Goal: Information Seeking & Learning: Check status

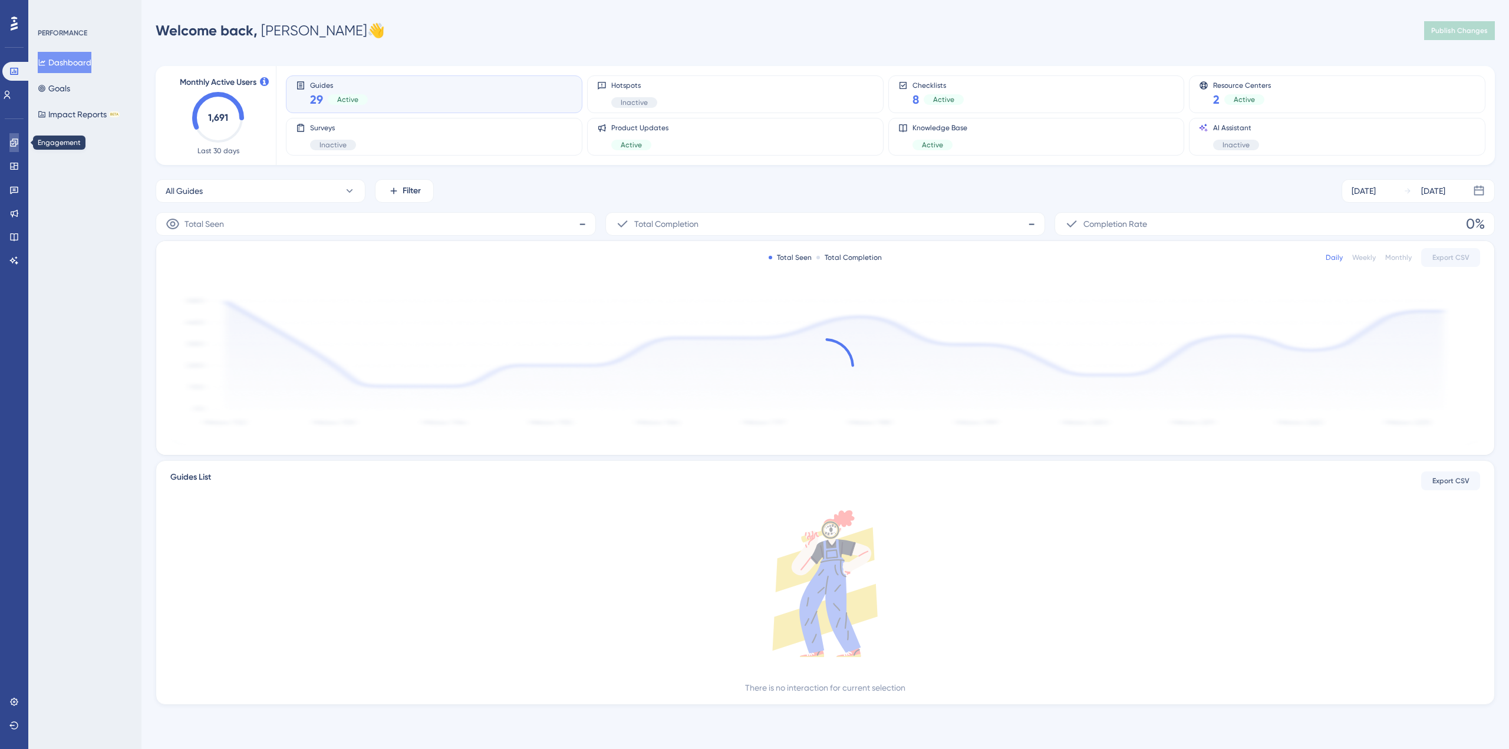
click at [19, 144] on link at bounding box center [13, 142] width 9 height 19
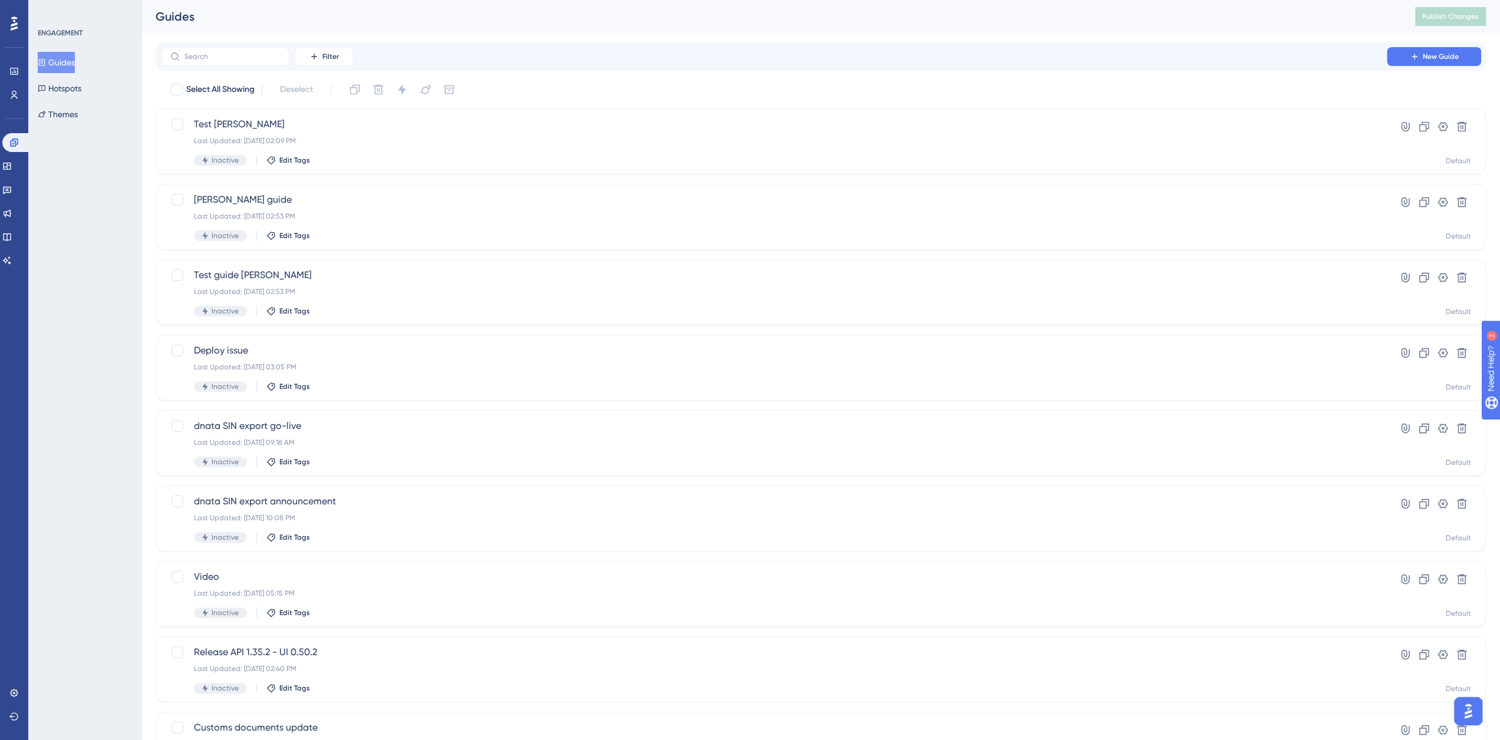
click at [70, 61] on button "Guides" at bounding box center [56, 62] width 37 height 21
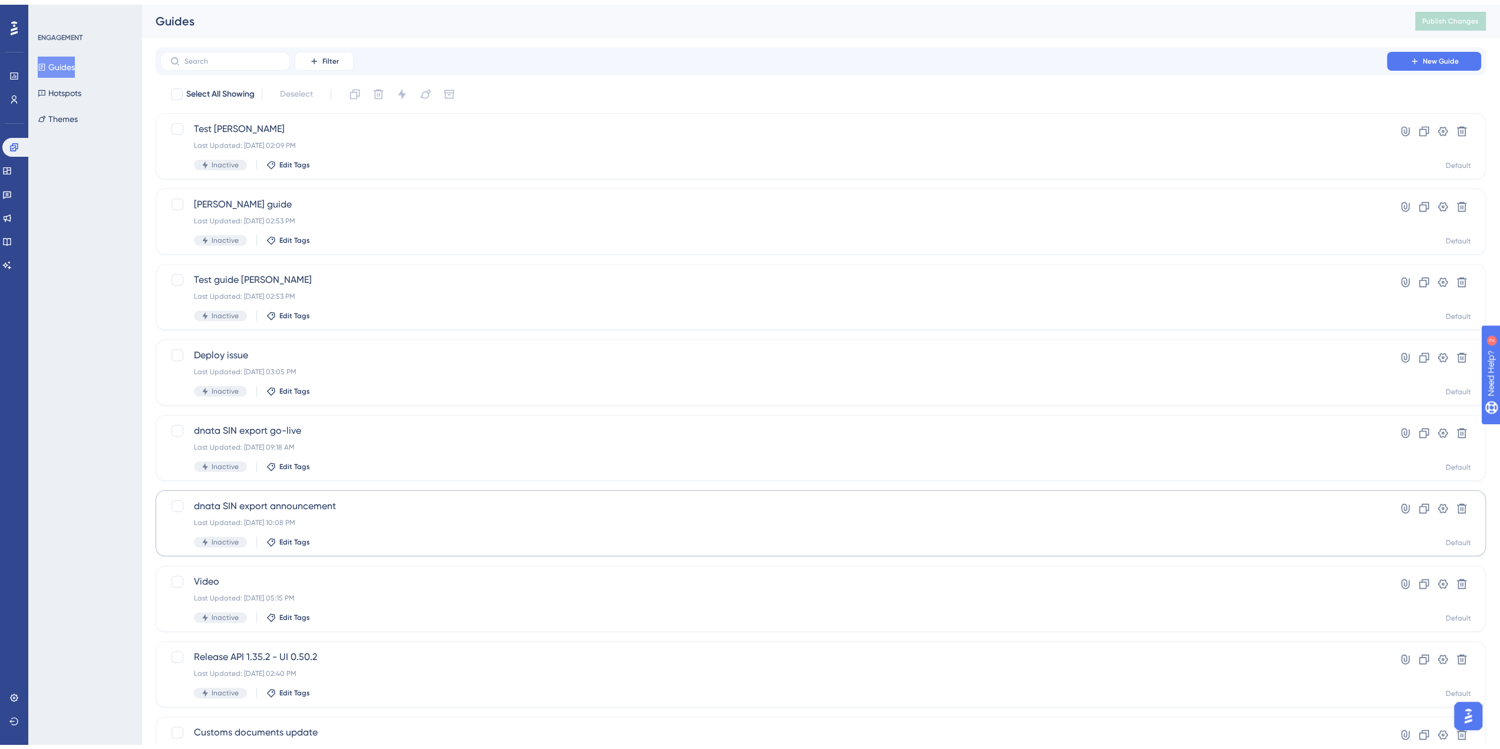
scroll to position [165, 0]
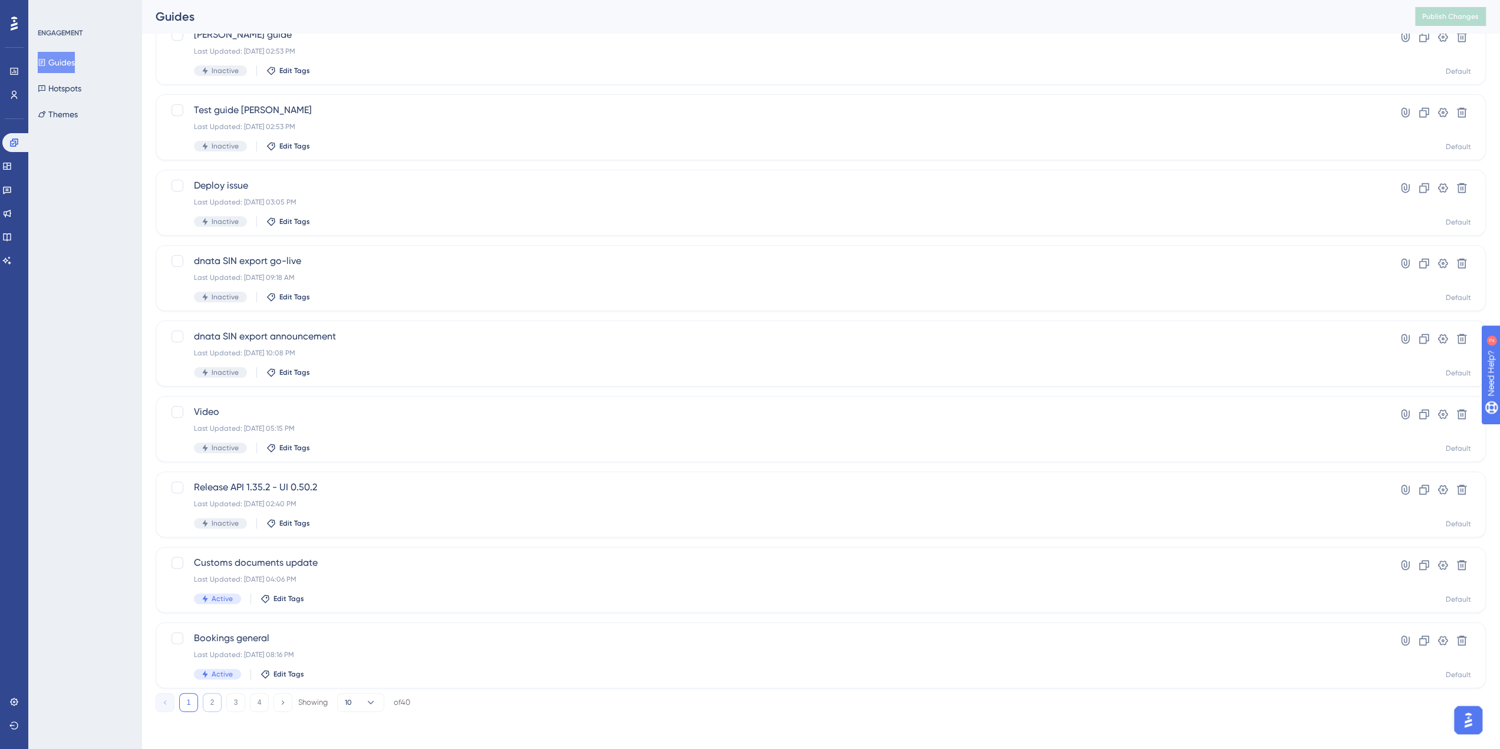
click at [209, 699] on button "2" at bounding box center [212, 702] width 19 height 19
click at [249, 484] on span "Worklists create" at bounding box center [773, 487] width 1159 height 14
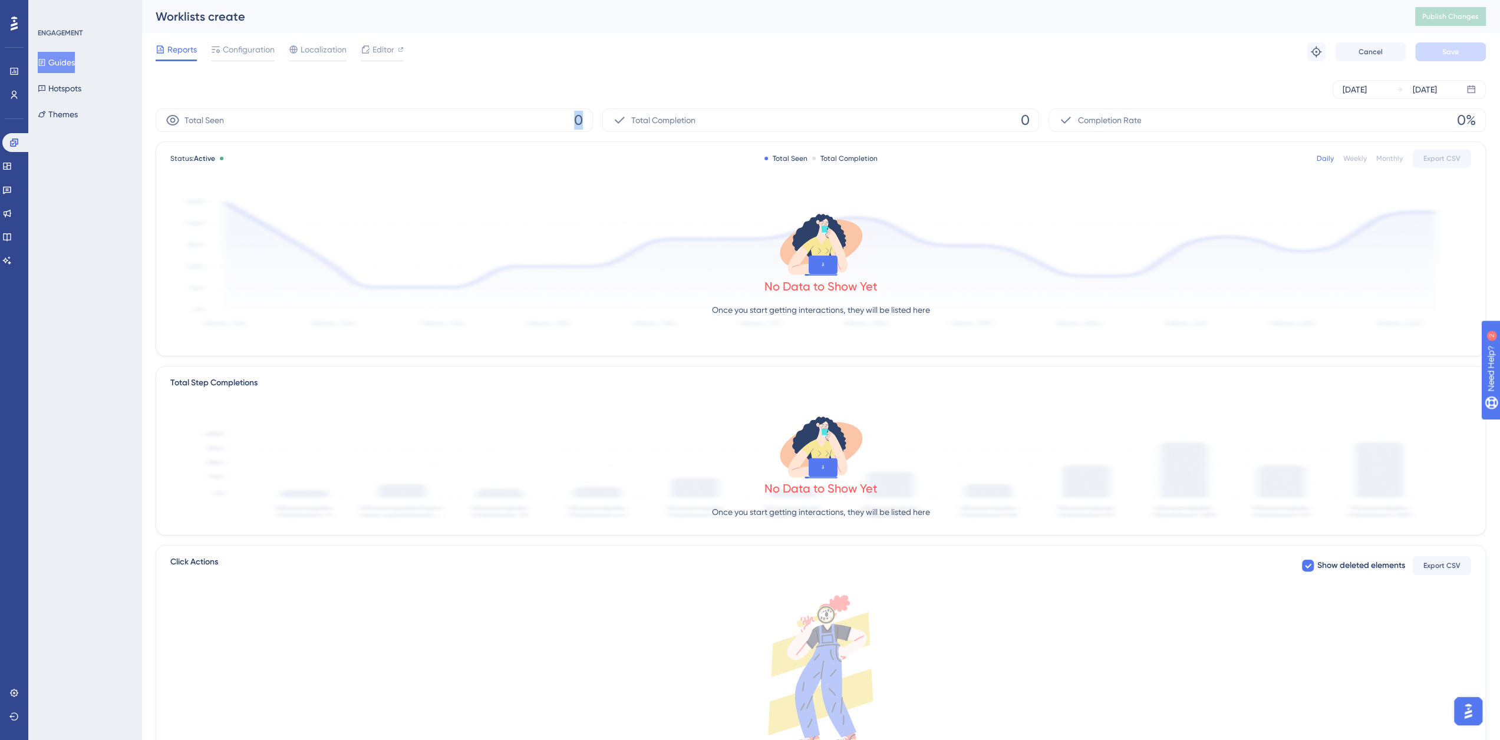
drag, startPoint x: 554, startPoint y: 123, endPoint x: 615, endPoint y: 121, distance: 61.3
click at [615, 121] on div "Total Seen 0 Total Completion 0 Completion Rate 0%" at bounding box center [821, 120] width 1330 height 24
drag, startPoint x: 1039, startPoint y: 122, endPoint x: 1120, endPoint y: 122, distance: 81.3
click at [1101, 121] on div "Total Seen 0 Total Completion 0 Completion Rate 0%" at bounding box center [821, 120] width 1330 height 24
click at [1394, 91] on div "Sep 03 2025 Sep 09 2025" at bounding box center [1409, 89] width 153 height 19
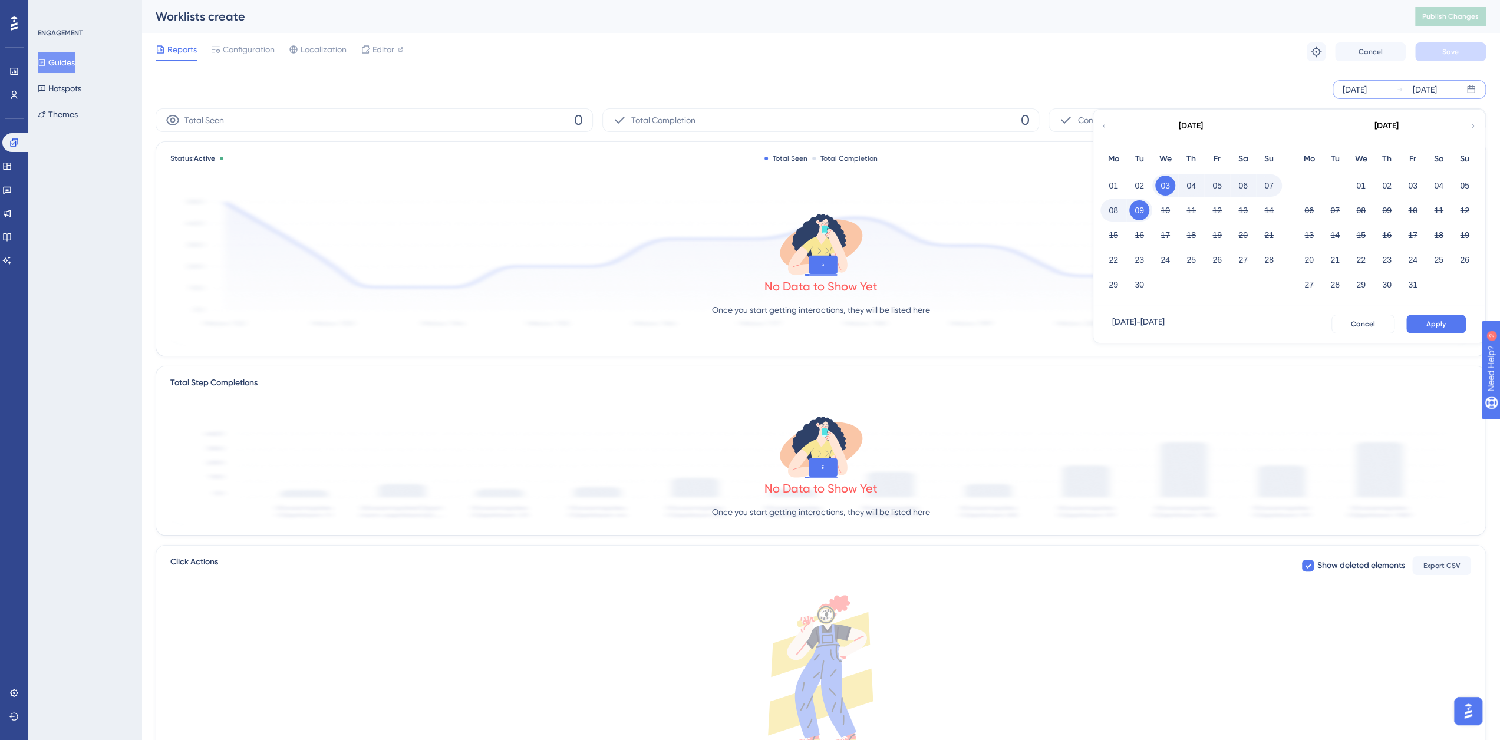
click at [1103, 123] on icon at bounding box center [1104, 126] width 7 height 11
click at [1175, 183] on button "01" at bounding box center [1165, 186] width 20 height 20
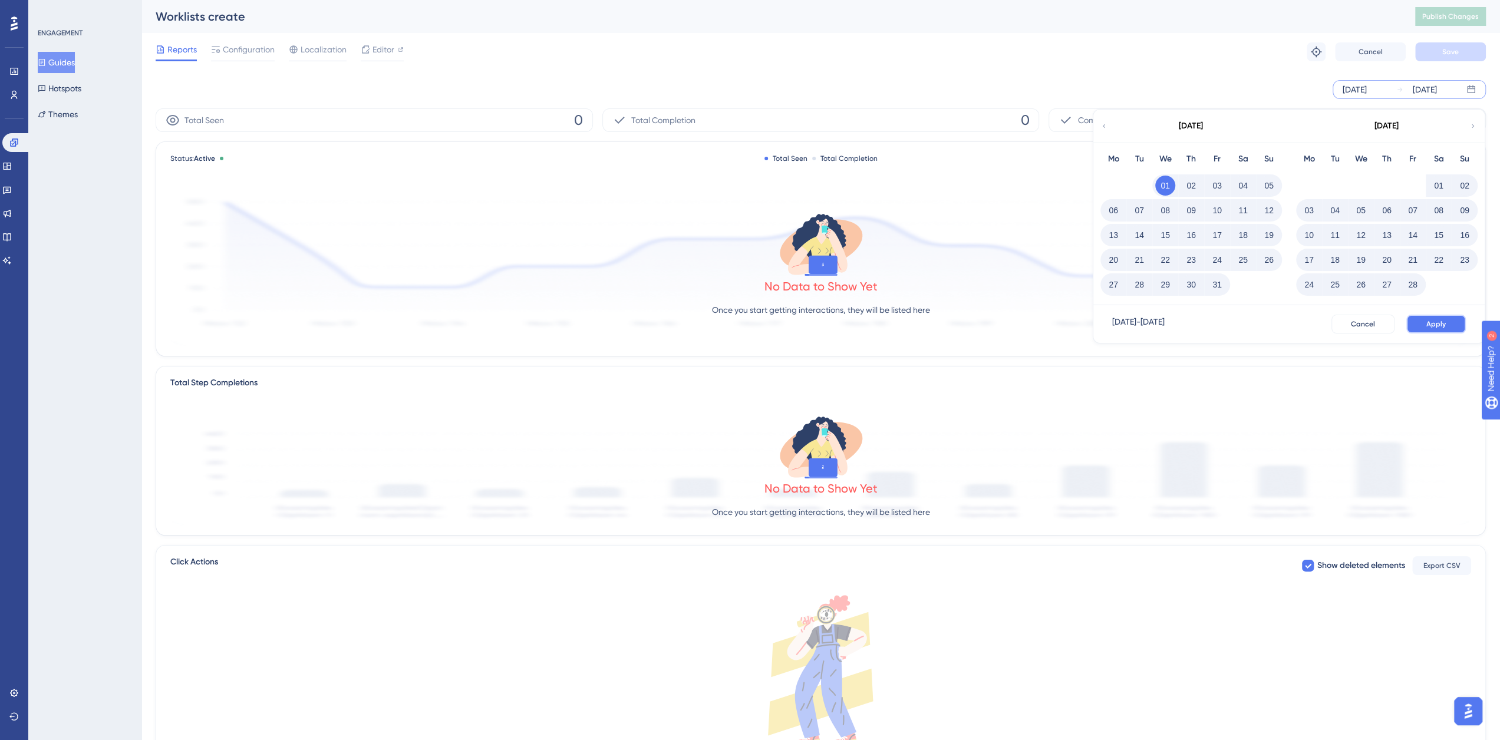
click at [1445, 318] on button "Apply" at bounding box center [1436, 324] width 60 height 19
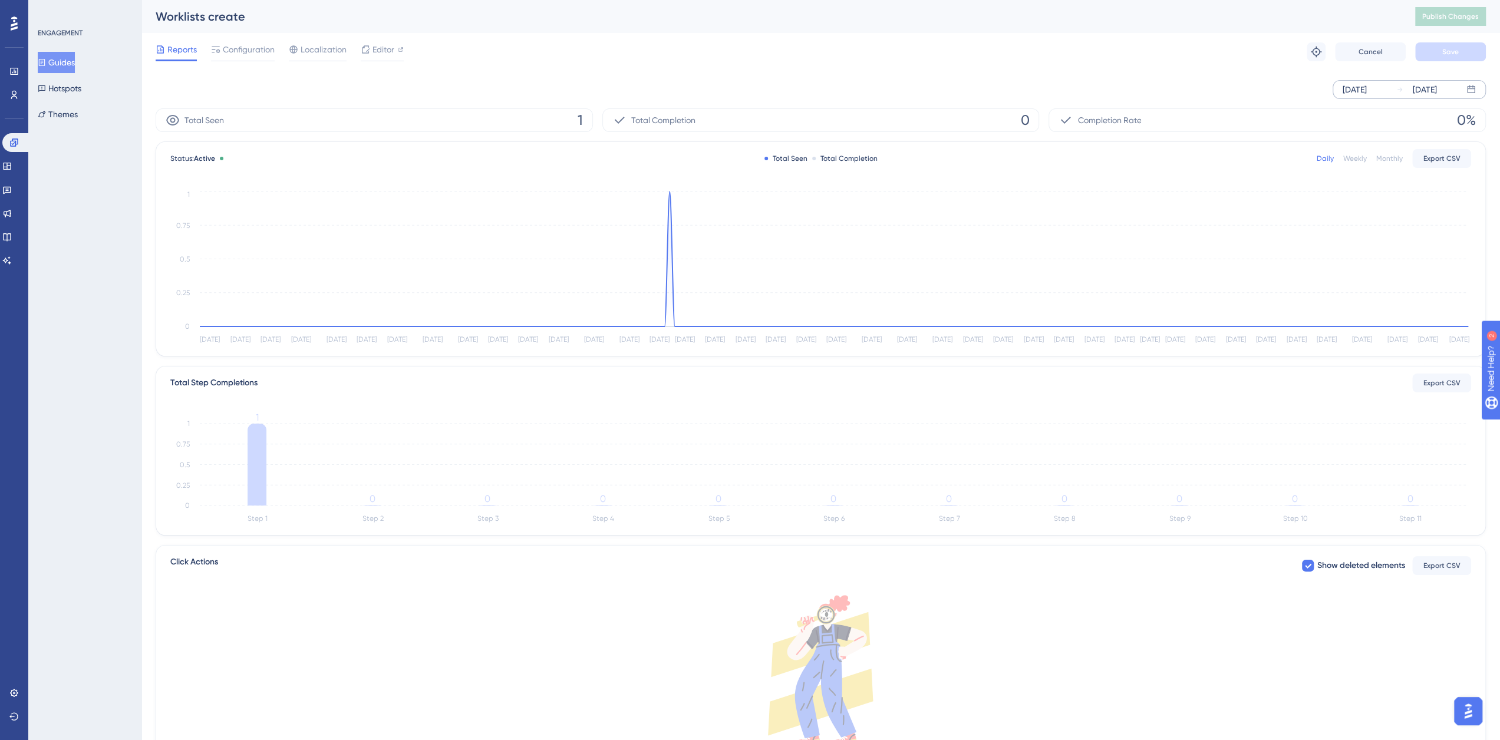
click at [75, 68] on button "Guides" at bounding box center [56, 62] width 37 height 21
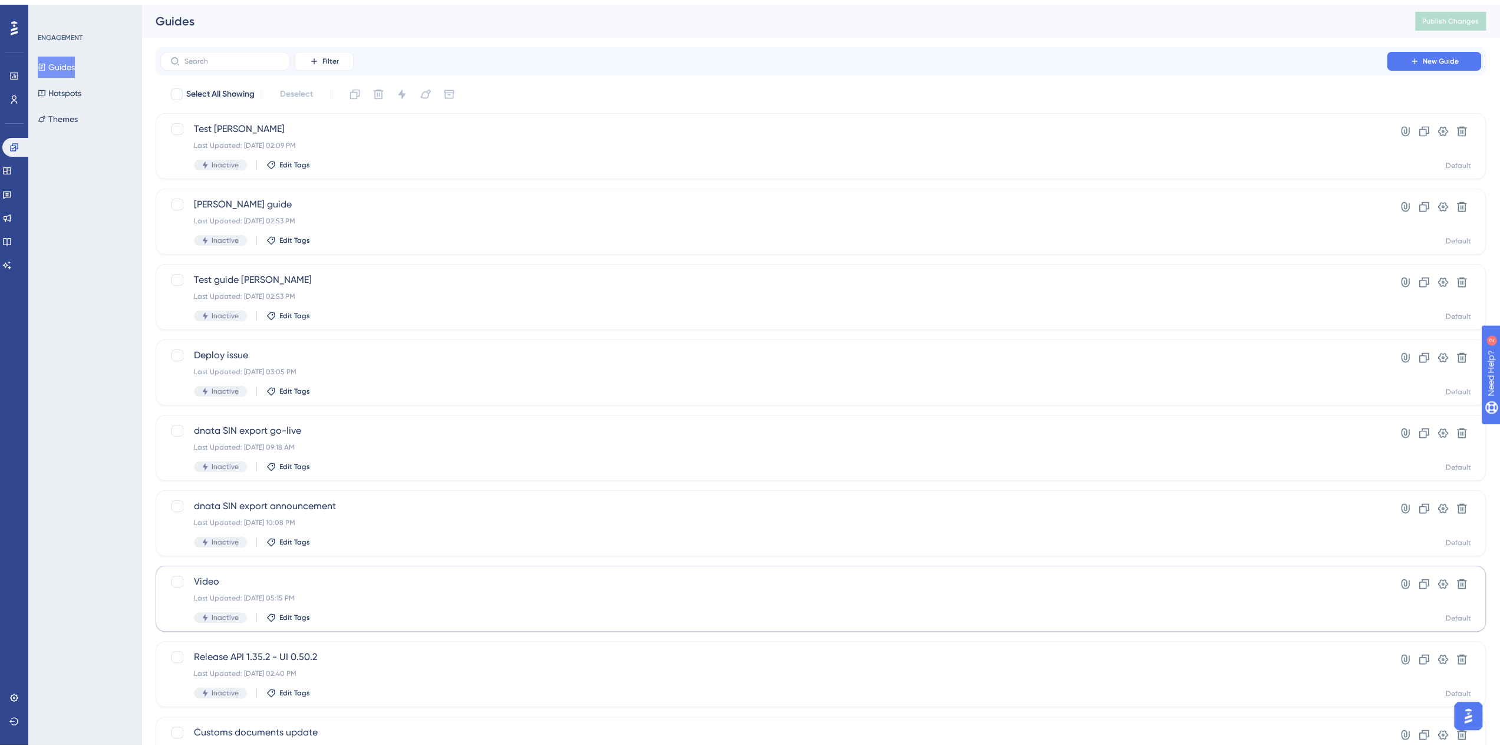
scroll to position [165, 0]
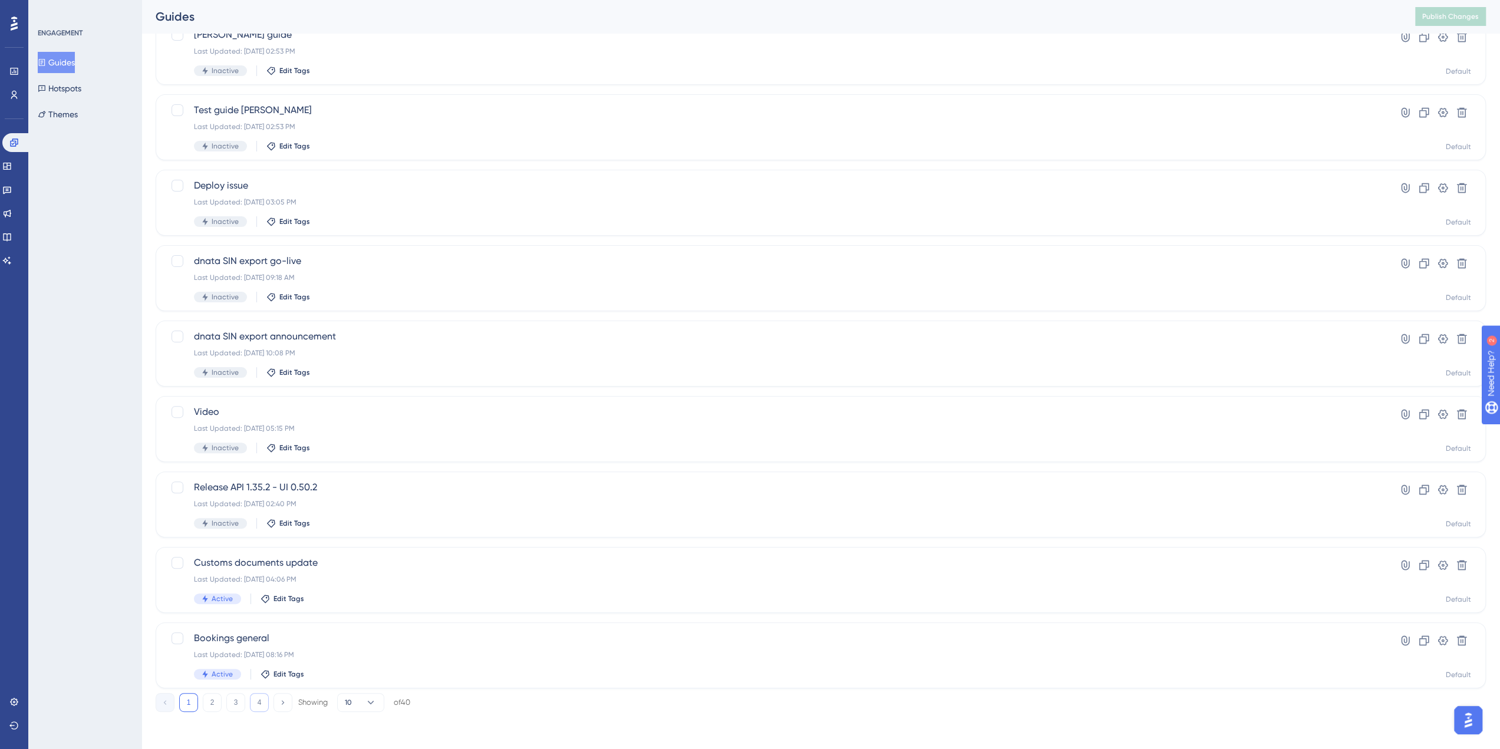
click at [263, 700] on button "4" at bounding box center [259, 702] width 19 height 19
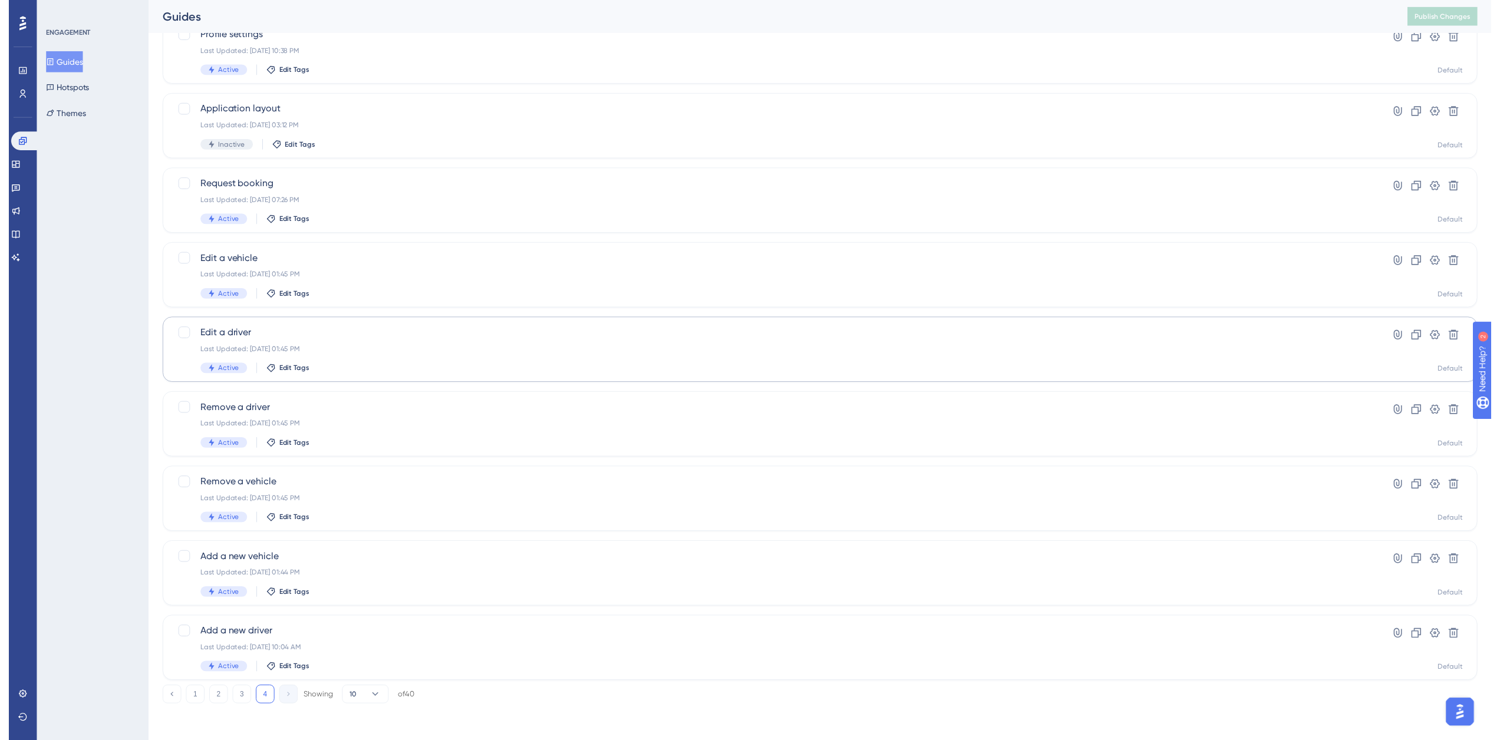
scroll to position [0, 0]
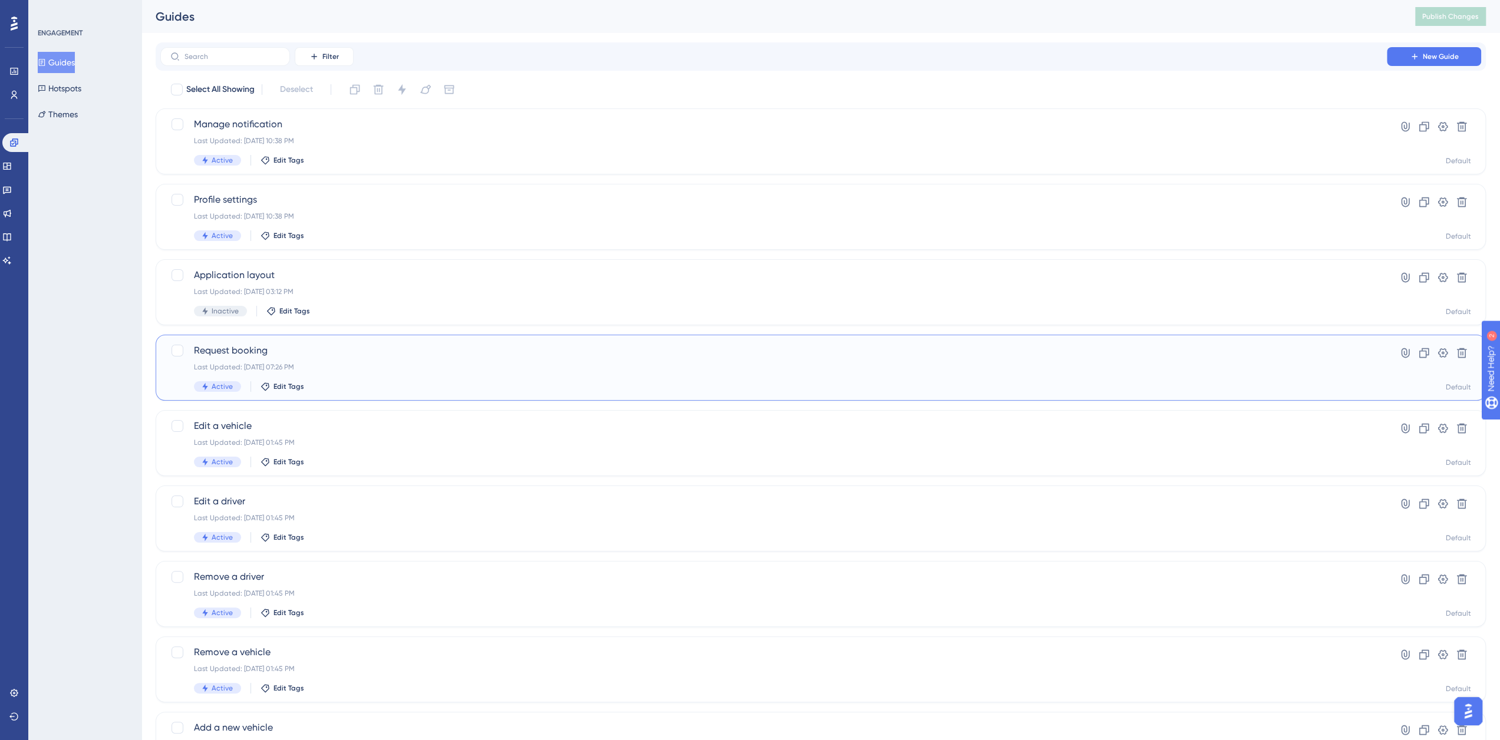
click at [242, 350] on span "Request booking" at bounding box center [773, 351] width 1159 height 14
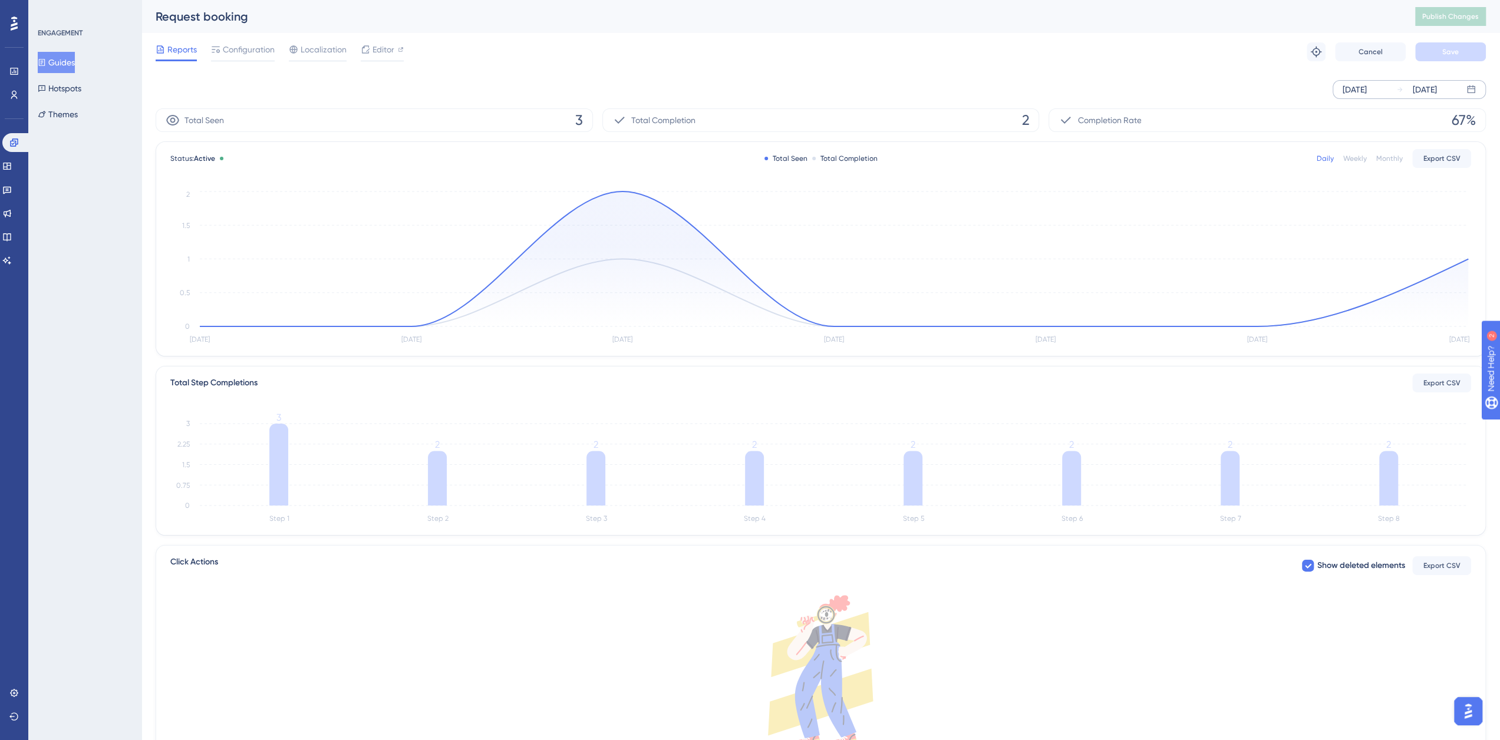
click at [1389, 91] on div "Sep 03 2025 Sep 09 2025" at bounding box center [1409, 89] width 153 height 19
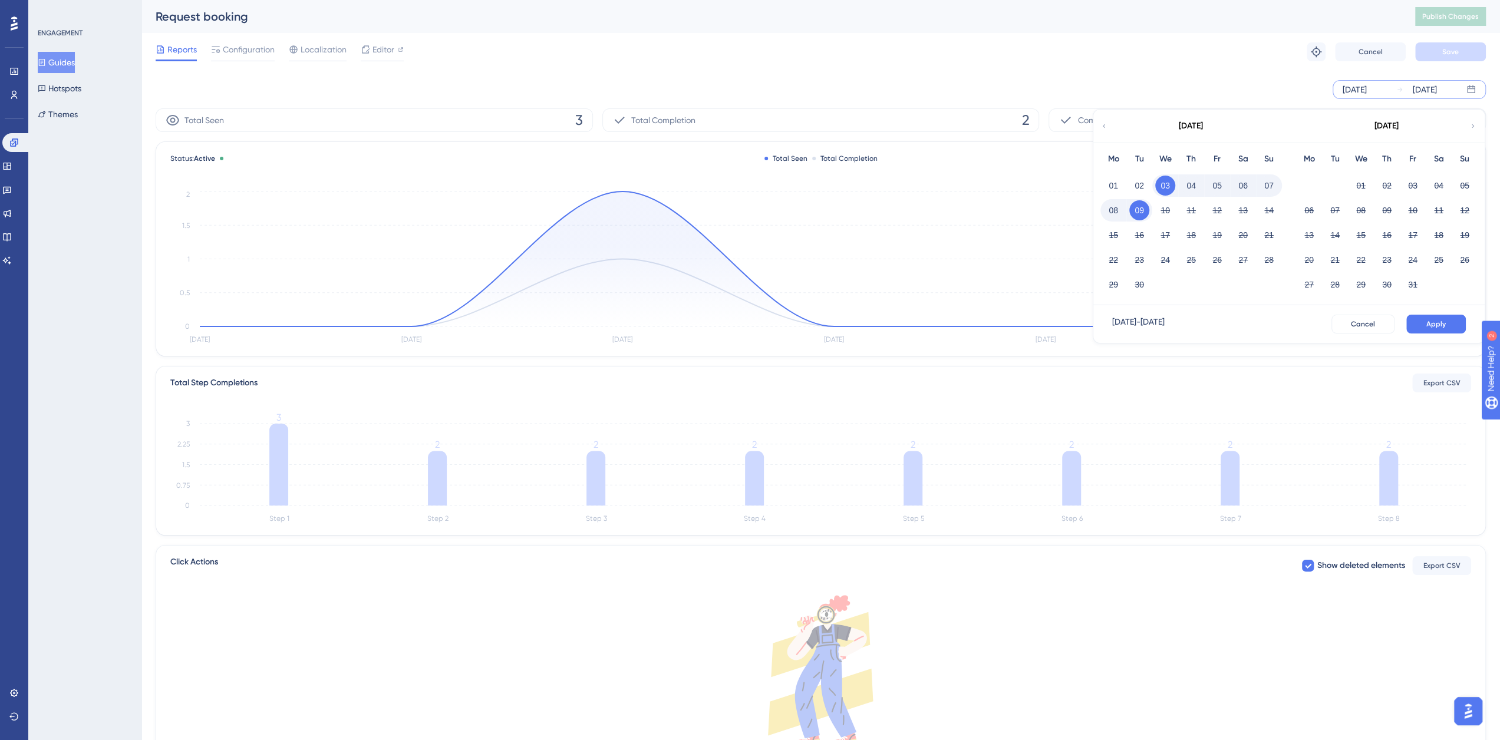
click at [1103, 129] on icon at bounding box center [1104, 126] width 7 height 11
click at [1189, 182] on button "01" at bounding box center [1191, 186] width 20 height 20
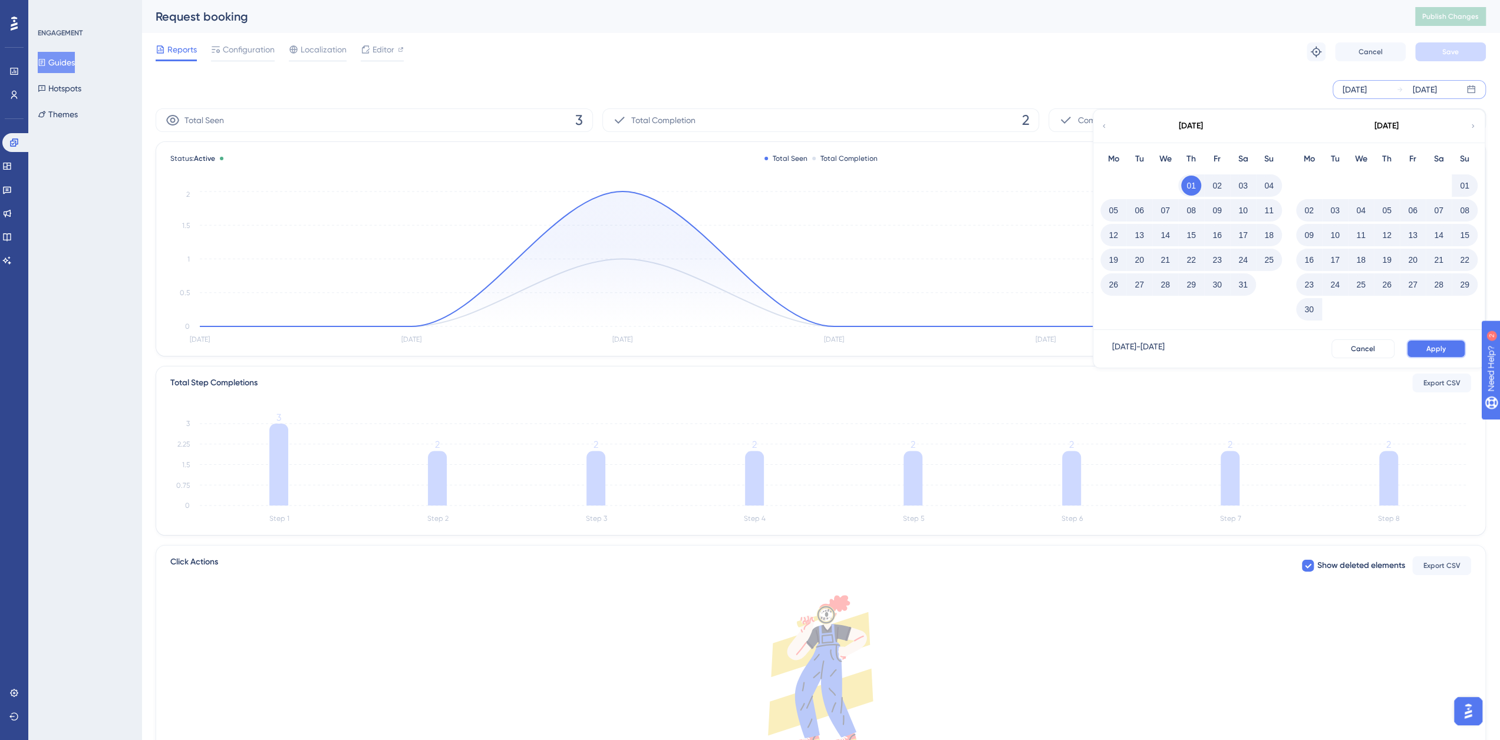
click at [1445, 352] on span "Apply" at bounding box center [1436, 348] width 19 height 9
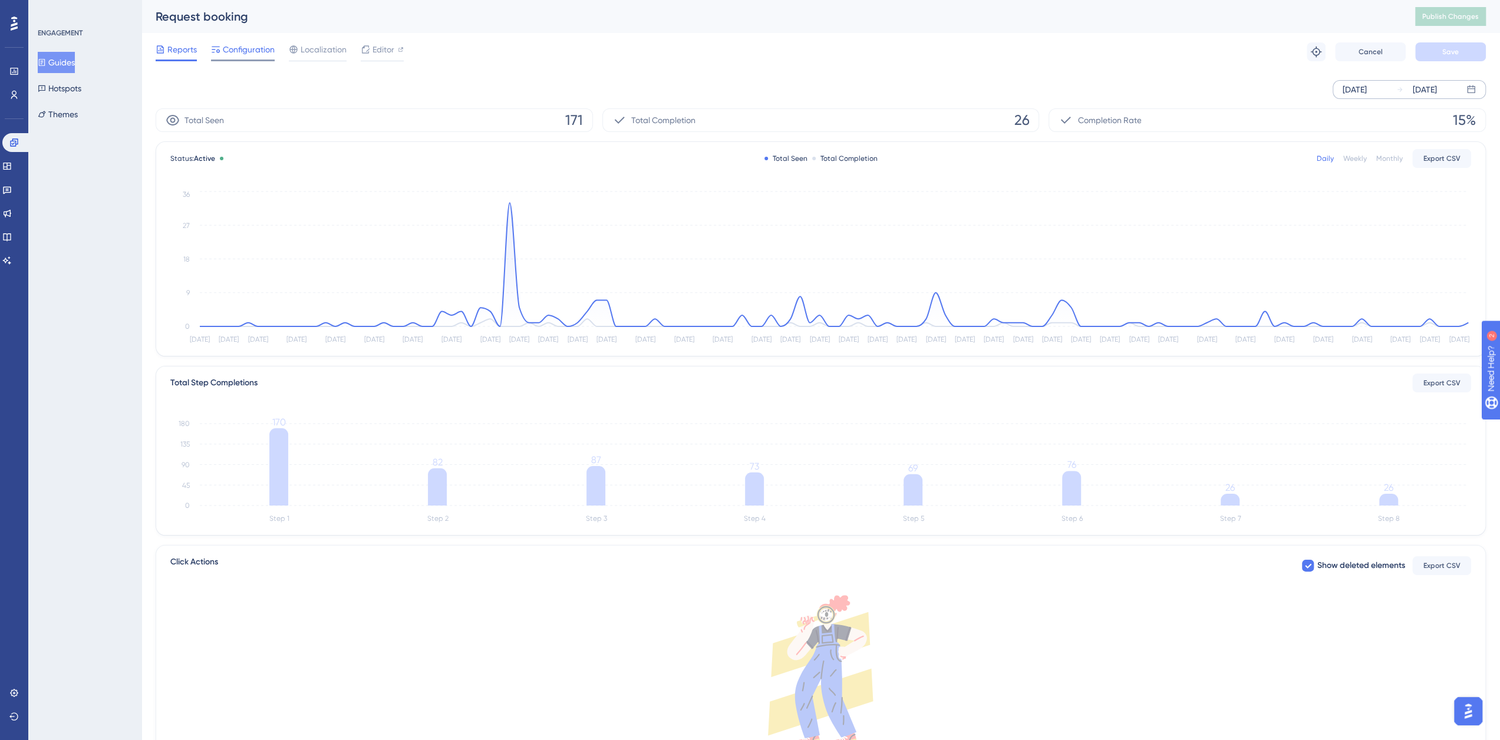
click at [249, 49] on span "Configuration" at bounding box center [249, 49] width 52 height 14
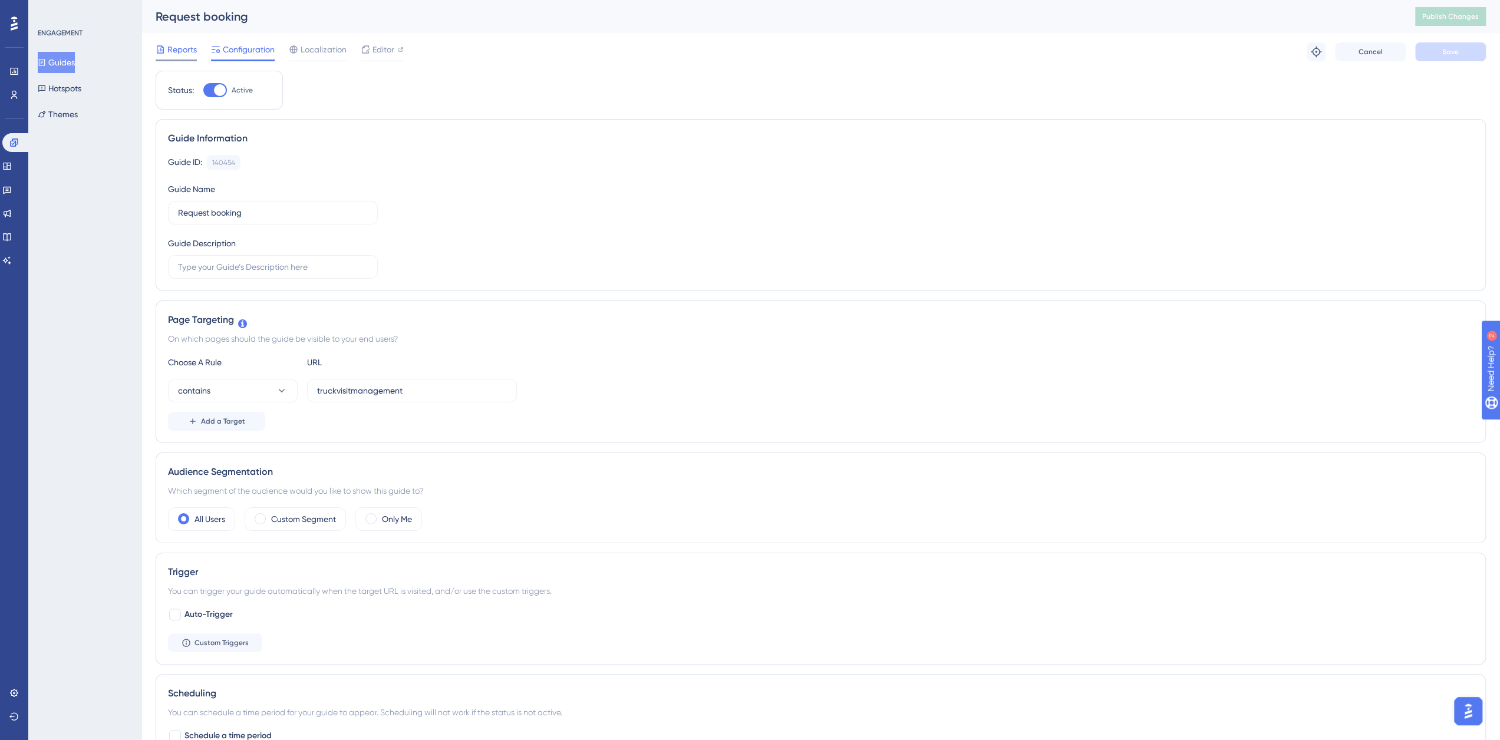
click at [173, 50] on span "Reports" at bounding box center [181, 49] width 29 height 14
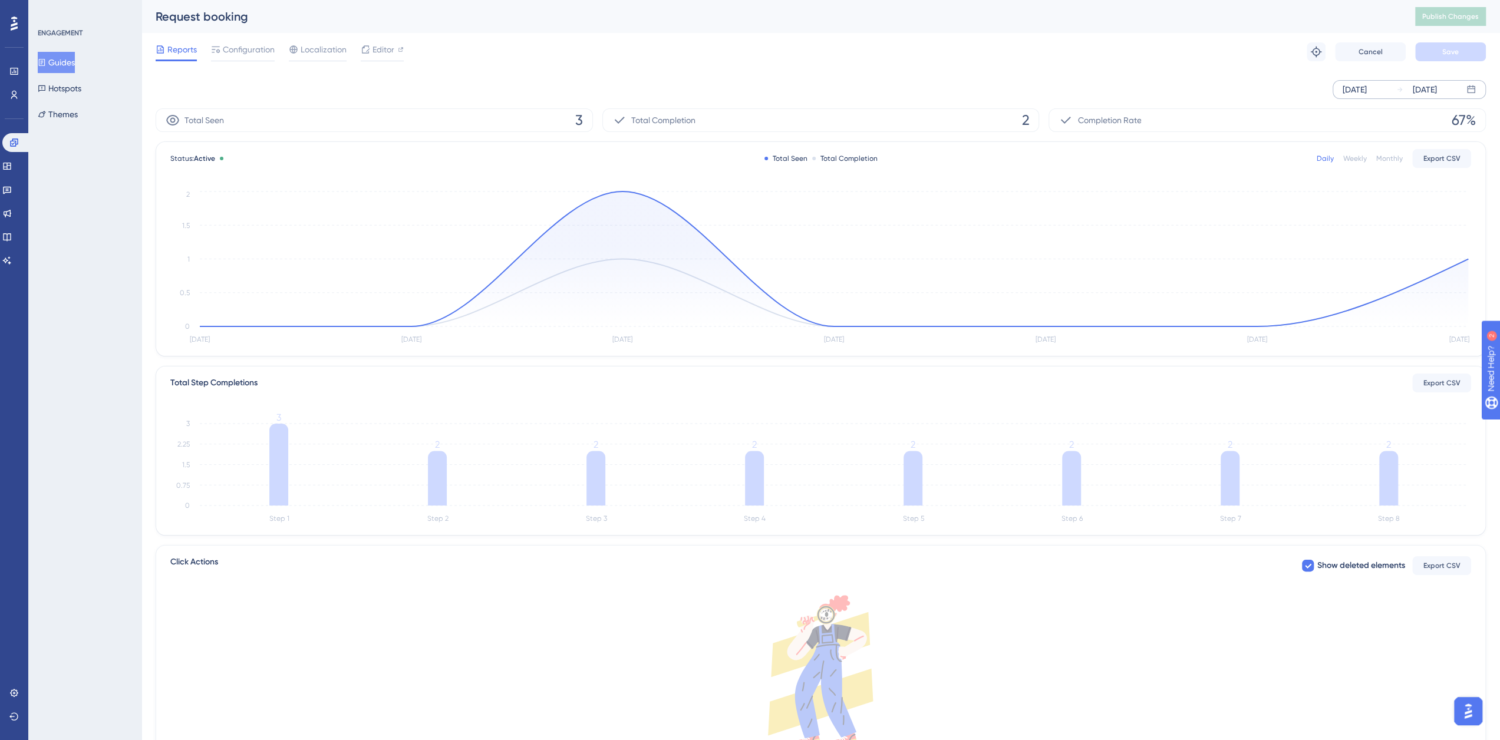
click at [1367, 90] on div "Sep 03 2025" at bounding box center [1355, 90] width 24 height 14
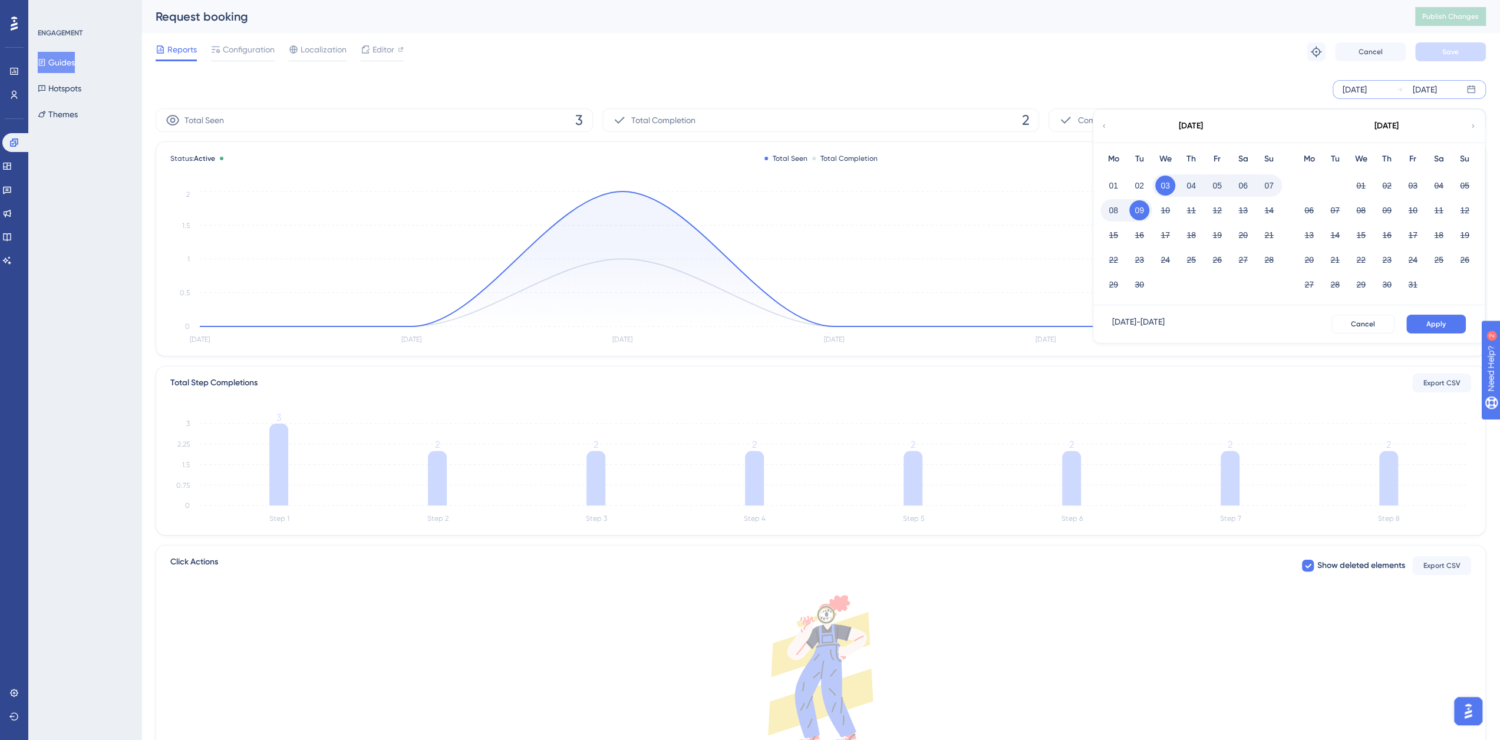
click at [1109, 128] on div "September 2025" at bounding box center [1190, 126] width 195 height 33
click at [1102, 129] on icon at bounding box center [1104, 126] width 7 height 11
click at [1192, 182] on button "01" at bounding box center [1191, 186] width 20 height 20
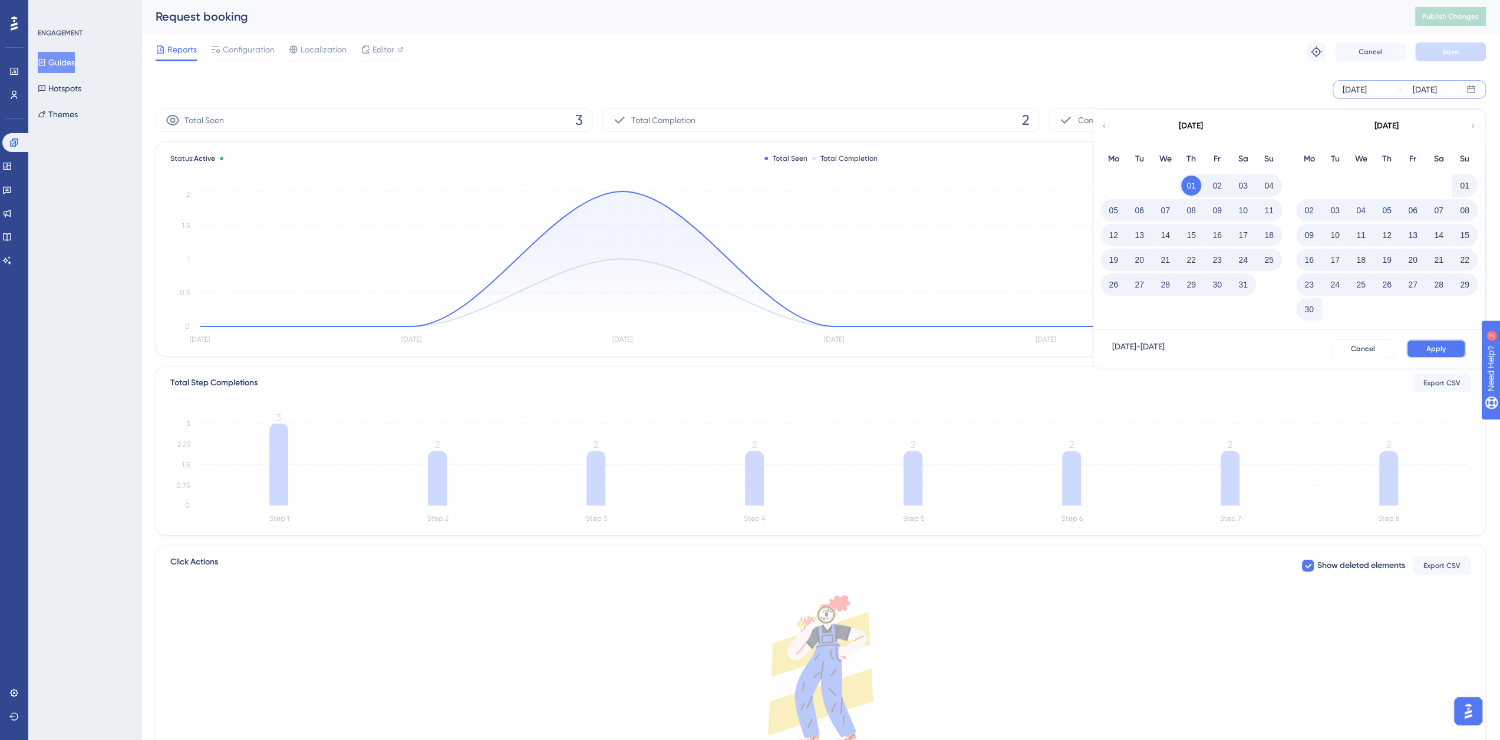
click at [1436, 354] on button "Apply" at bounding box center [1436, 349] width 60 height 19
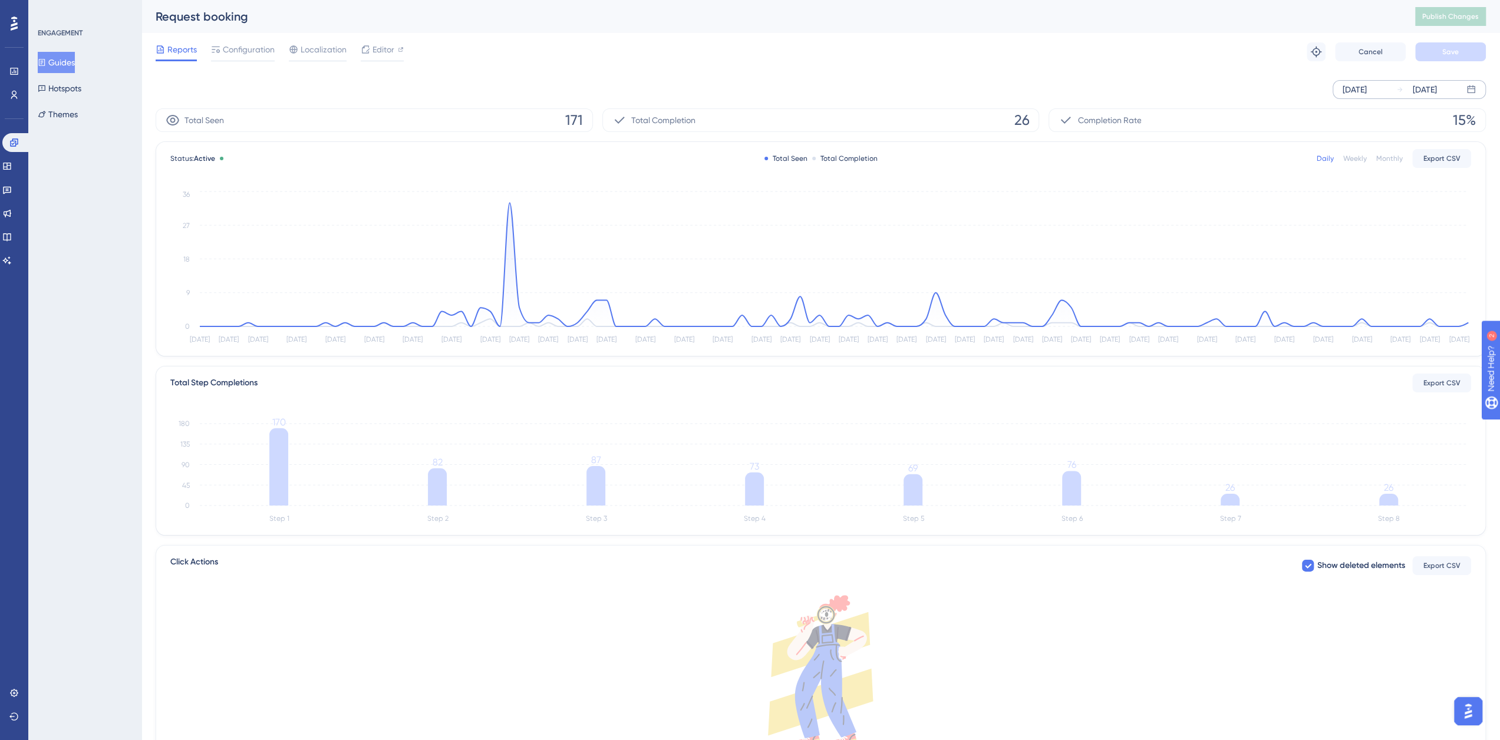
click at [1351, 155] on div "Weekly" at bounding box center [1355, 158] width 24 height 9
click at [1386, 157] on div "Monthly" at bounding box center [1389, 158] width 27 height 9
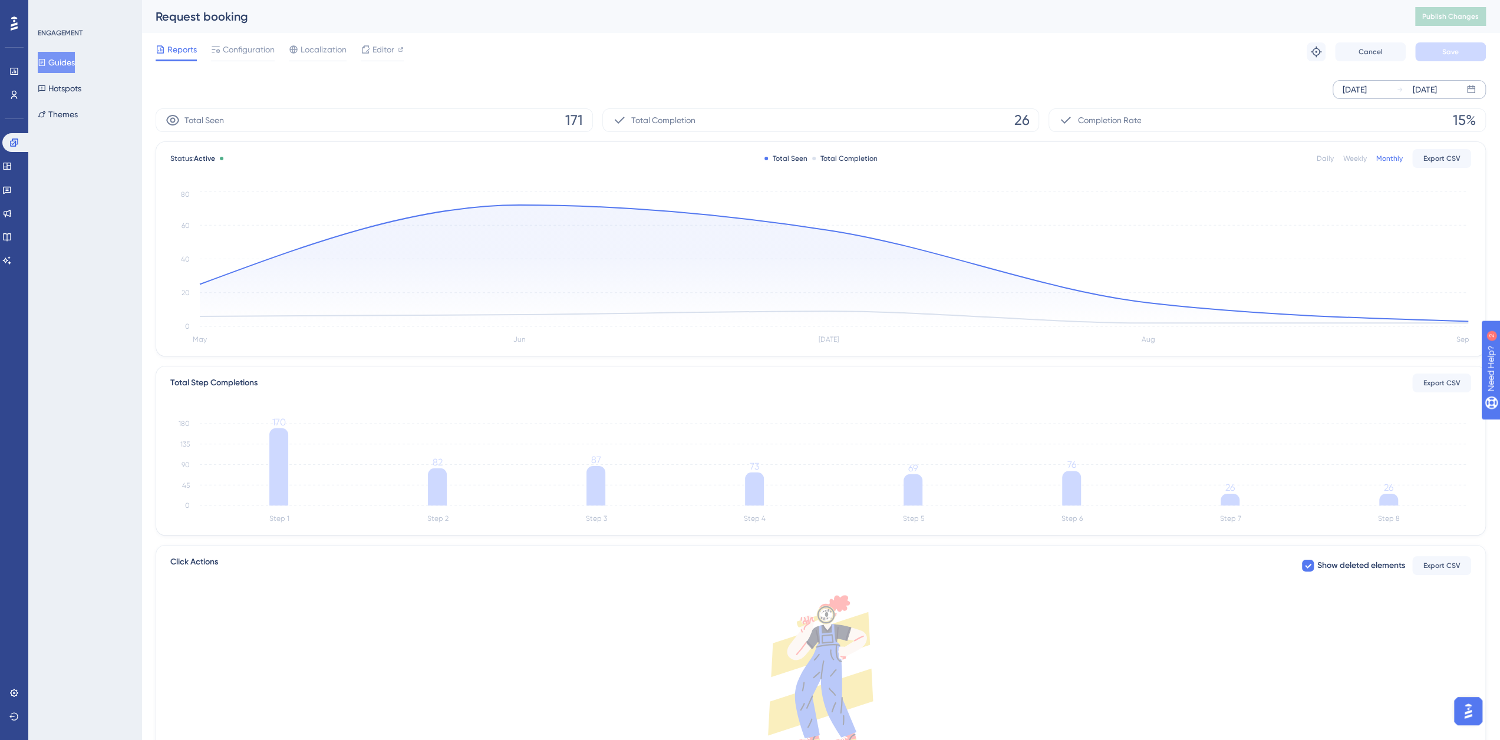
click at [1359, 157] on div "Weekly" at bounding box center [1355, 158] width 24 height 9
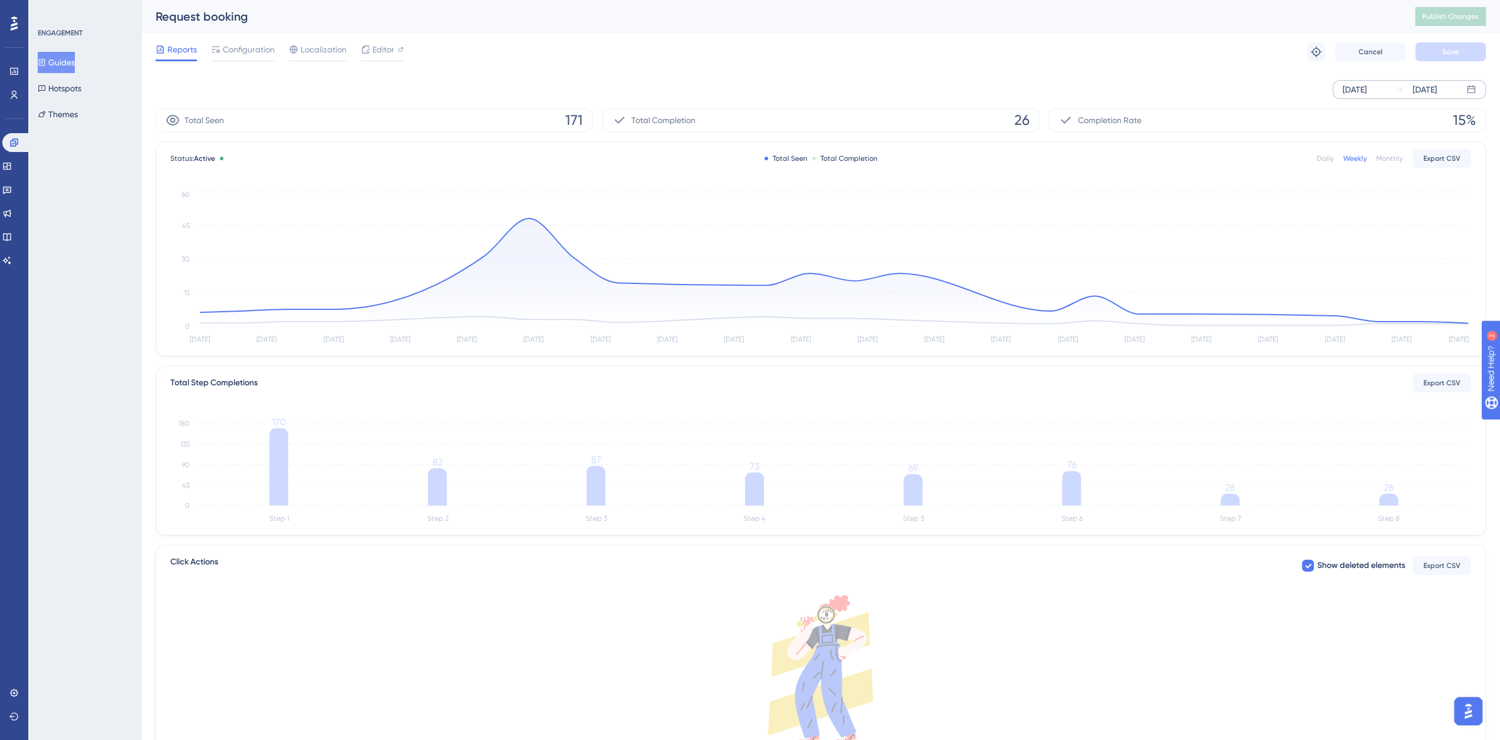
click at [1329, 160] on div "Daily" at bounding box center [1325, 158] width 17 height 9
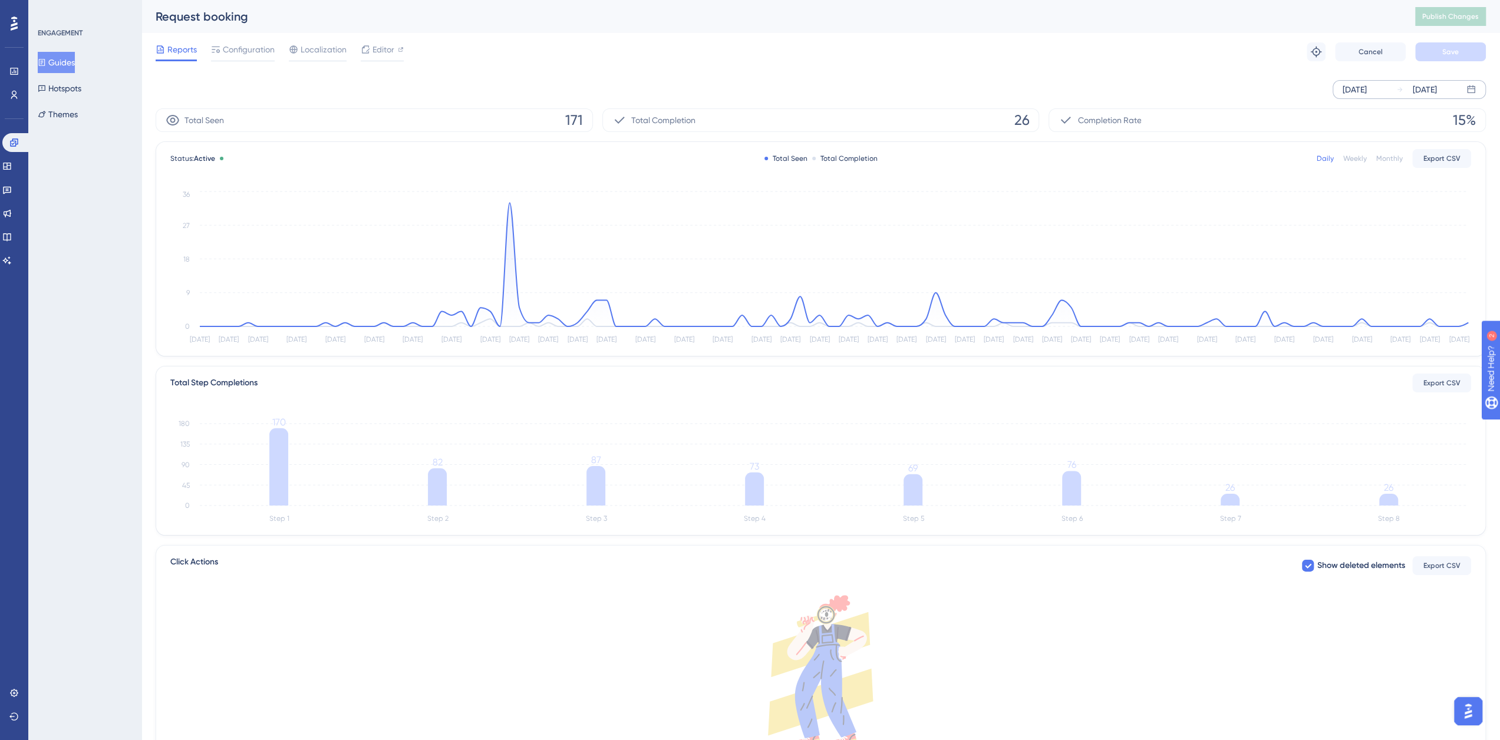
click at [171, 49] on span "Reports" at bounding box center [181, 49] width 29 height 14
click at [12, 167] on link at bounding box center [6, 166] width 9 height 19
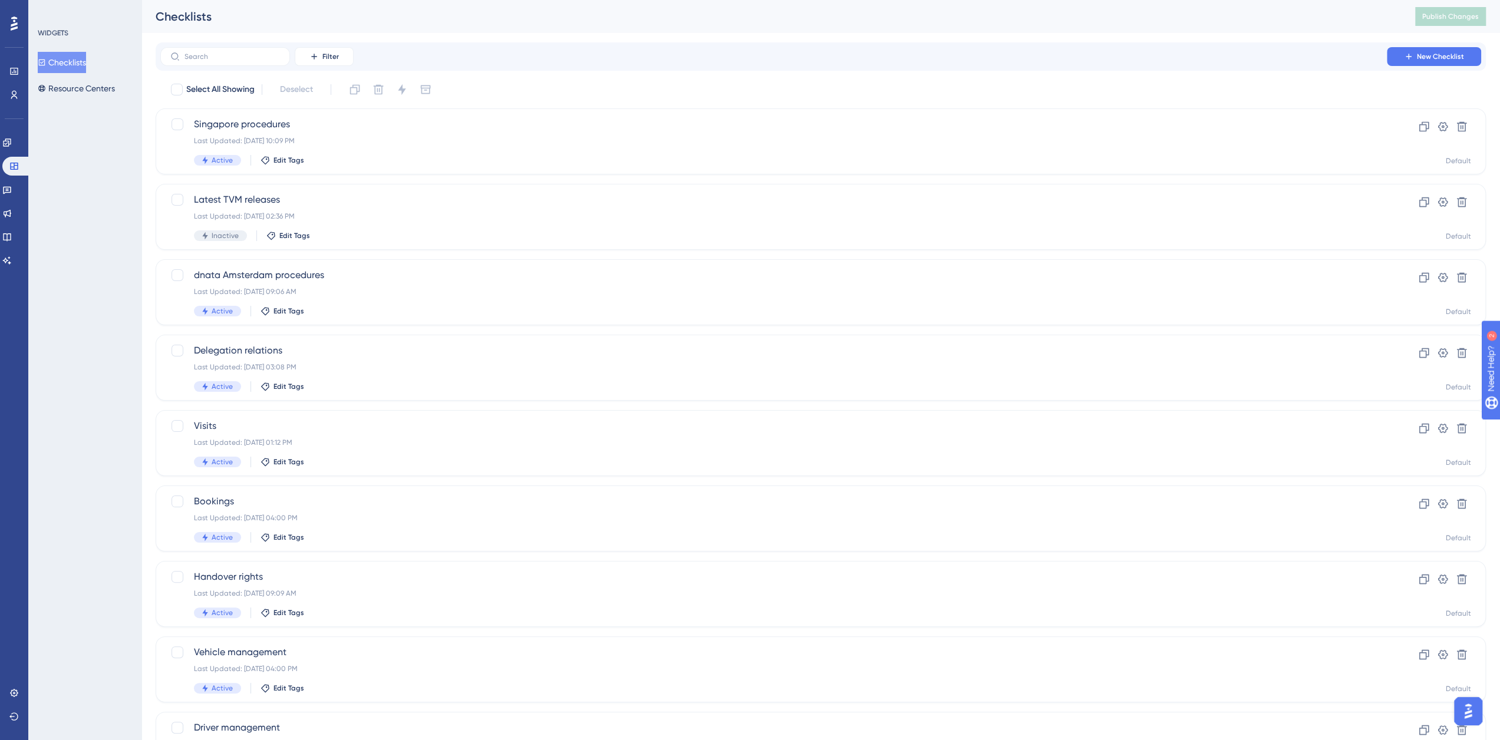
click at [70, 62] on button "Checklists" at bounding box center [62, 62] width 48 height 21
click at [243, 505] on span "Bookings" at bounding box center [773, 502] width 1159 height 14
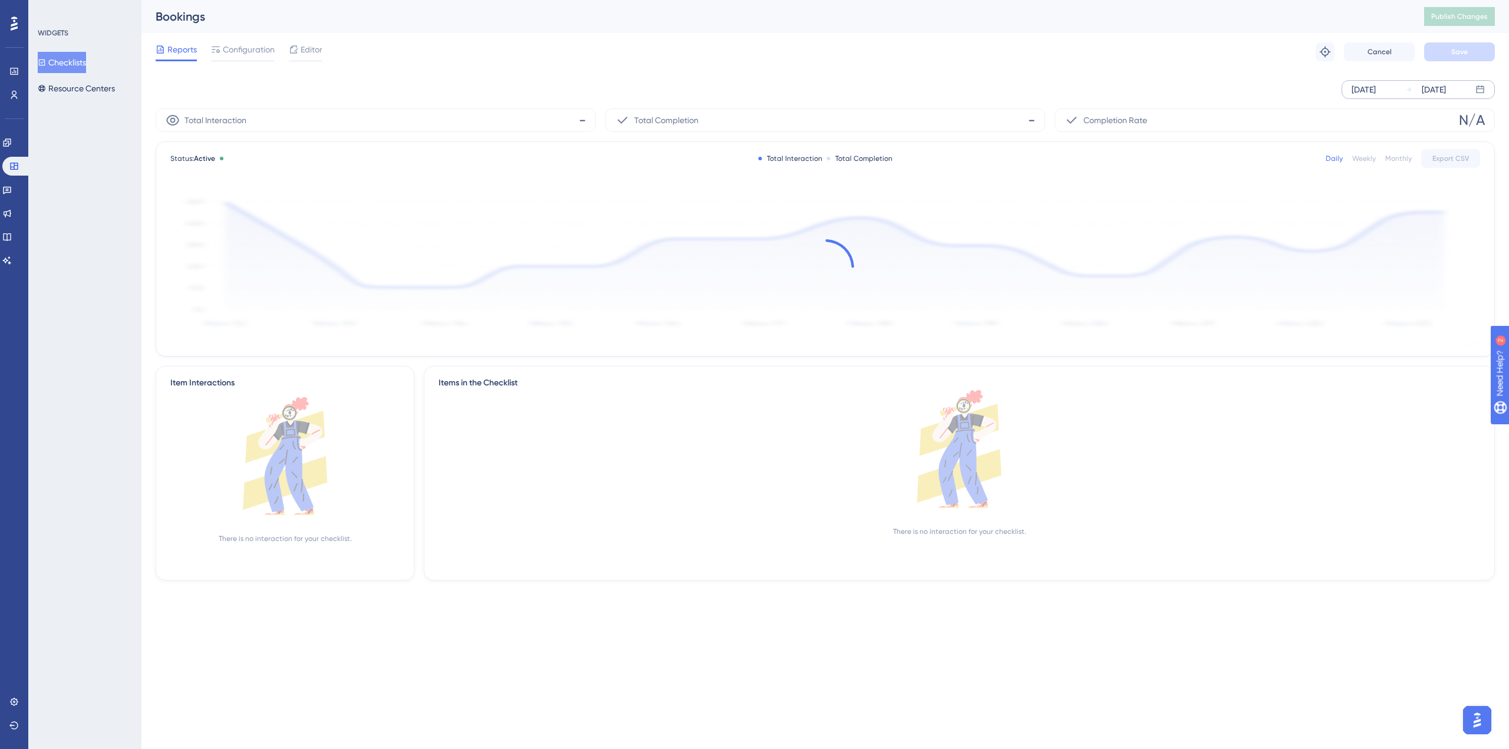
click at [1376, 90] on div "Sep 03 2025" at bounding box center [1364, 90] width 24 height 14
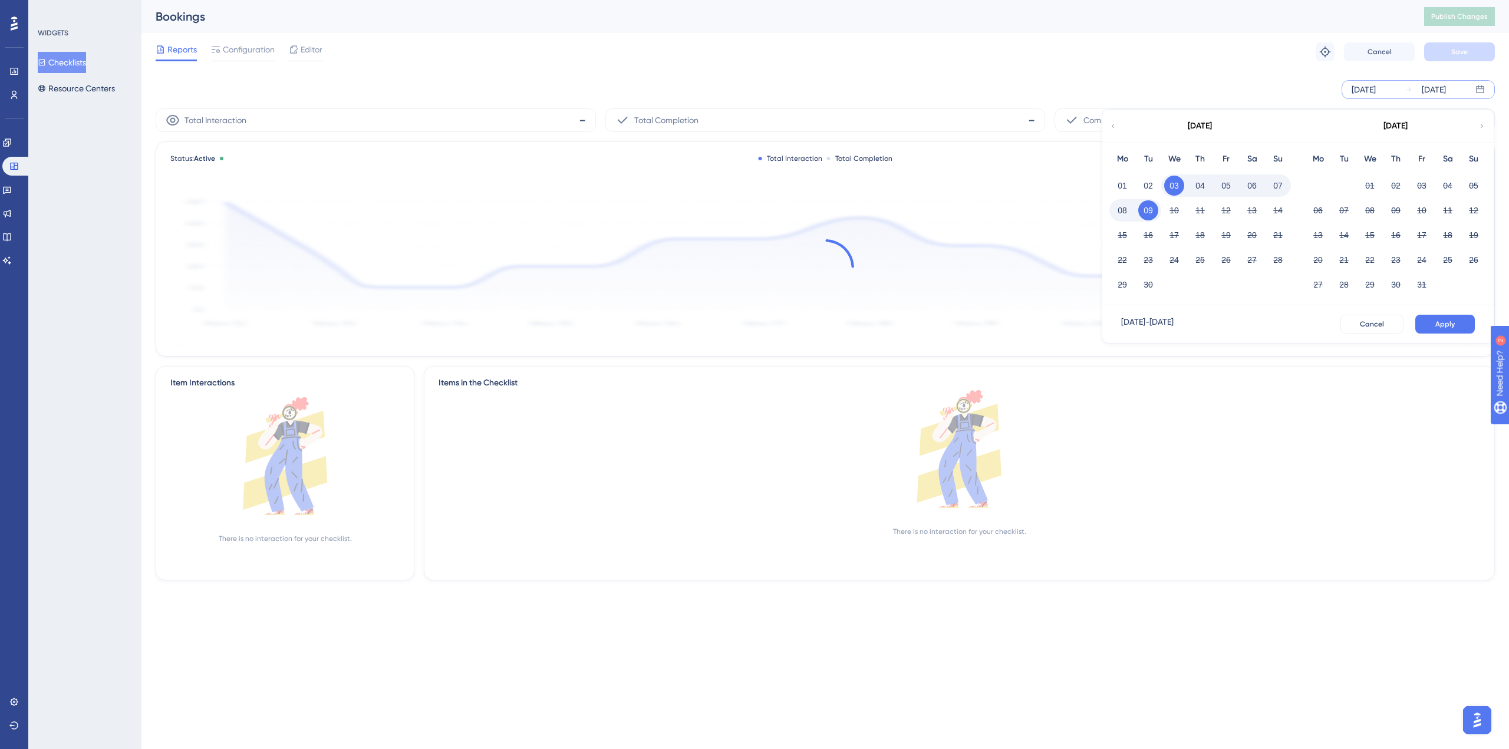
click at [1112, 126] on icon at bounding box center [1112, 126] width 7 height 11
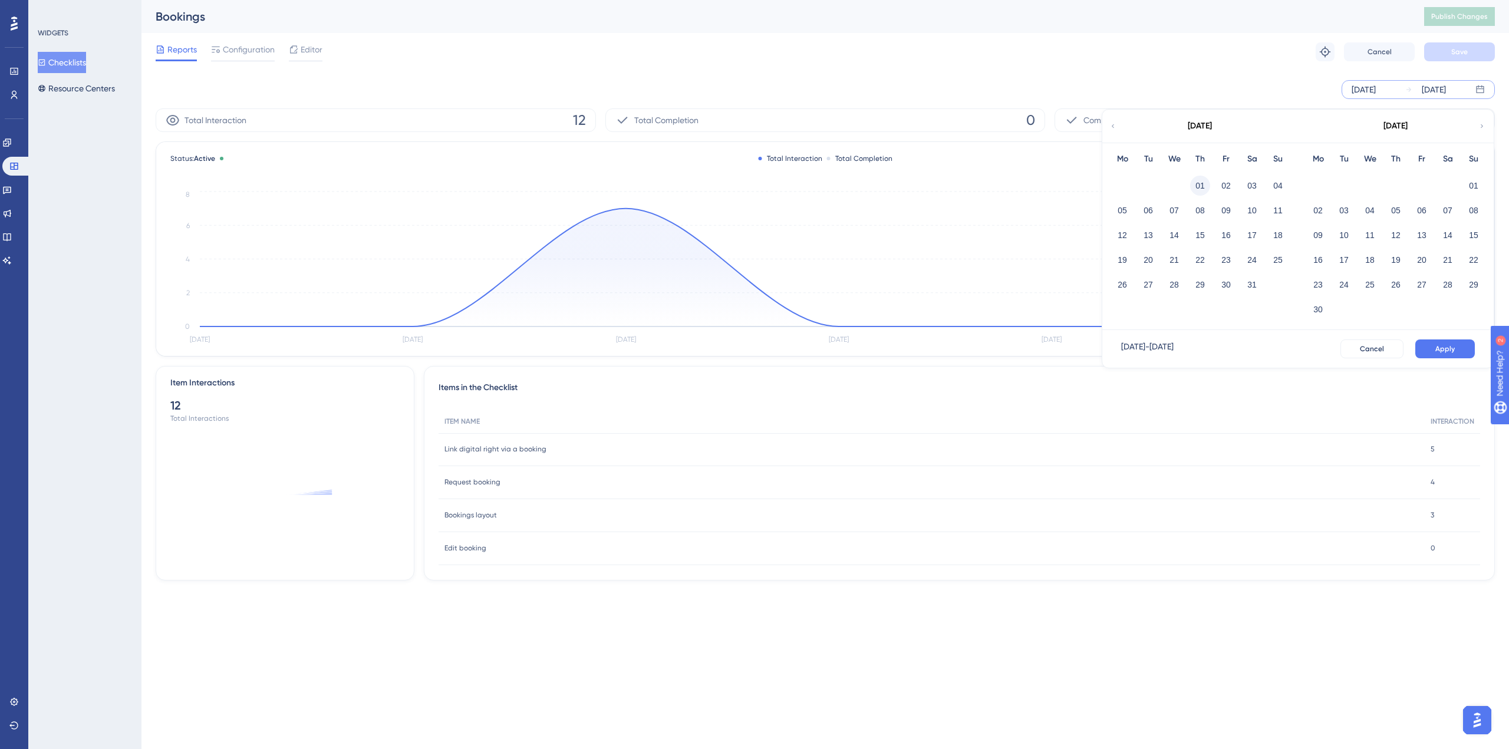
click at [1195, 183] on button "01" at bounding box center [1200, 186] width 20 height 20
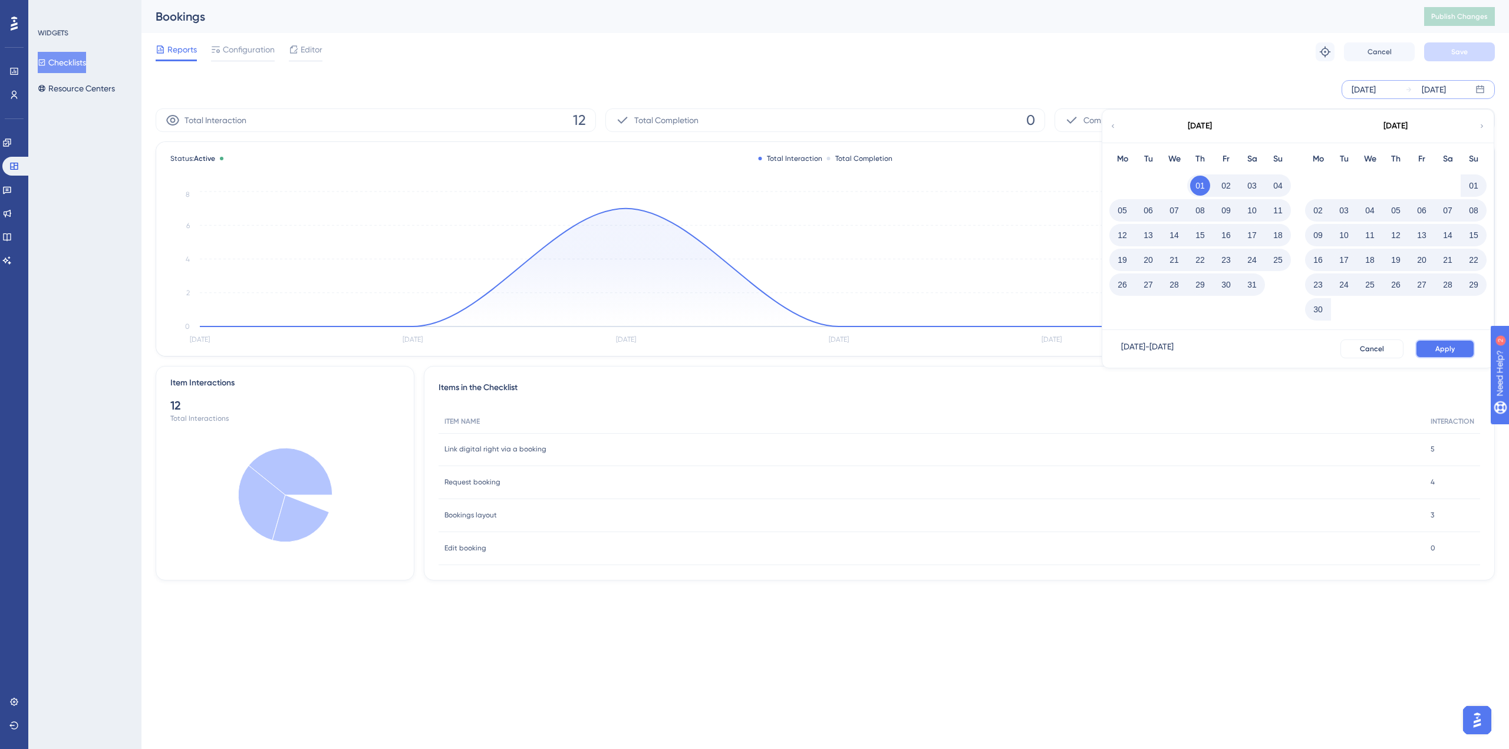
click at [1434, 343] on button "Apply" at bounding box center [1445, 349] width 60 height 19
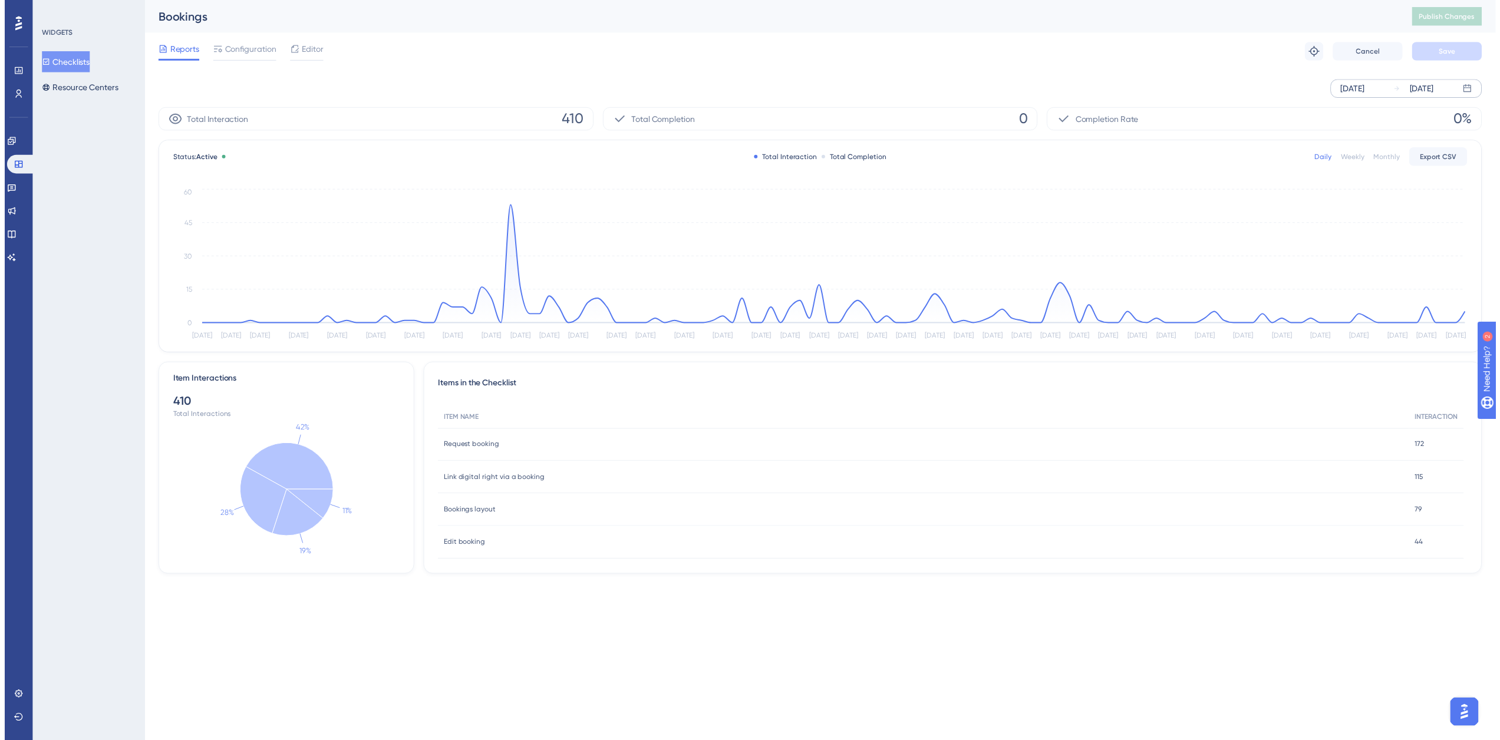
scroll to position [13, 0]
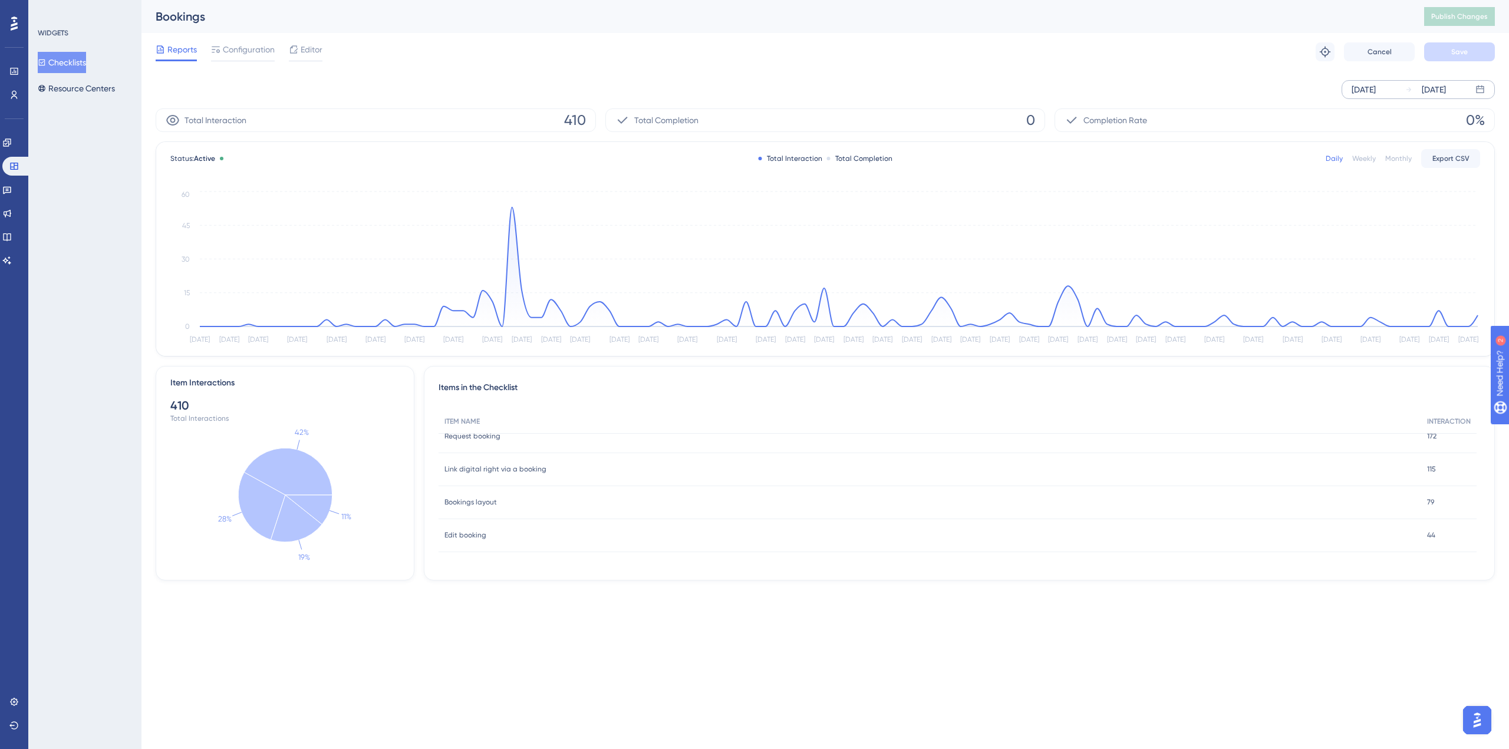
click at [83, 66] on button "Checklists" at bounding box center [62, 62] width 48 height 21
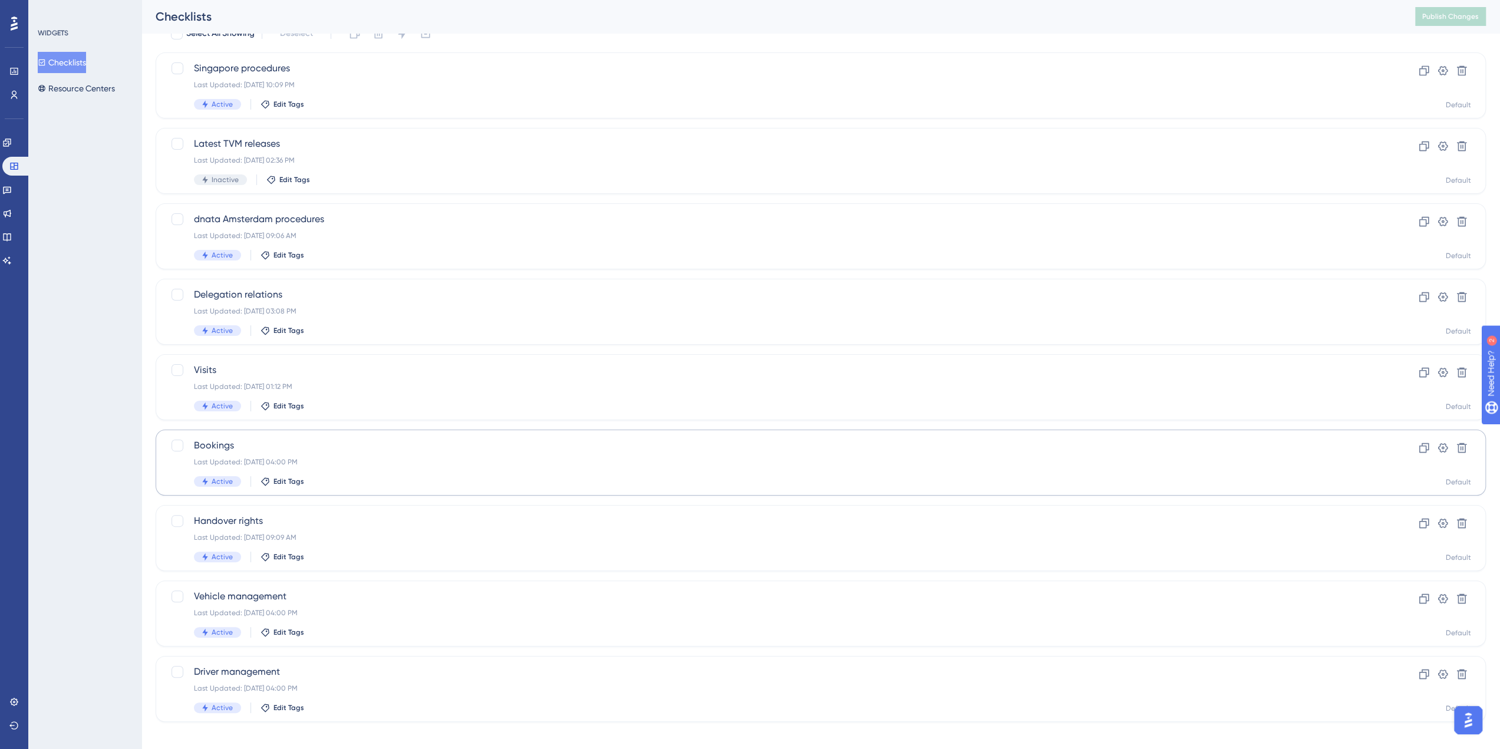
scroll to position [66, 0]
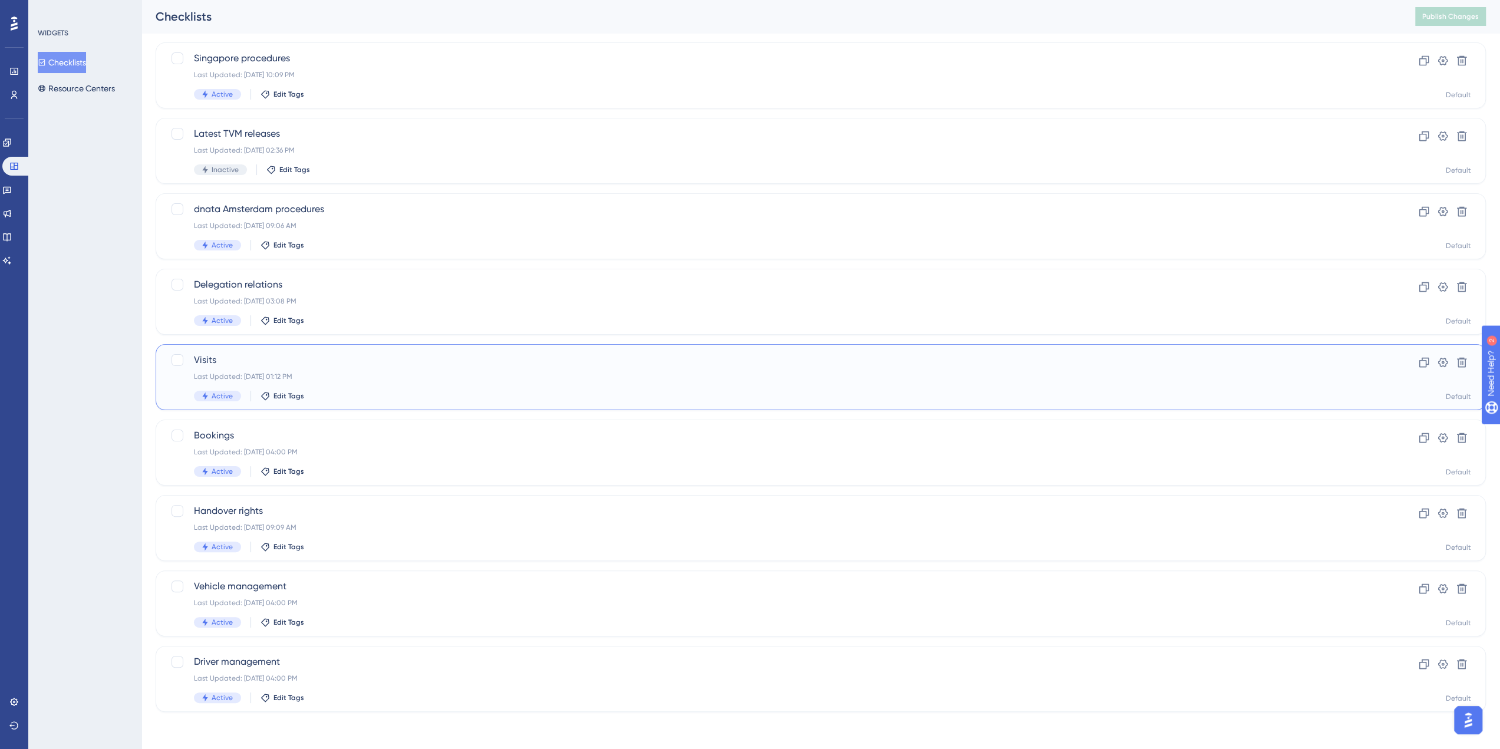
click at [210, 365] on span "Visits" at bounding box center [773, 360] width 1159 height 14
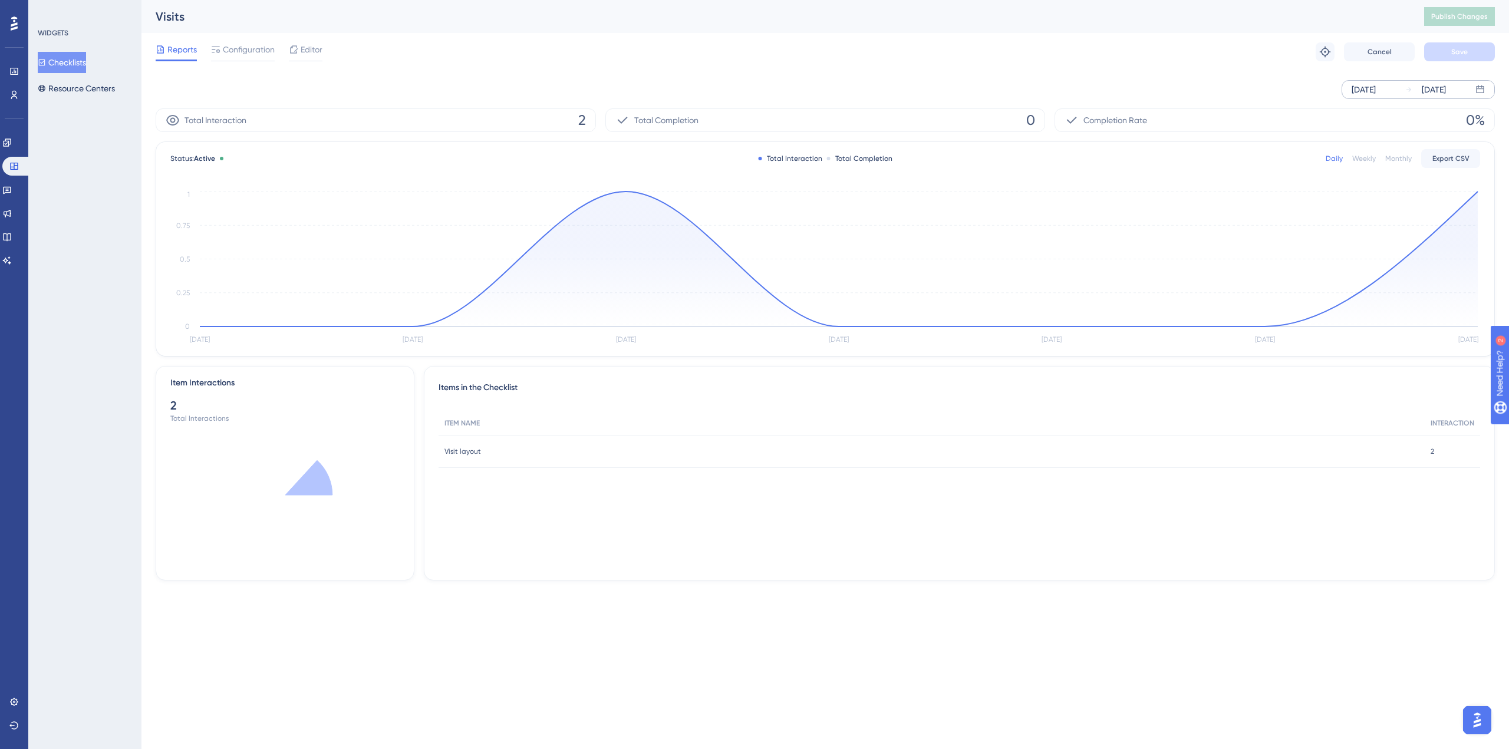
click at [1372, 81] on div "Sep 03 2025 Sep 09 2025" at bounding box center [1418, 89] width 153 height 19
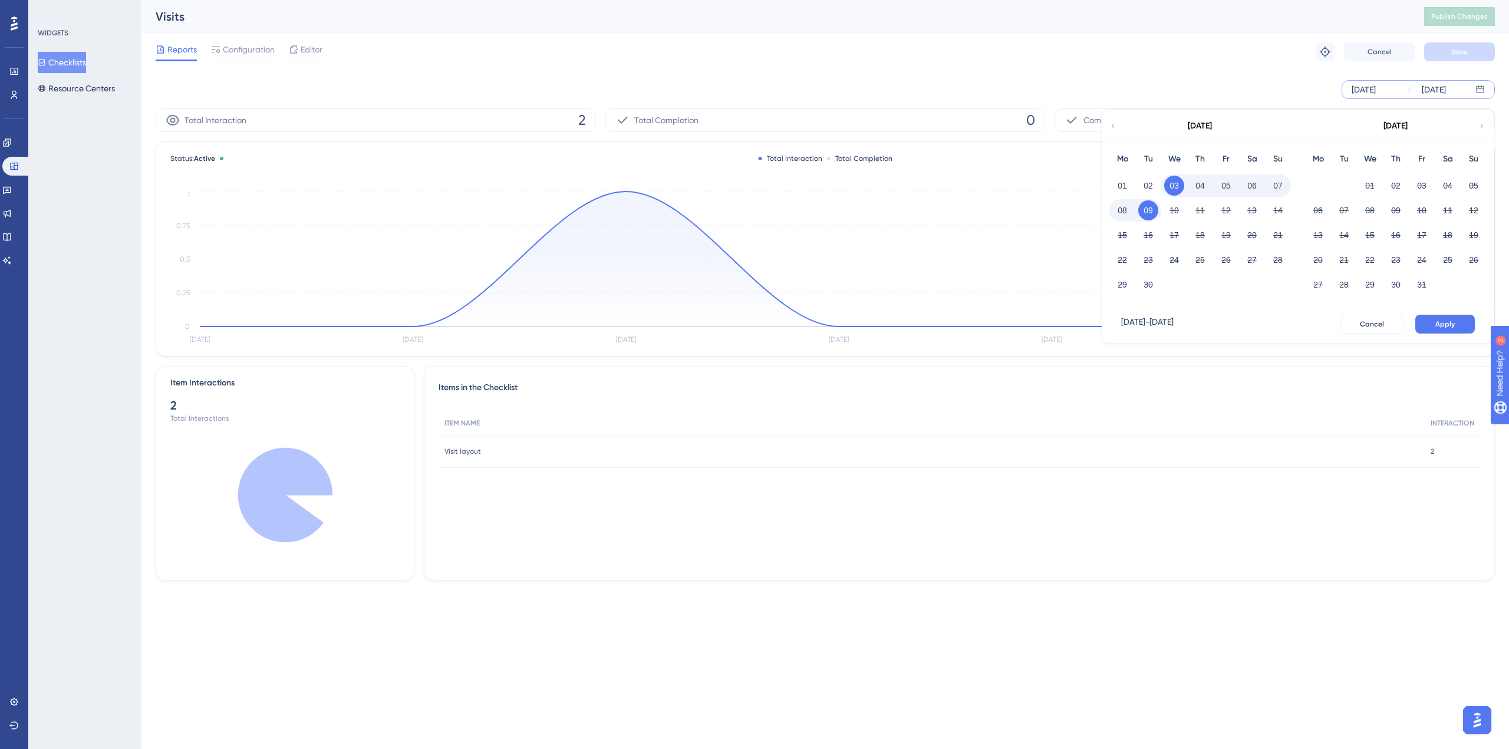
click at [1120, 126] on div "September 2025" at bounding box center [1199, 126] width 195 height 33
click at [1112, 129] on icon at bounding box center [1112, 126] width 7 height 11
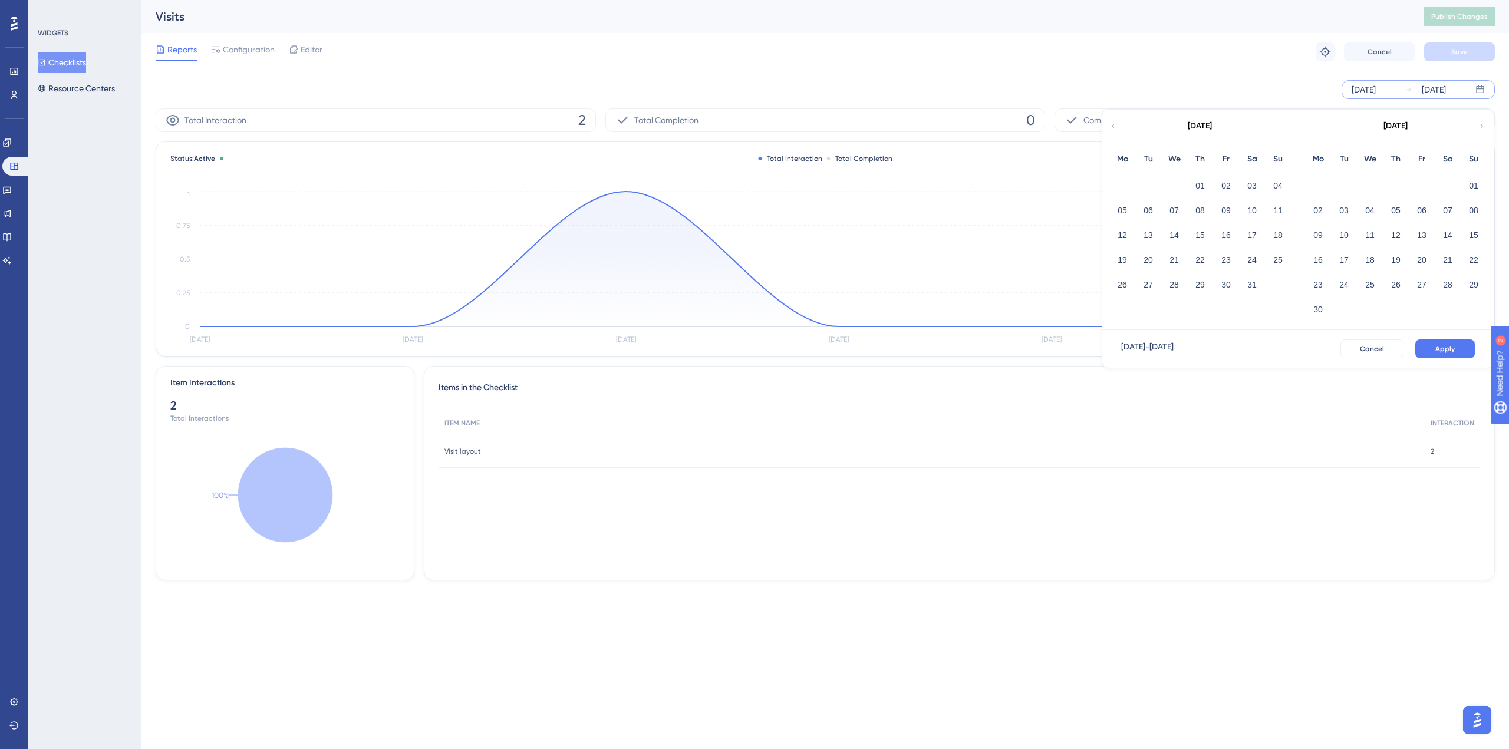
drag, startPoint x: 1201, startPoint y: 182, endPoint x: 1299, endPoint y: 253, distance: 120.7
click at [1201, 182] on button "01" at bounding box center [1200, 186] width 20 height 20
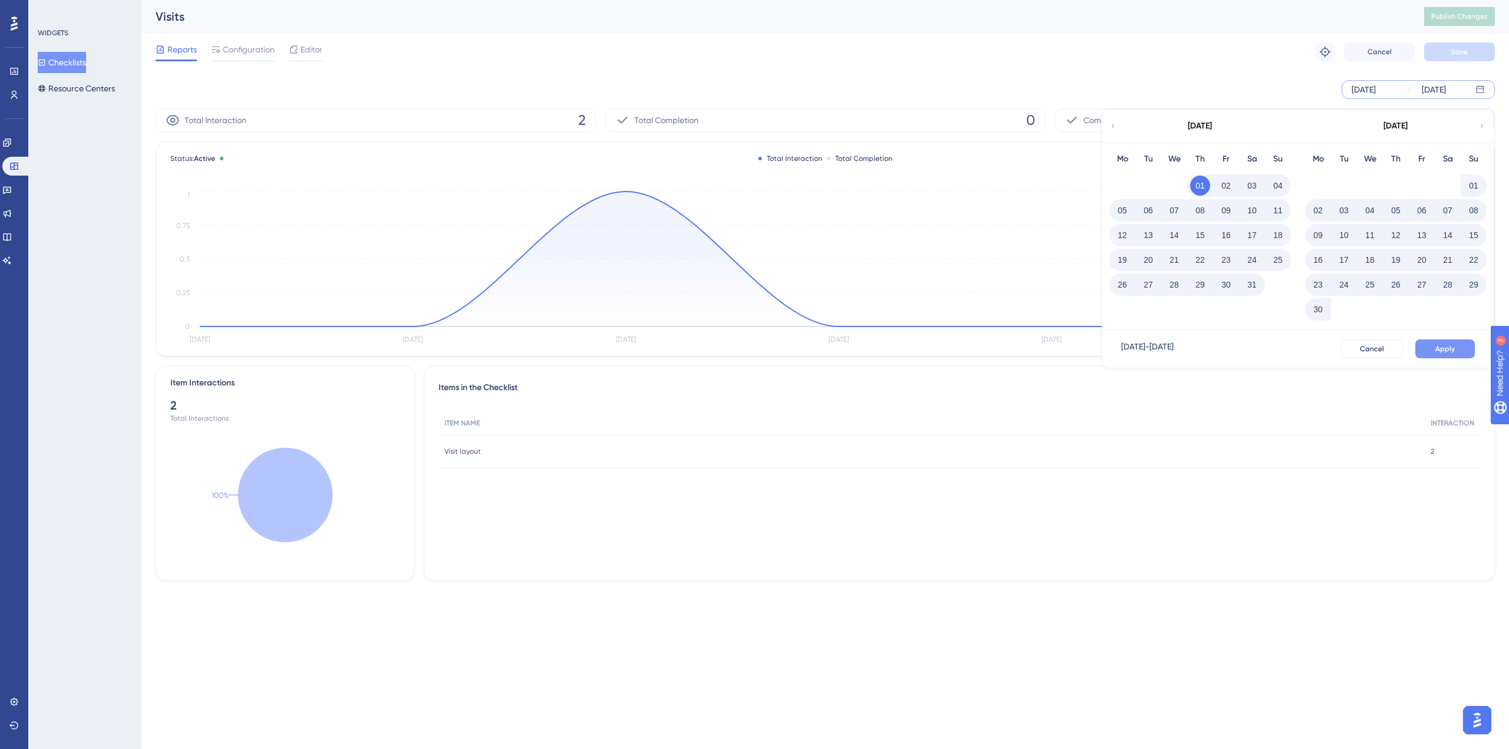
click at [1434, 350] on button "Apply" at bounding box center [1445, 349] width 60 height 19
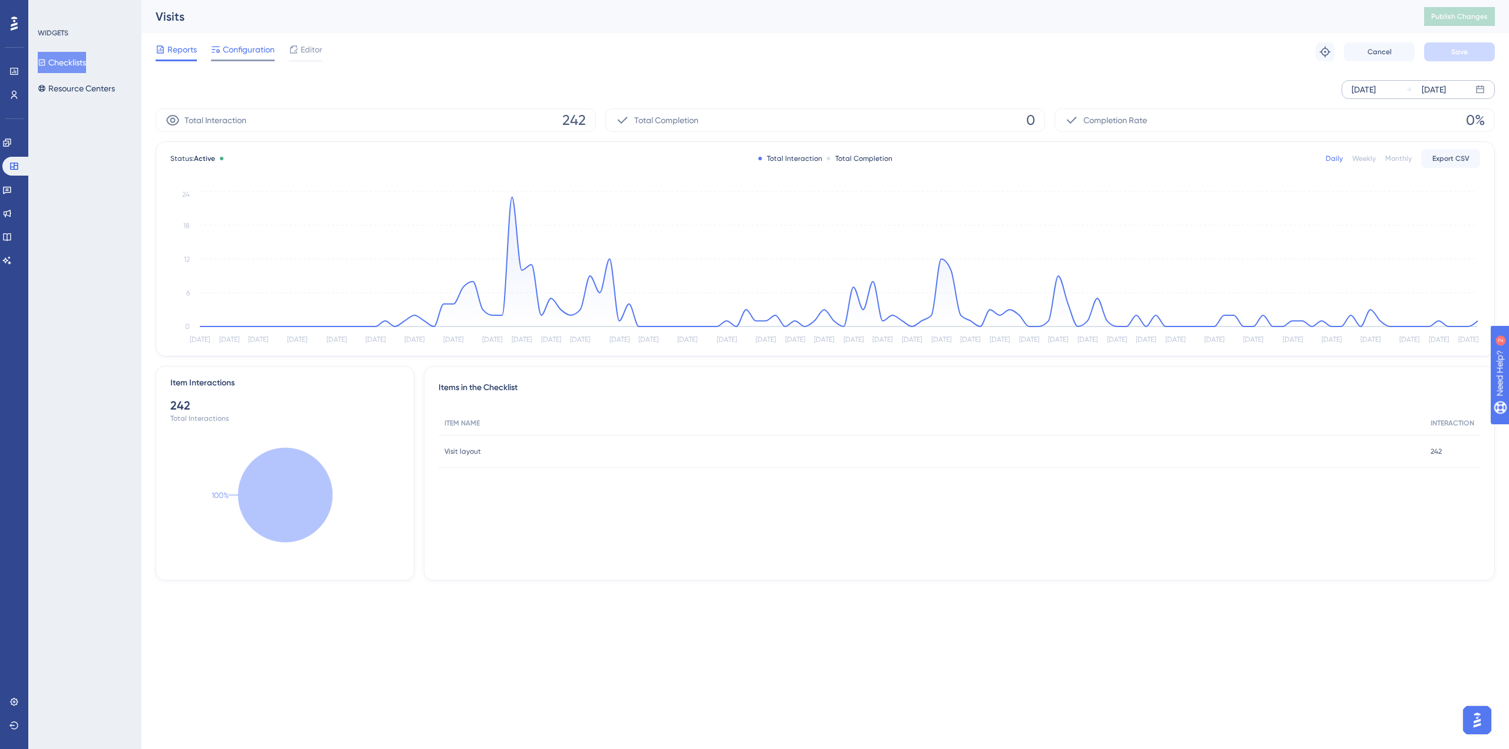
click at [244, 49] on span "Configuration" at bounding box center [249, 49] width 52 height 14
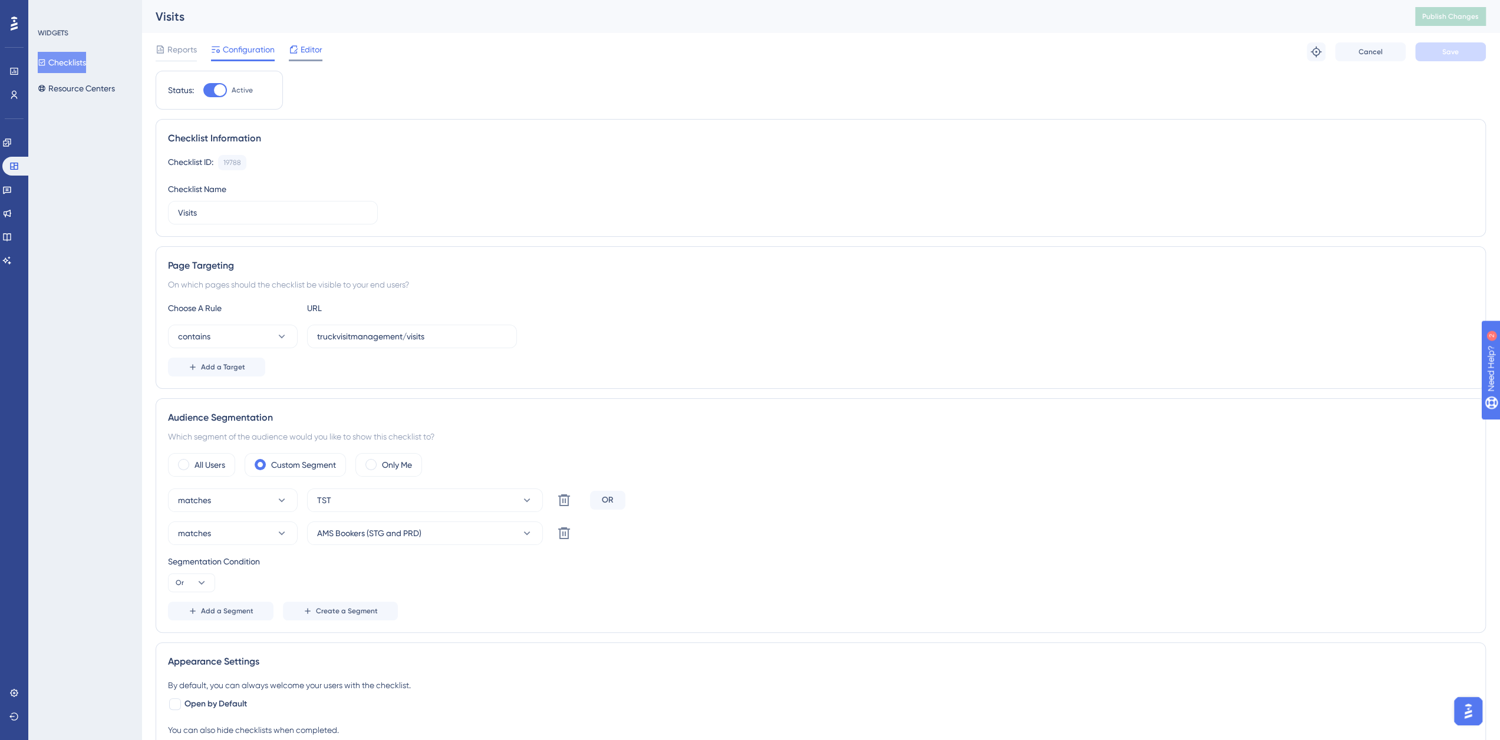
click at [307, 51] on span "Editor" at bounding box center [312, 49] width 22 height 14
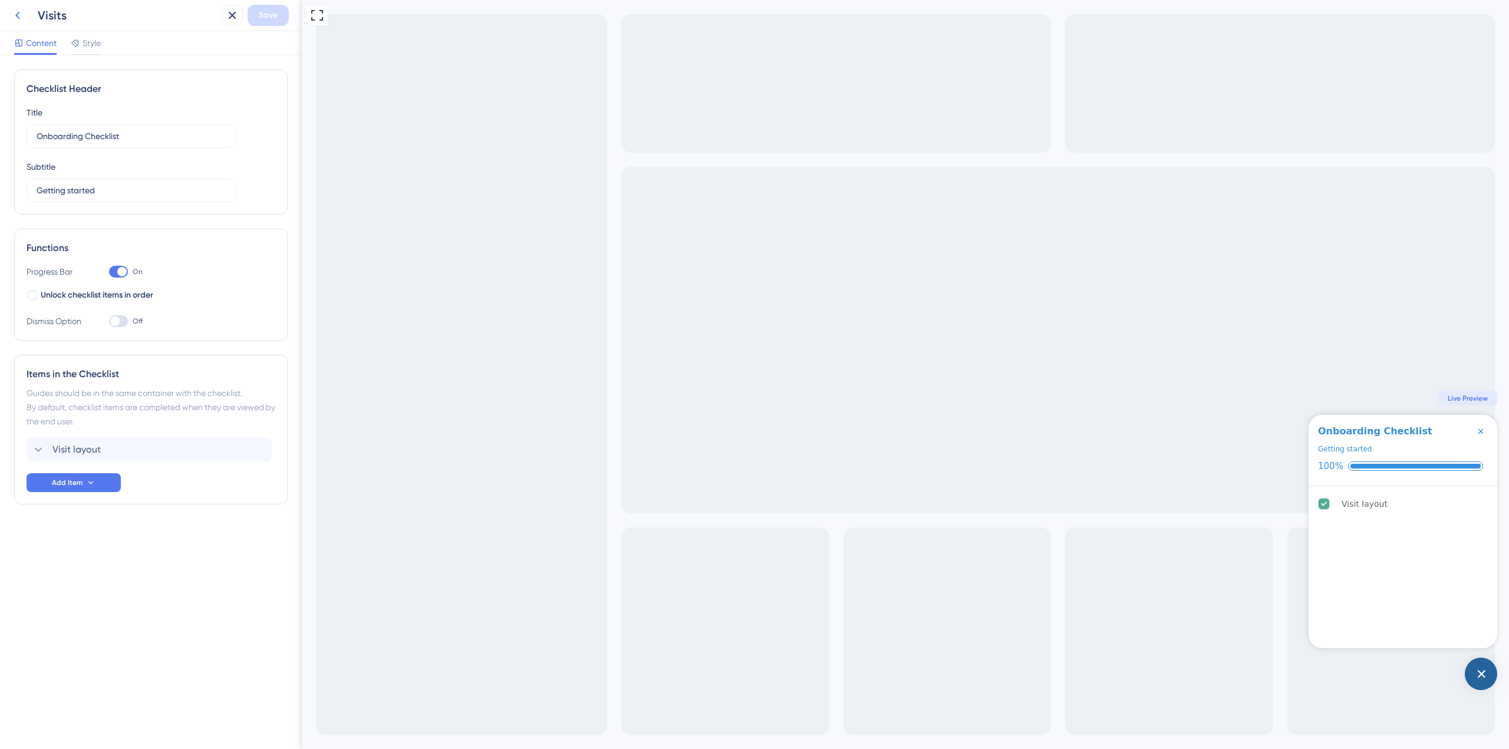
click at [25, 17] on button at bounding box center [17, 15] width 21 height 21
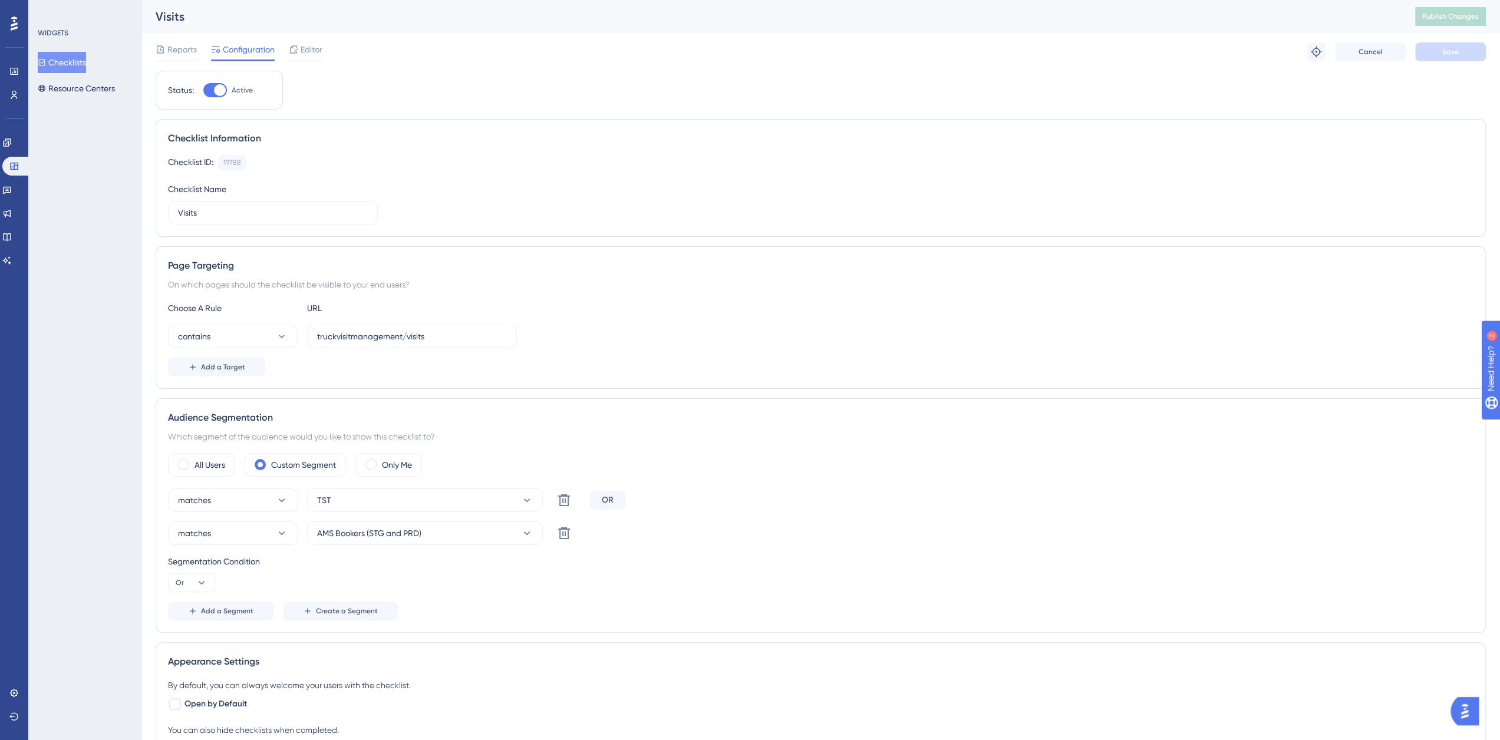
click at [170, 42] on div "Reports Configuration Editor Troubleshoot Cancel Save" at bounding box center [821, 52] width 1330 height 38
click at [169, 50] on span "Reports" at bounding box center [181, 49] width 29 height 14
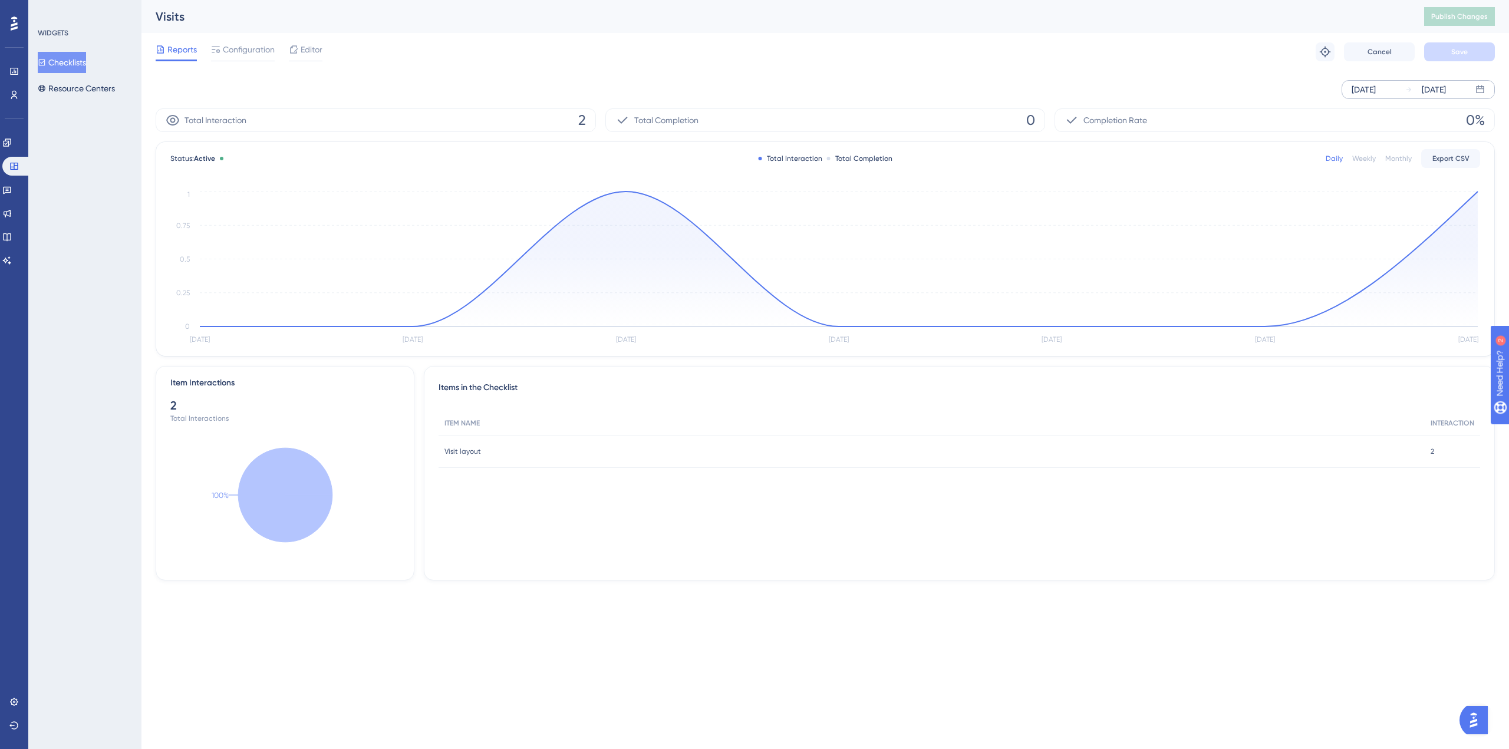
click at [1368, 89] on div "Sep 03 2025" at bounding box center [1364, 90] width 24 height 14
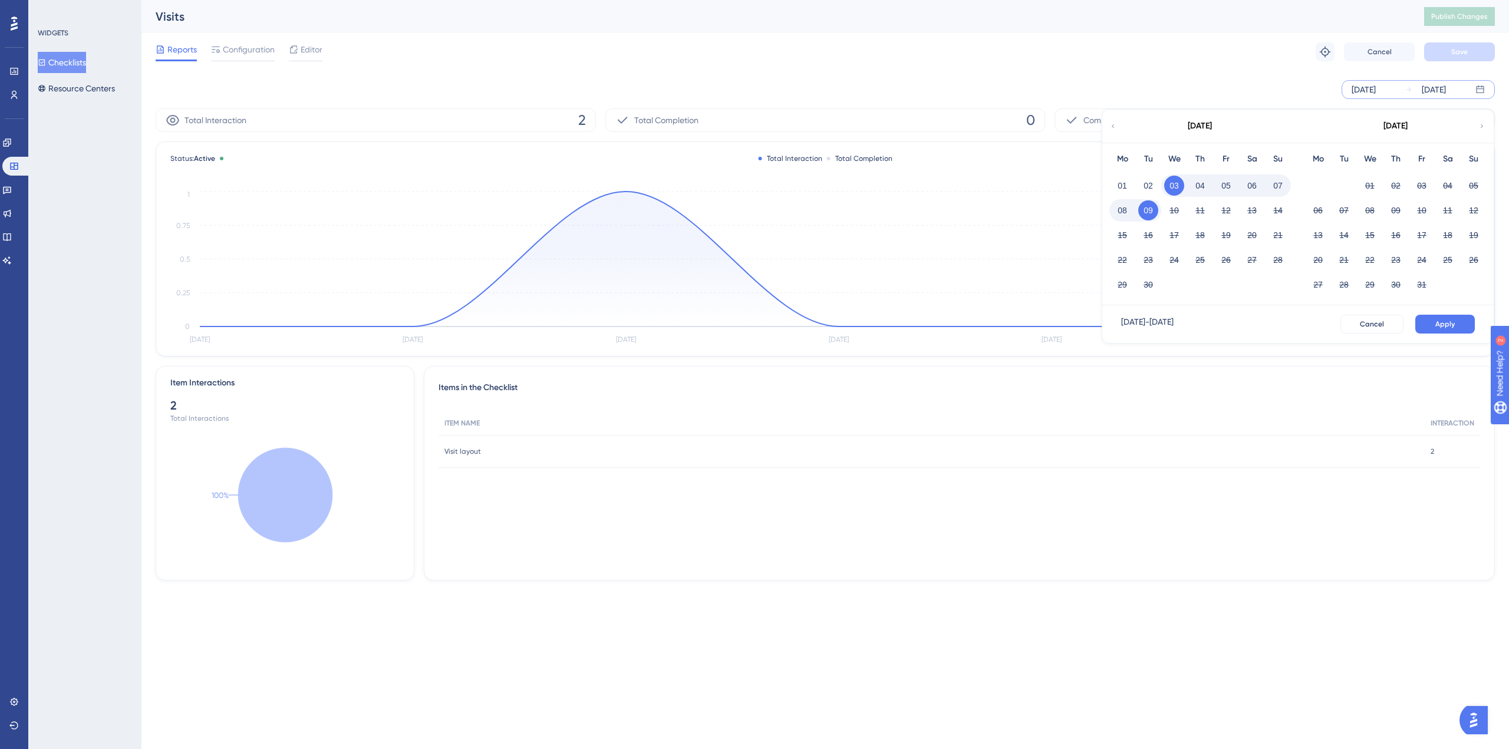
click at [1115, 129] on icon at bounding box center [1112, 126] width 7 height 11
click at [1203, 182] on button "01" at bounding box center [1200, 186] width 20 height 20
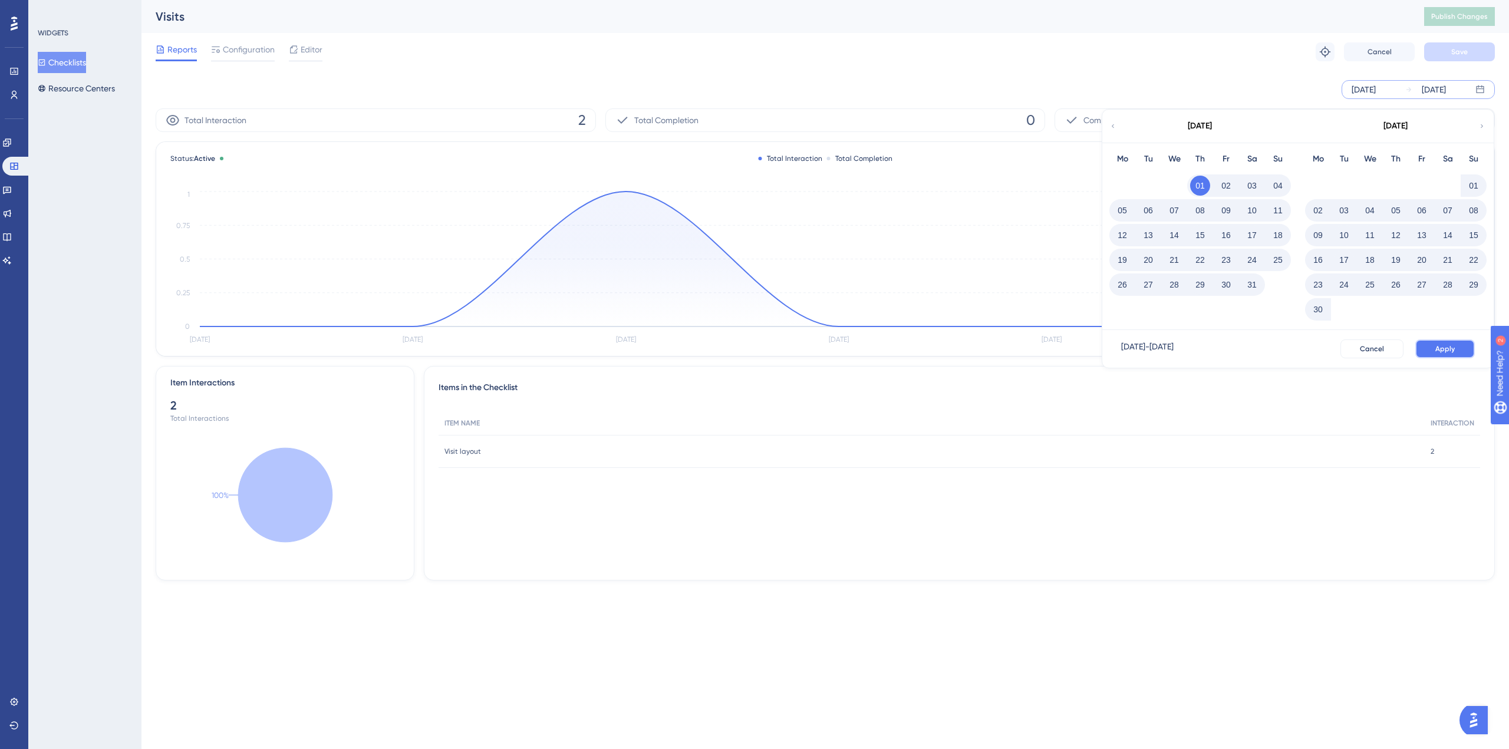
click at [1438, 346] on span "Apply" at bounding box center [1444, 348] width 19 height 9
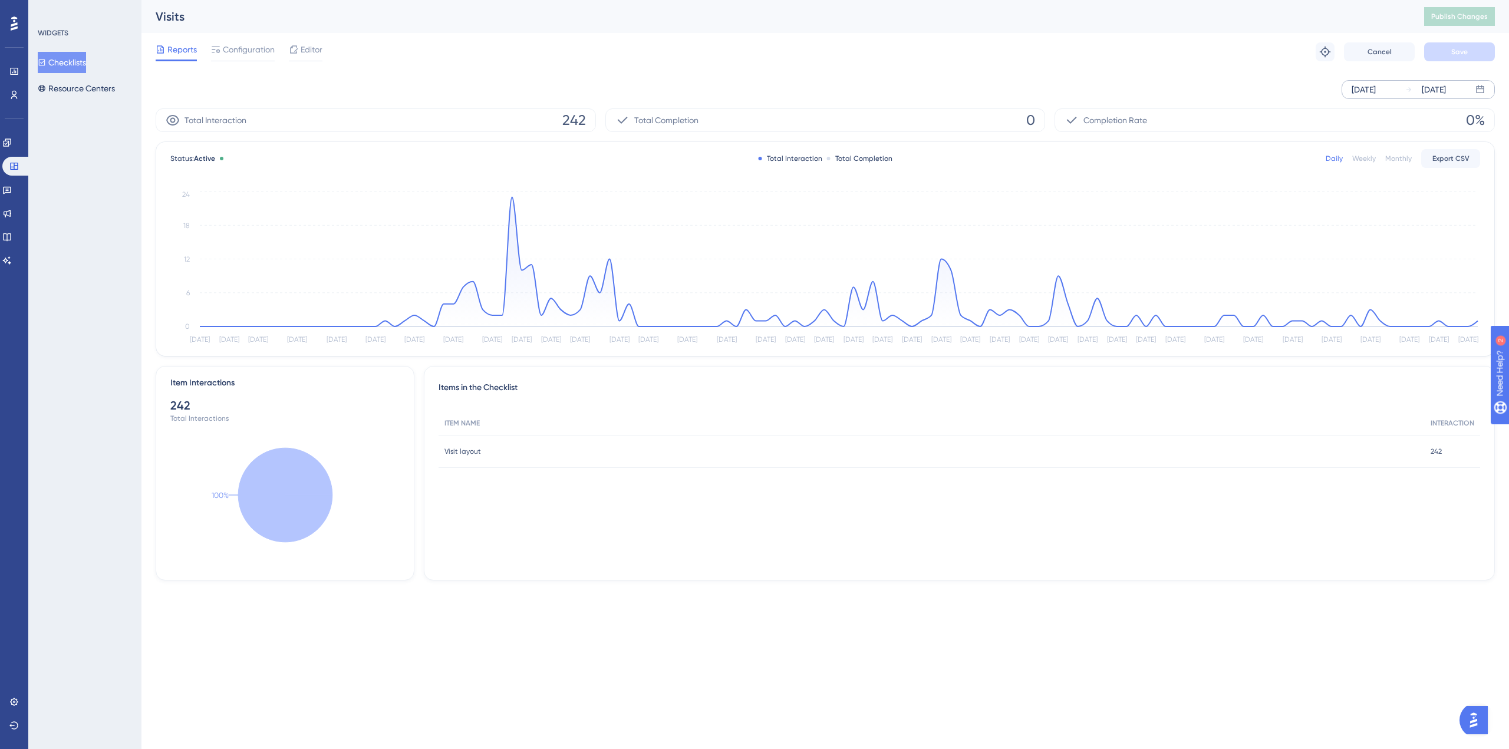
click at [83, 59] on button "Checklists" at bounding box center [62, 62] width 48 height 21
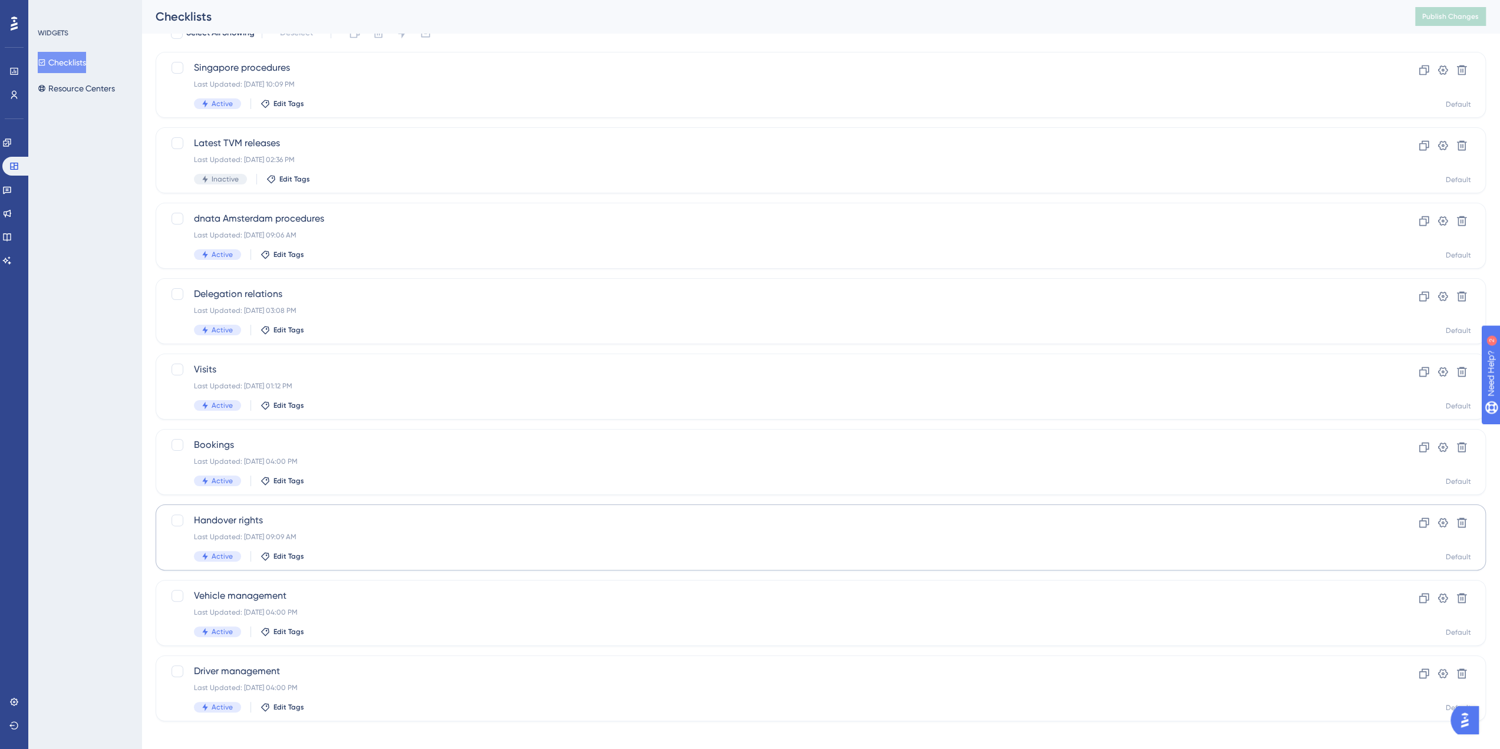
scroll to position [66, 0]
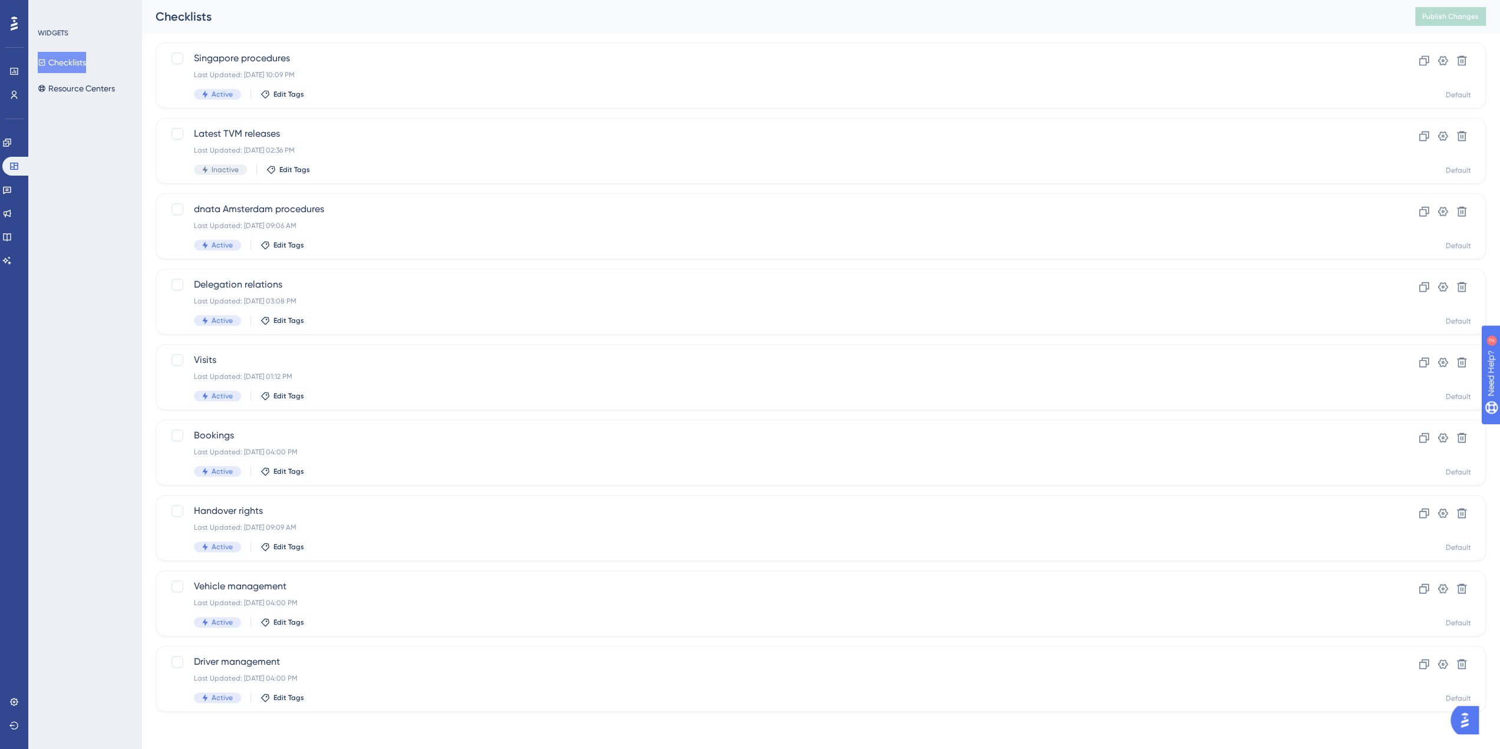
click at [1285, 729] on div "Performance Users Engagement Widgets Feedback Product Updates Knowledge Base AI…" at bounding box center [820, 353] width 1359 height 755
click at [211, 503] on div "Handover rights Last Updated: Jun 18 2025, 09:09 AM Active Edit Tags Clone Sett…" at bounding box center [821, 528] width 1330 height 66
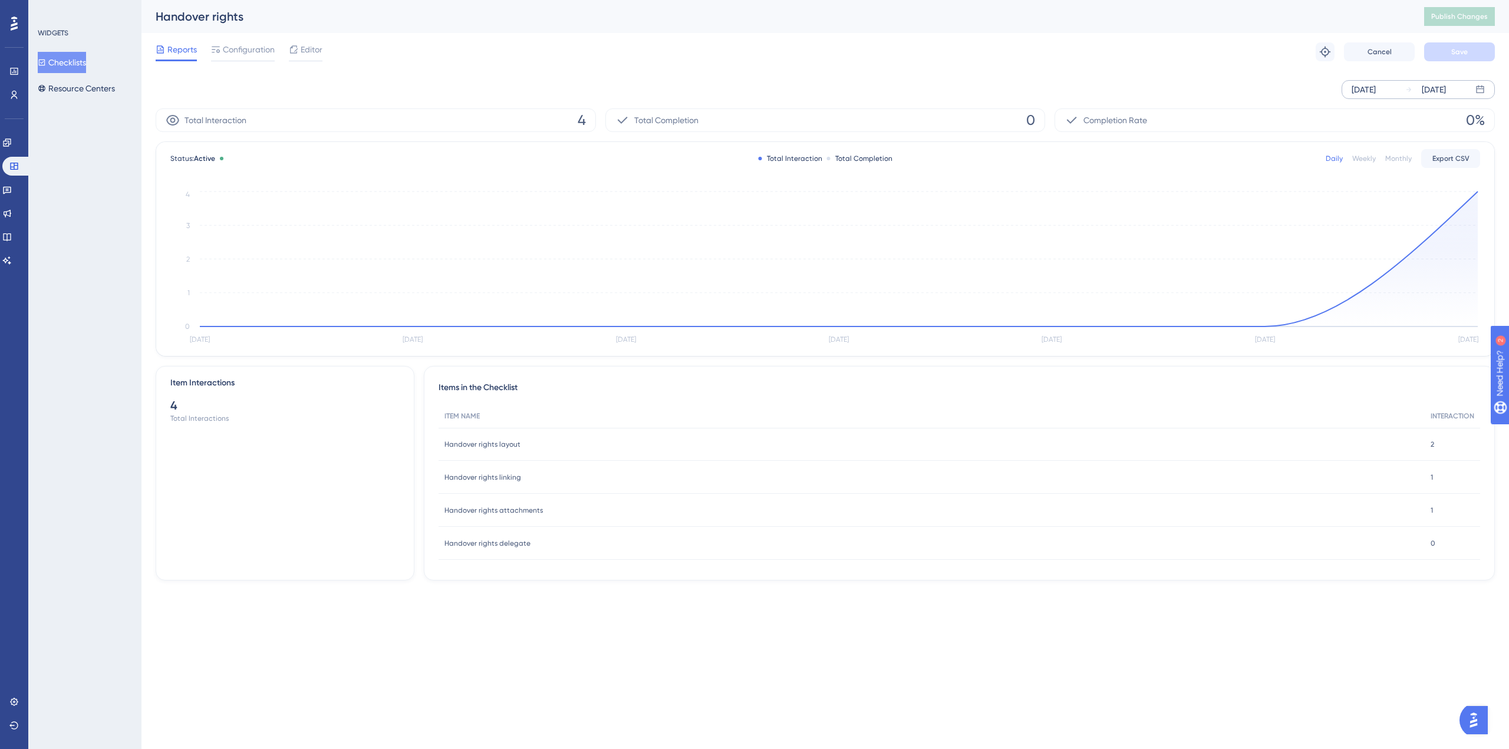
click at [1370, 89] on div "Sep 03 2025" at bounding box center [1364, 90] width 24 height 14
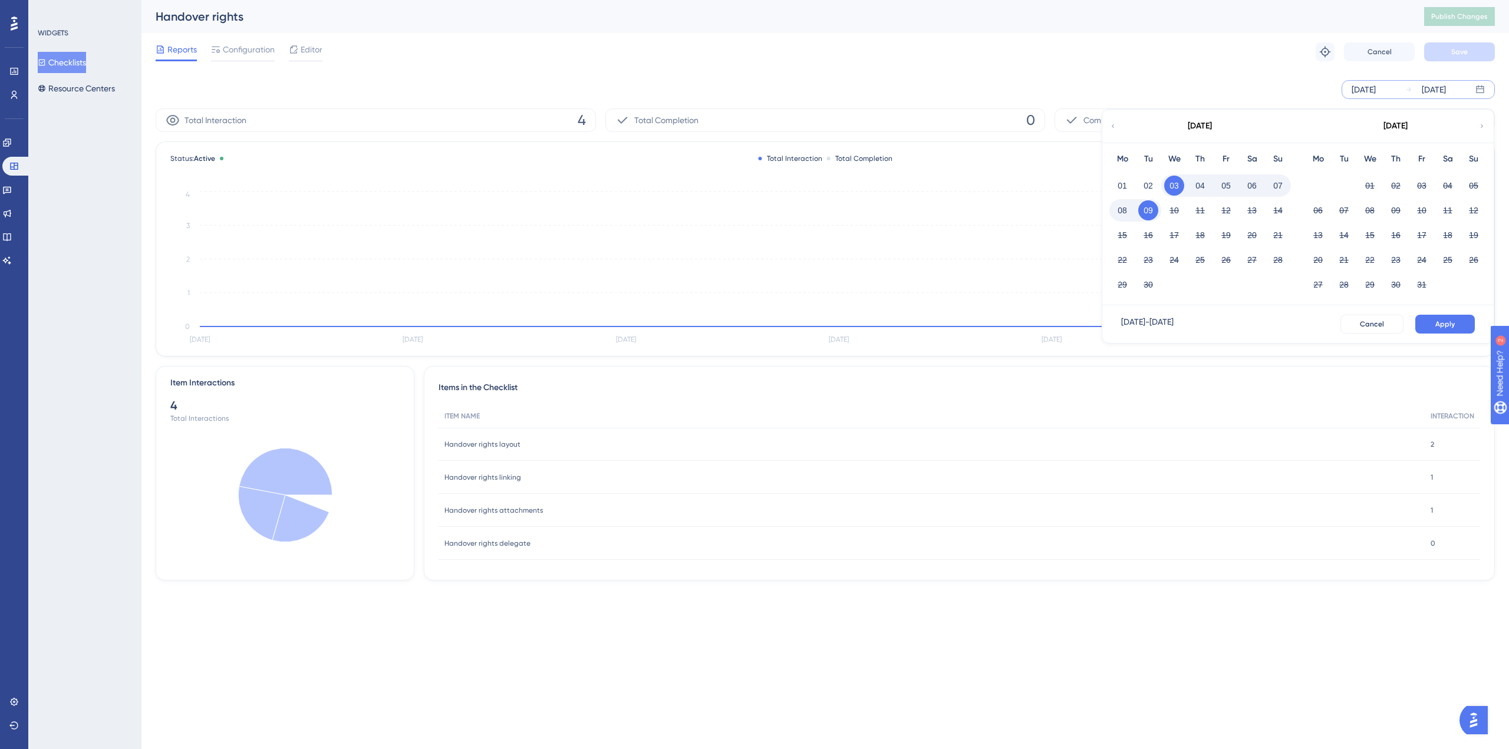
click at [1109, 125] on div "September 2025" at bounding box center [1199, 126] width 195 height 33
click at [1109, 125] on icon at bounding box center [1112, 126] width 7 height 11
drag, startPoint x: 1198, startPoint y: 184, endPoint x: 1250, endPoint y: 225, distance: 65.9
click at [1198, 183] on button "01" at bounding box center [1200, 186] width 20 height 20
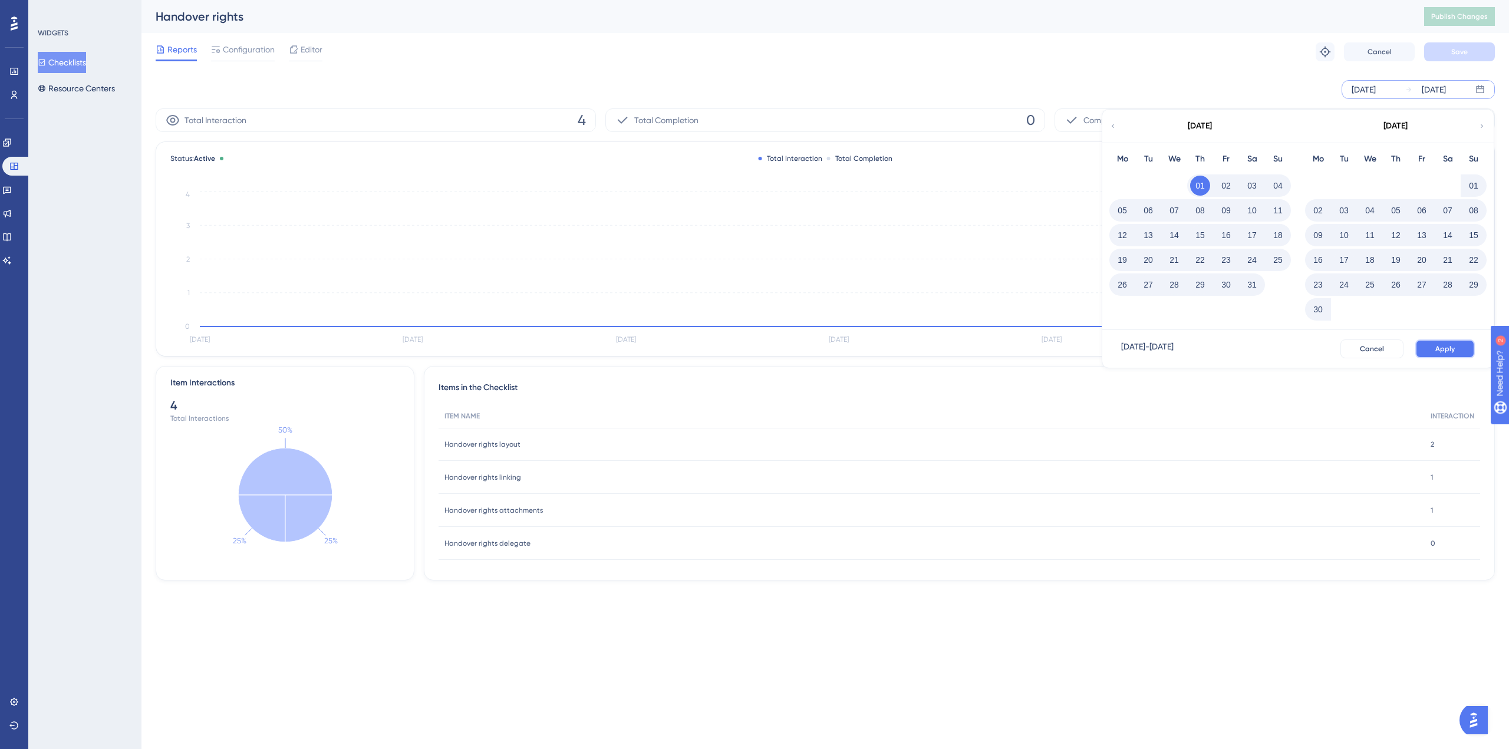
click at [1437, 355] on button "Apply" at bounding box center [1445, 349] width 60 height 19
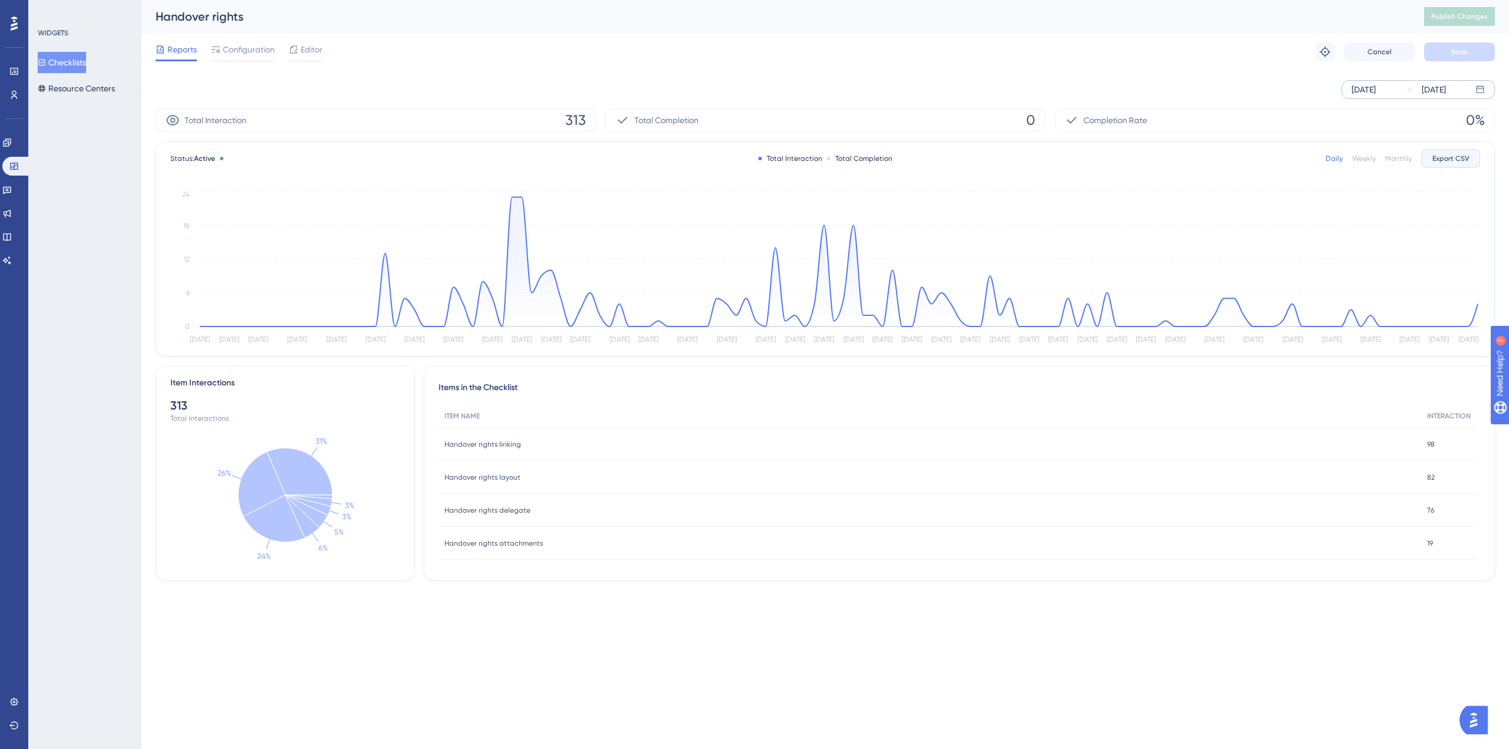
click at [1462, 157] on span "Export CSV" at bounding box center [1450, 158] width 37 height 9
click at [170, 116] on icon at bounding box center [172, 120] width 13 height 11
click at [92, 88] on button "Resource Centers" at bounding box center [76, 88] width 77 height 21
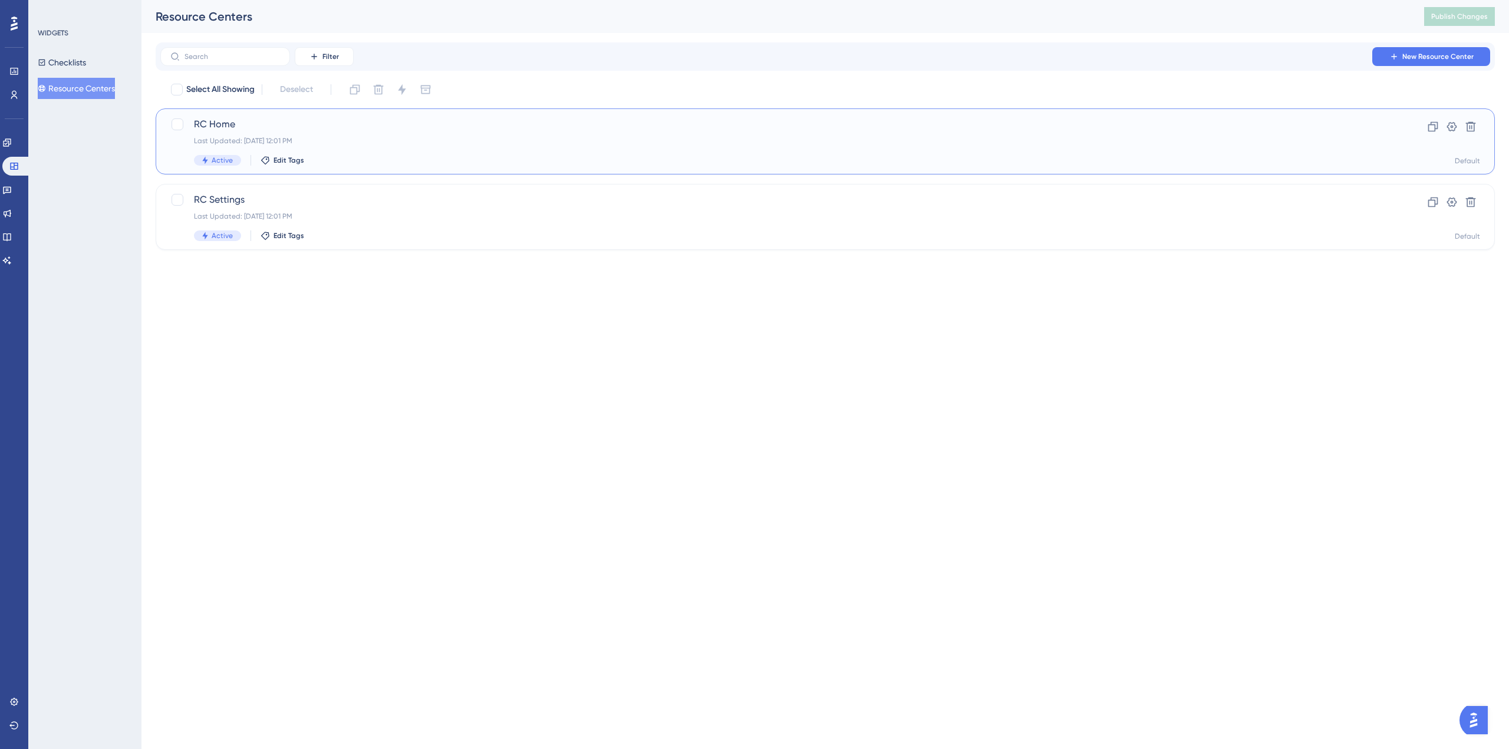
click at [207, 124] on span "RC Home" at bounding box center [778, 124] width 1168 height 14
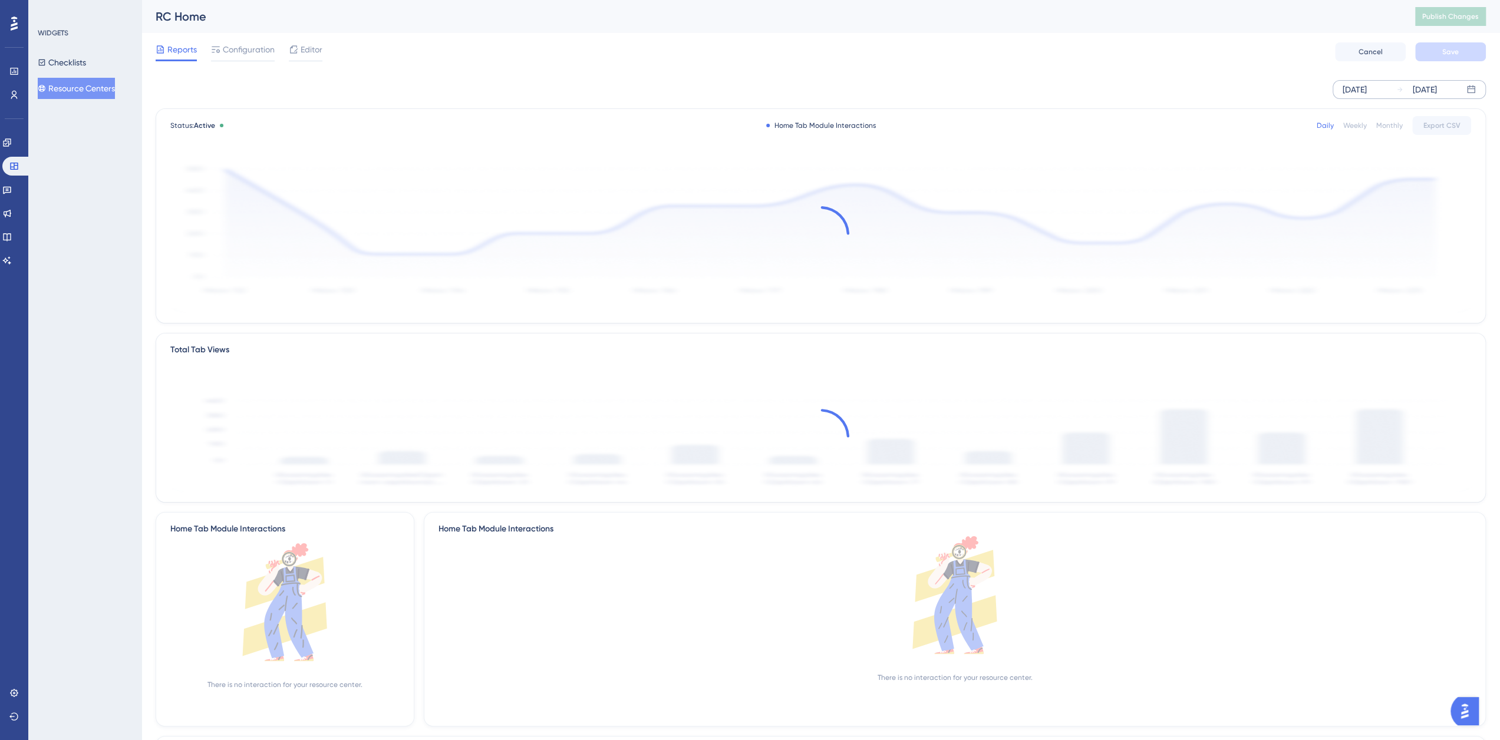
click at [1367, 88] on div "Sep 03 2025" at bounding box center [1355, 90] width 24 height 14
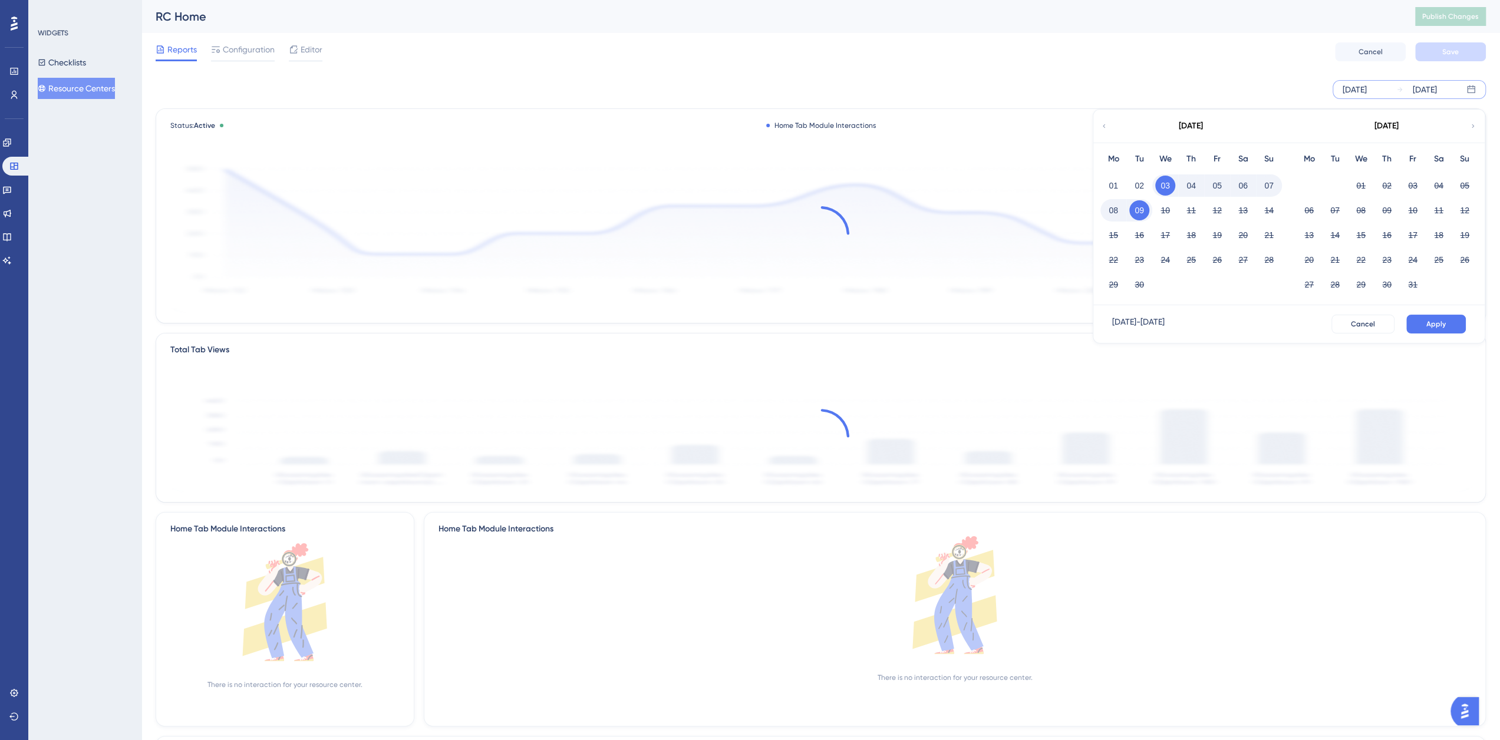
click at [1098, 126] on div "September 2025" at bounding box center [1190, 126] width 195 height 33
click at [1103, 122] on icon at bounding box center [1104, 126] width 7 height 11
click at [1103, 126] on icon at bounding box center [1104, 126] width 2 height 4
click at [1192, 179] on button "01" at bounding box center [1191, 186] width 20 height 20
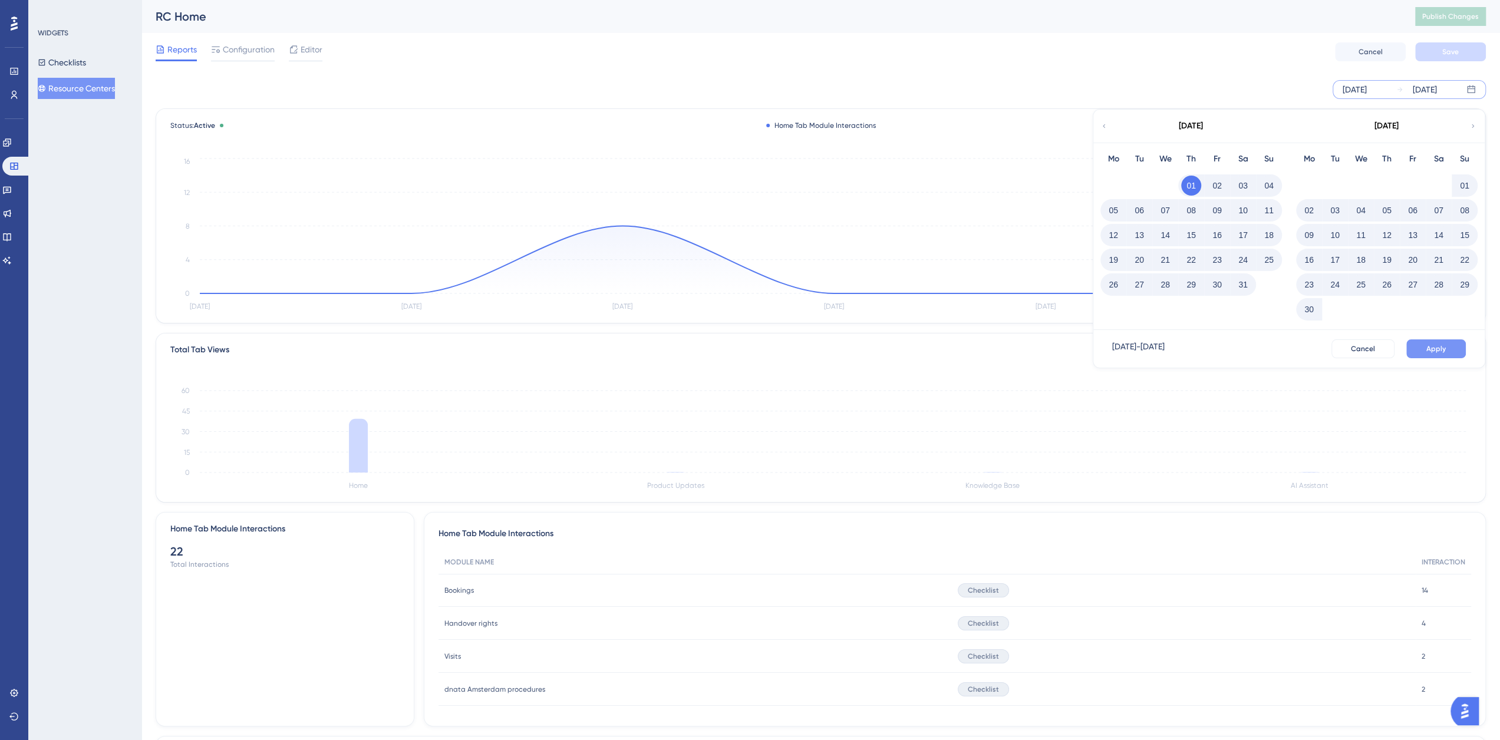
click at [1445, 351] on span "Apply" at bounding box center [1436, 348] width 19 height 9
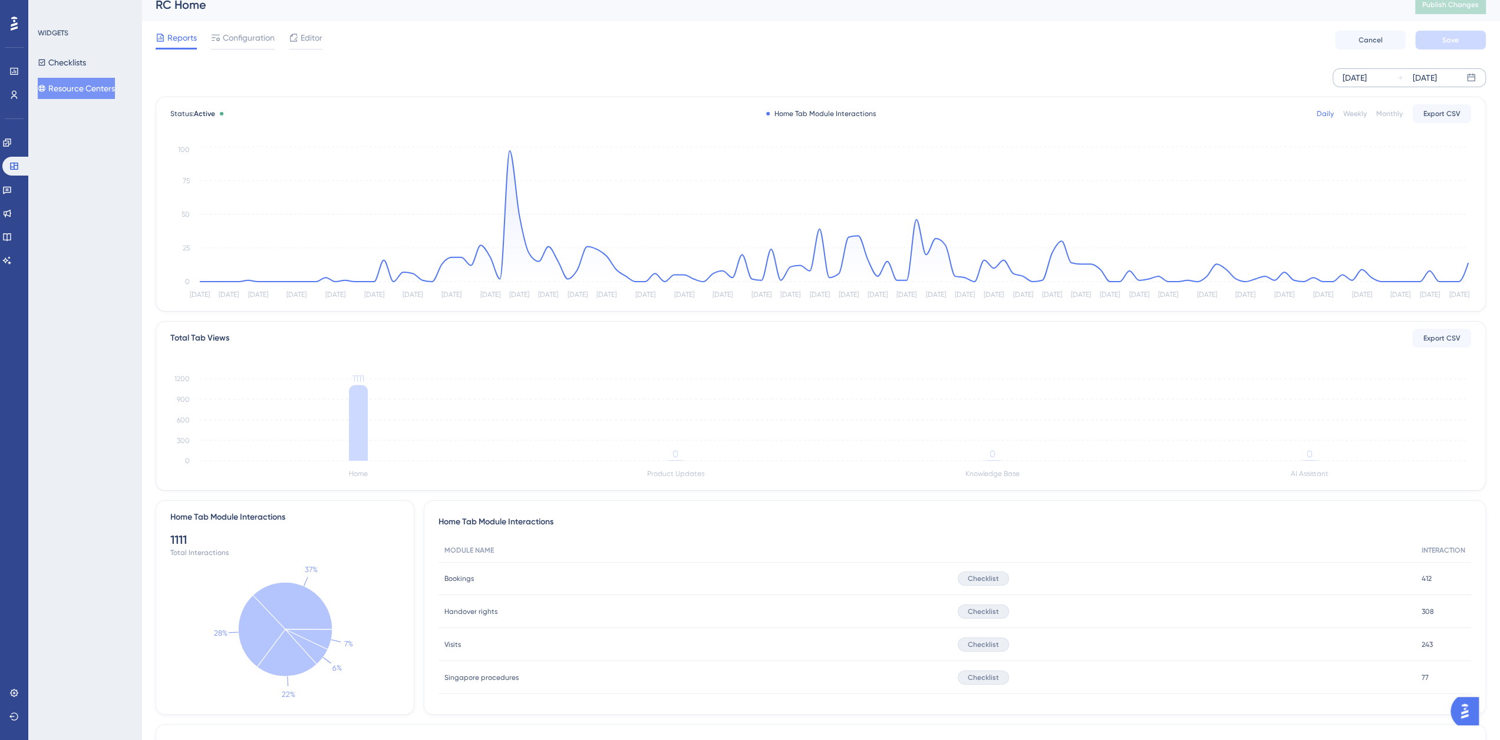
scroll to position [196, 0]
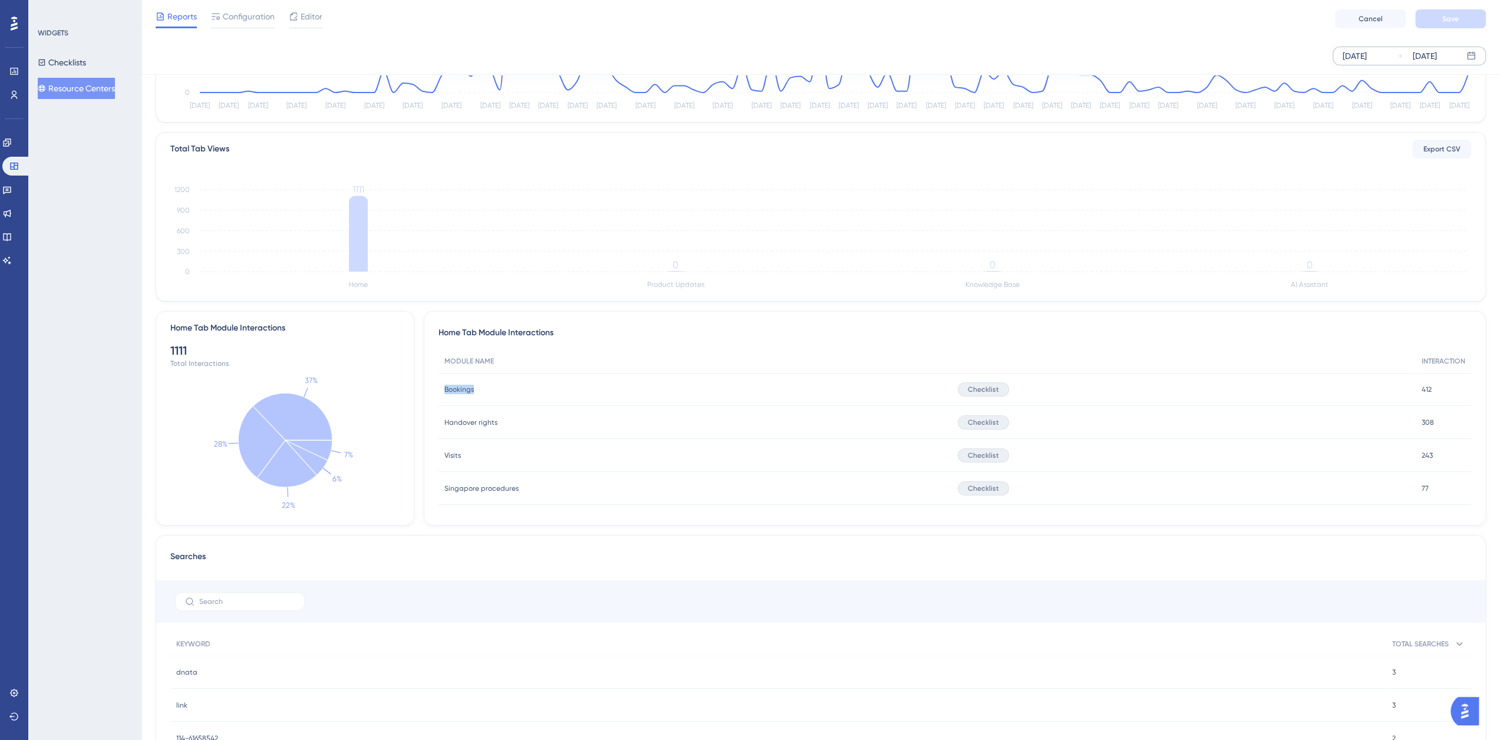
drag, startPoint x: 445, startPoint y: 387, endPoint x: 479, endPoint y: 388, distance: 33.6
click at [479, 388] on div "Bookings Bookings" at bounding box center [695, 389] width 513 height 33
drag, startPoint x: 444, startPoint y: 421, endPoint x: 566, endPoint y: 430, distance: 122.3
click at [518, 421] on div "Handover rights Handover rights" at bounding box center [695, 422] width 513 height 33
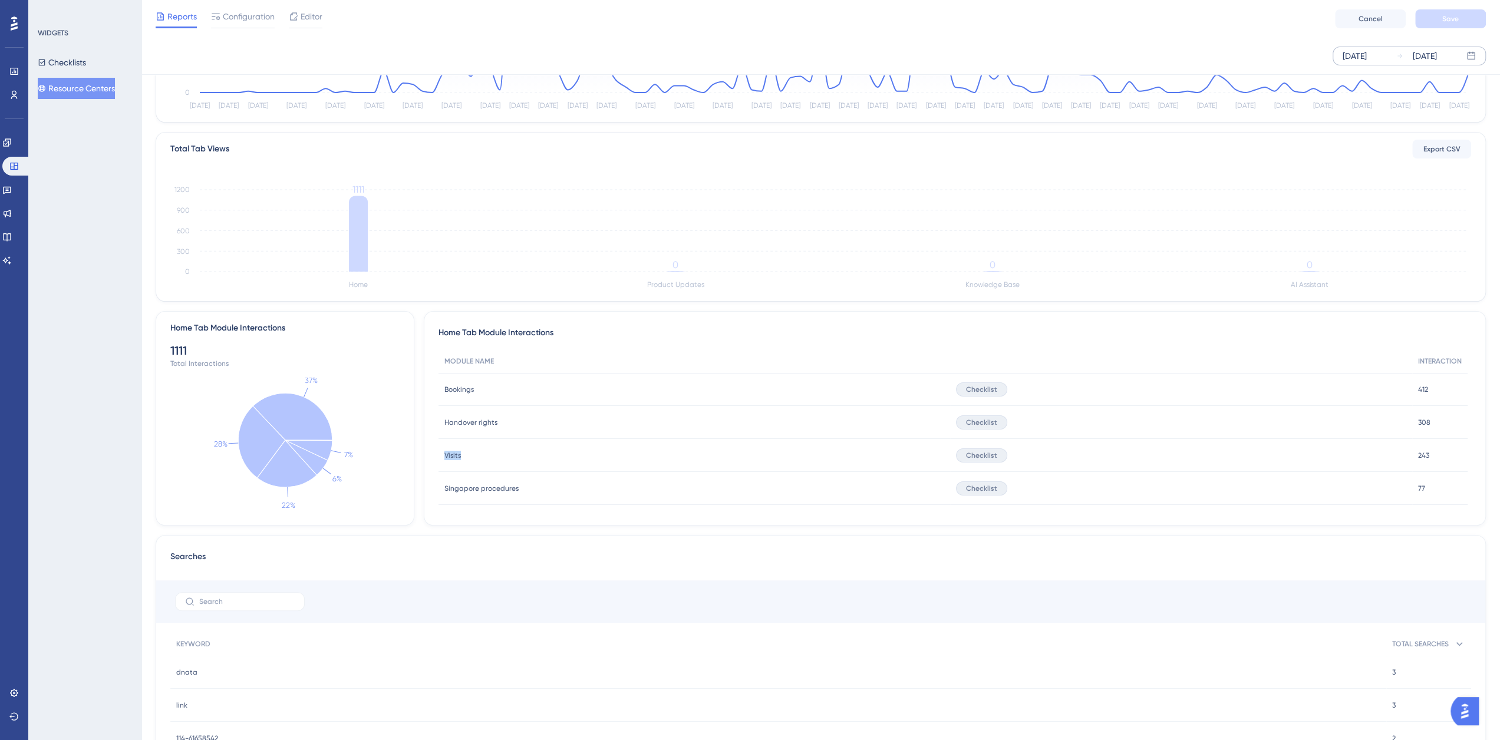
drag, startPoint x: 443, startPoint y: 456, endPoint x: 482, endPoint y: 454, distance: 38.9
click at [482, 454] on div "Visits Visits" at bounding box center [695, 455] width 512 height 33
click at [313, 426] on icon at bounding box center [293, 416] width 80 height 47
click at [301, 412] on icon at bounding box center [293, 416] width 80 height 47
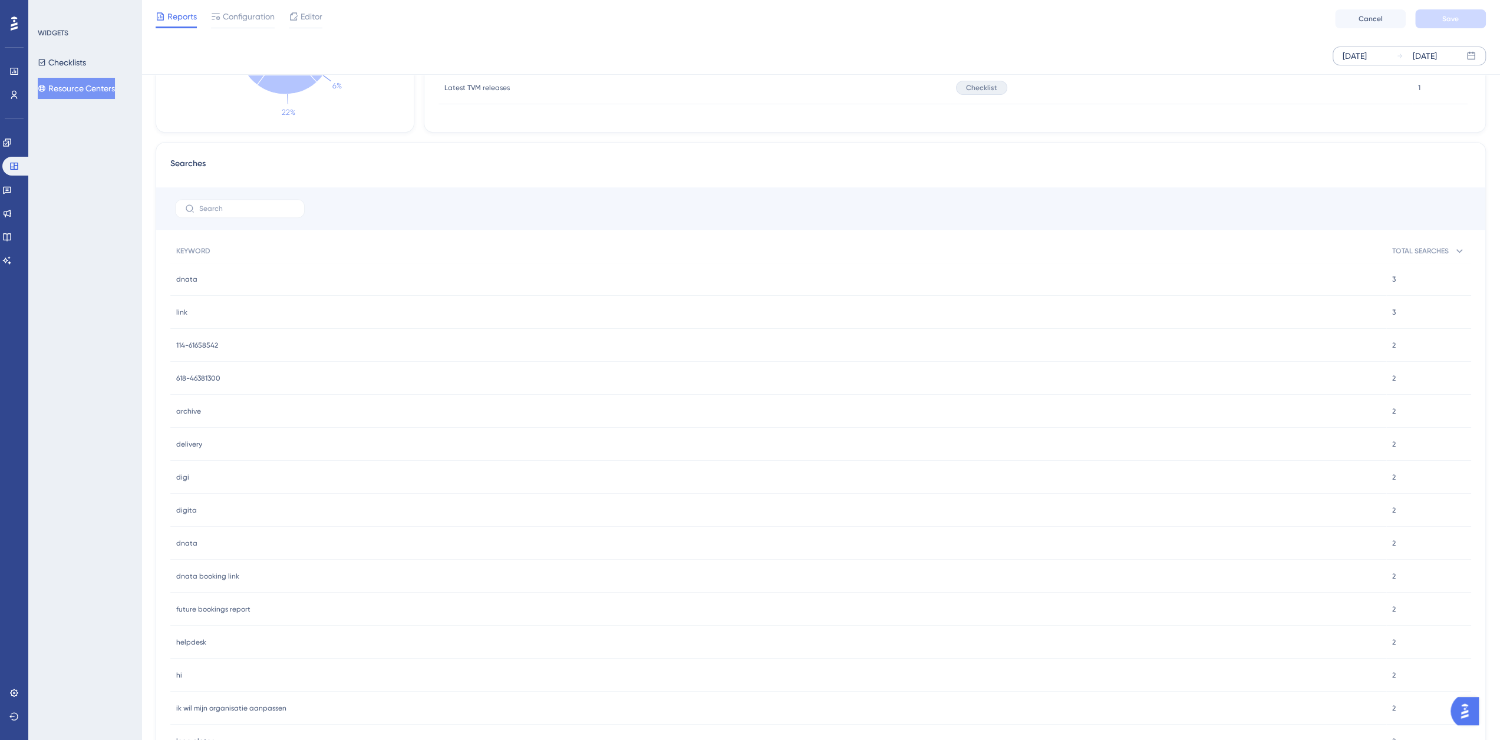
scroll to position [786, 0]
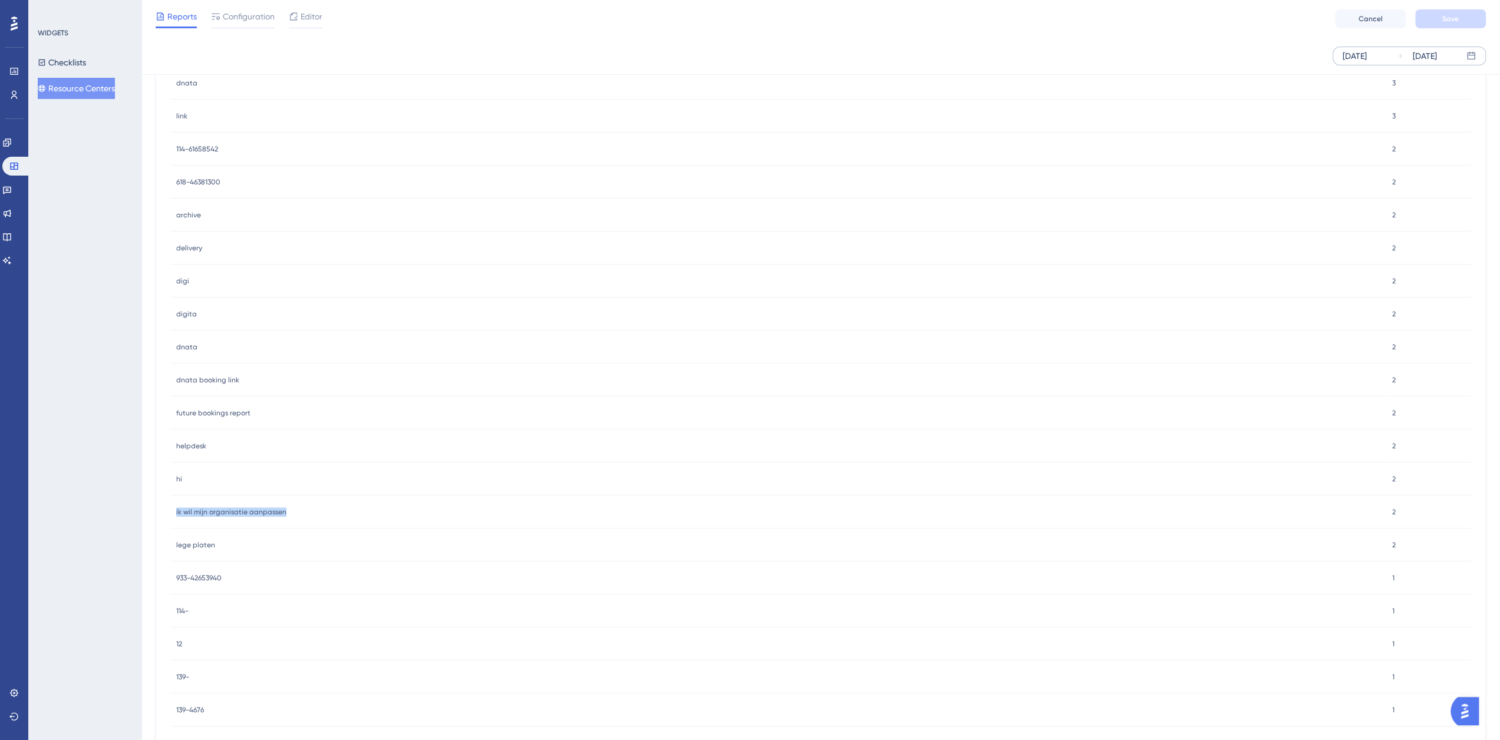
drag, startPoint x: 176, startPoint y: 515, endPoint x: 298, endPoint y: 514, distance: 122.6
click at [298, 514] on div "ik wil mijn organisatie aanpassen ik wil mijn organisatie aanpassen" at bounding box center [778, 512] width 1216 height 33
drag, startPoint x: 176, startPoint y: 413, endPoint x: 255, endPoint y: 417, distance: 79.1
click at [255, 417] on div "future bookings report future bookings report" at bounding box center [778, 413] width 1216 height 33
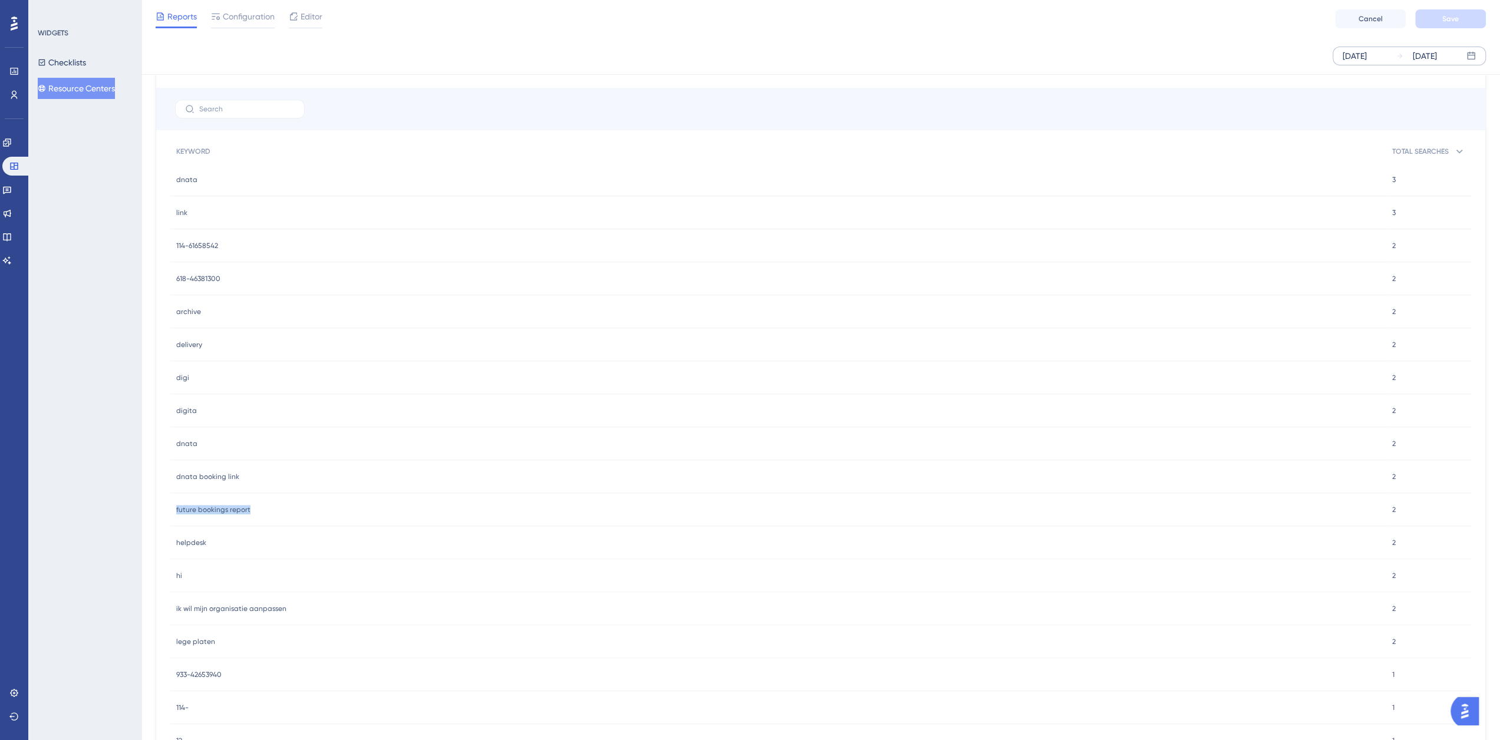
scroll to position [493, 0]
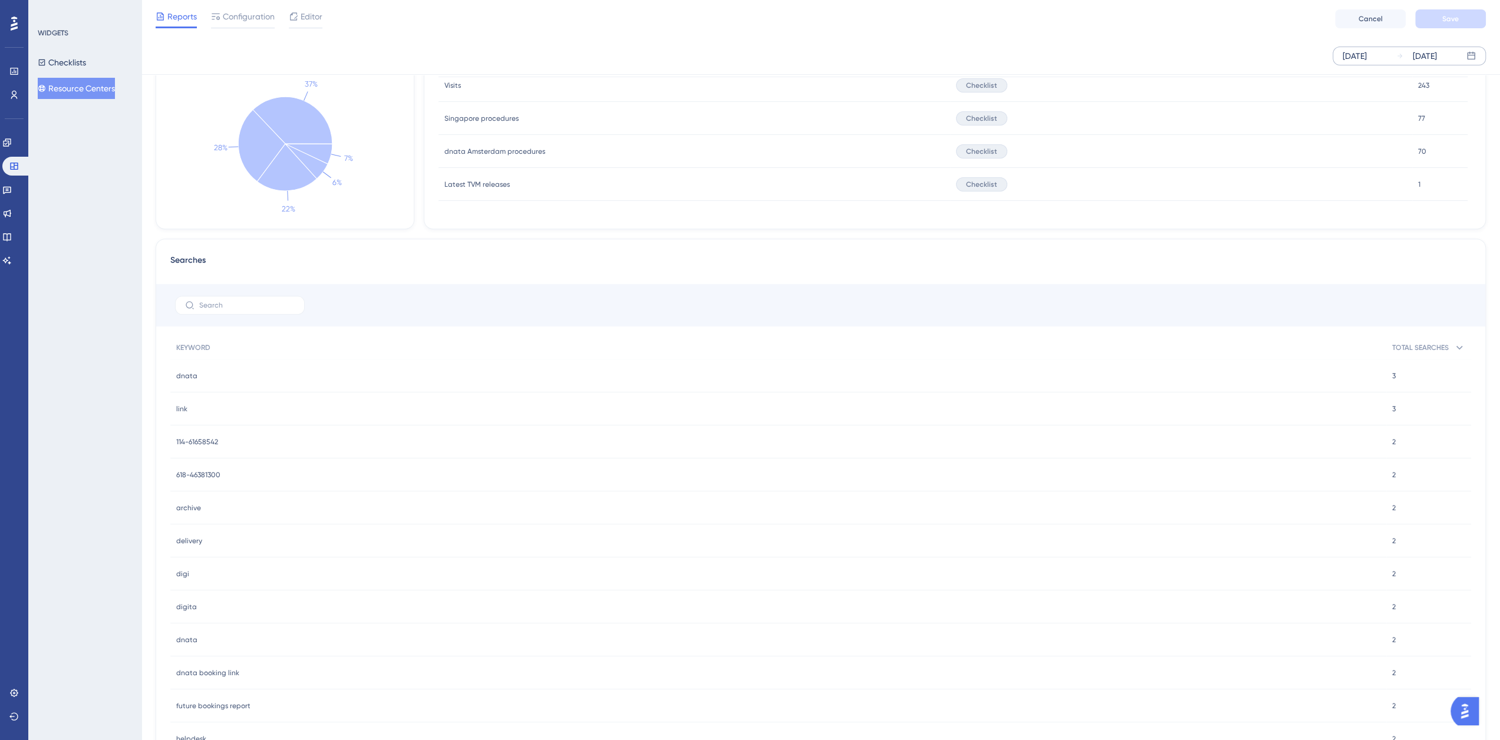
click at [1379, 265] on div "Searches" at bounding box center [820, 263] width 1301 height 21
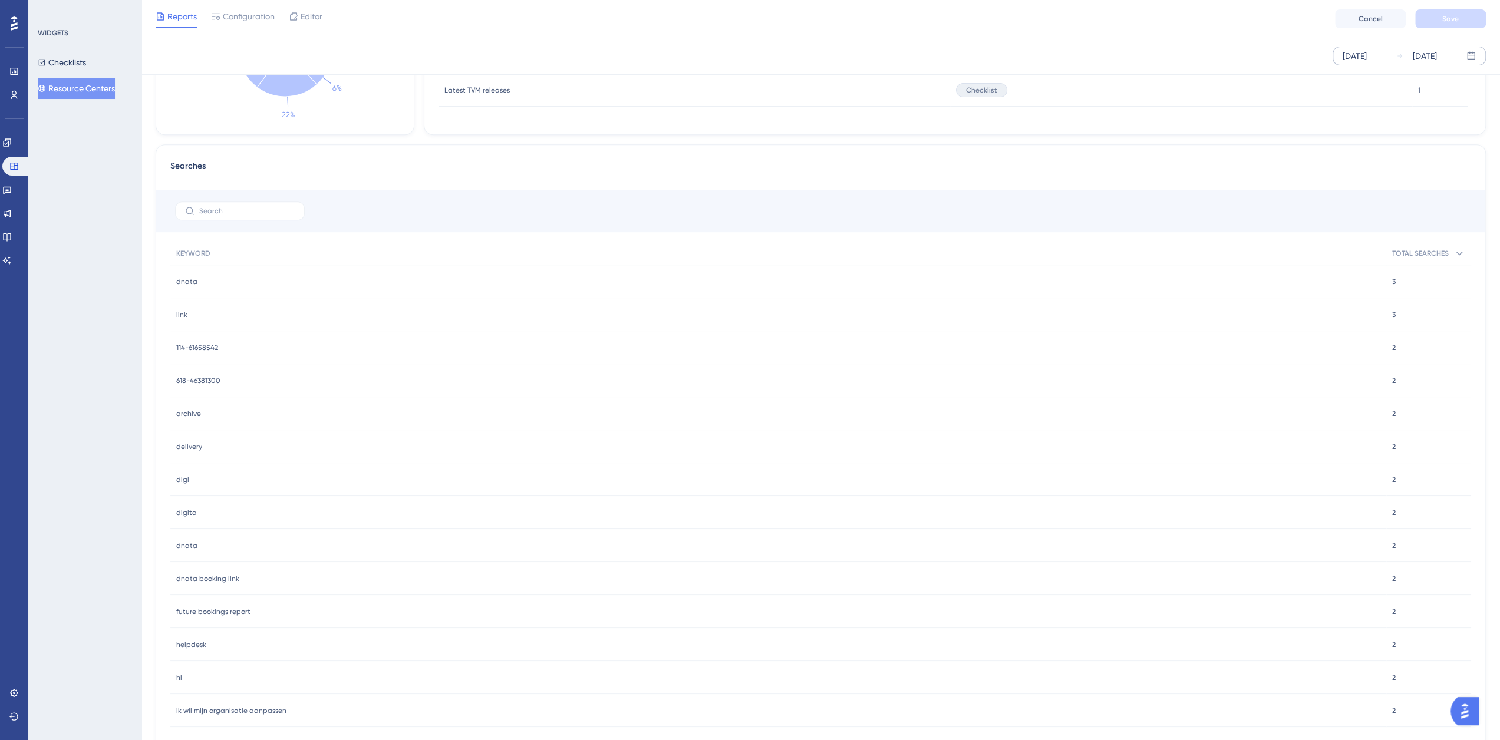
scroll to position [589, 0]
click at [1447, 250] on span "TOTAL SEARCHES" at bounding box center [1420, 250] width 57 height 9
click at [1451, 249] on div "TOTAL SEARCHES" at bounding box center [1428, 251] width 85 height 24
click at [218, 210] on input "text" at bounding box center [246, 209] width 95 height 8
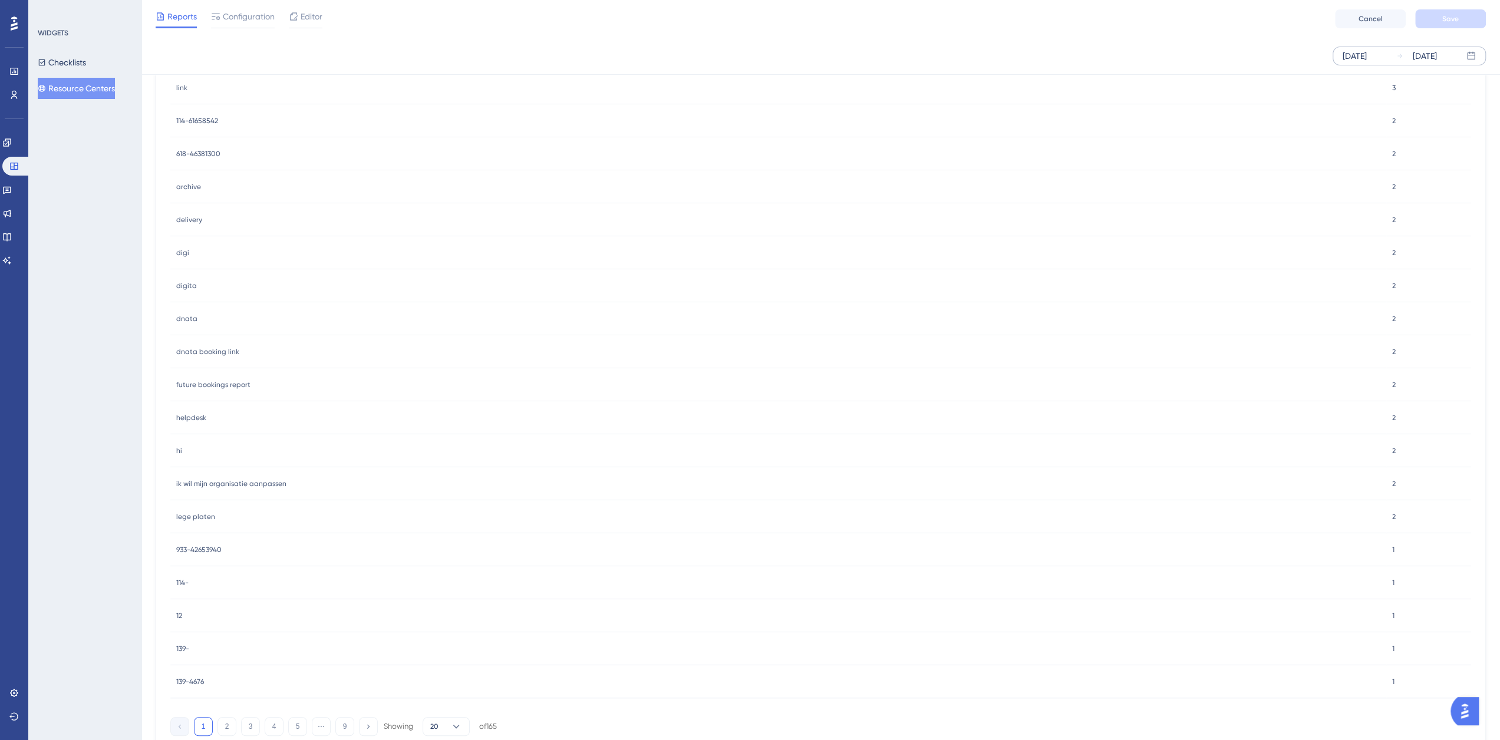
scroll to position [885, 0]
click at [369, 662] on button at bounding box center [368, 655] width 19 height 19
click at [371, 660] on button at bounding box center [368, 655] width 19 height 19
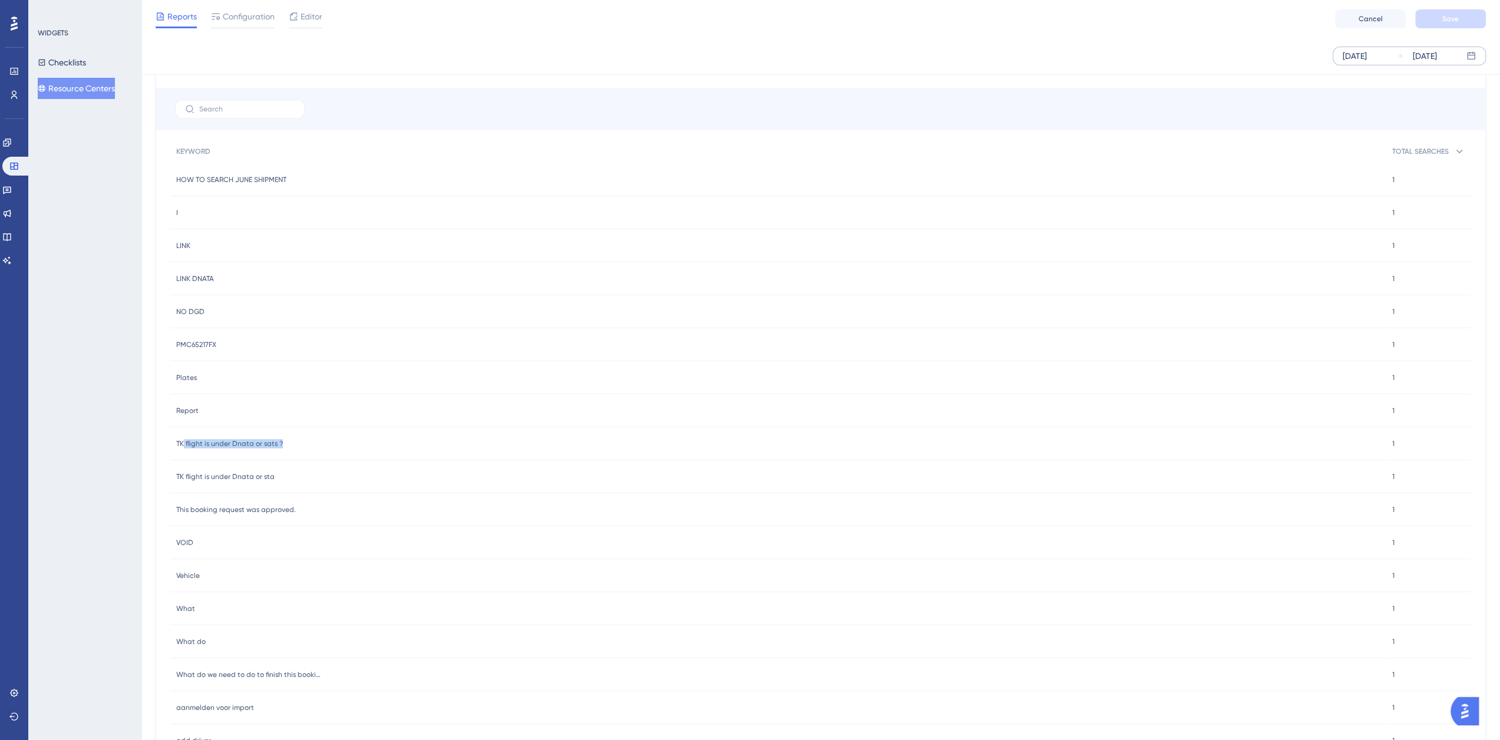
drag, startPoint x: 182, startPoint y: 444, endPoint x: 304, endPoint y: 449, distance: 121.5
click at [293, 447] on div "TK flight is under Dnata or sats ? TK flight is under Dnata or sats ?" at bounding box center [778, 443] width 1216 height 33
click at [286, 443] on div "TK flight is under Dnata or sats ? TK flight is under Dnata or sats ?" at bounding box center [778, 443] width 1216 height 33
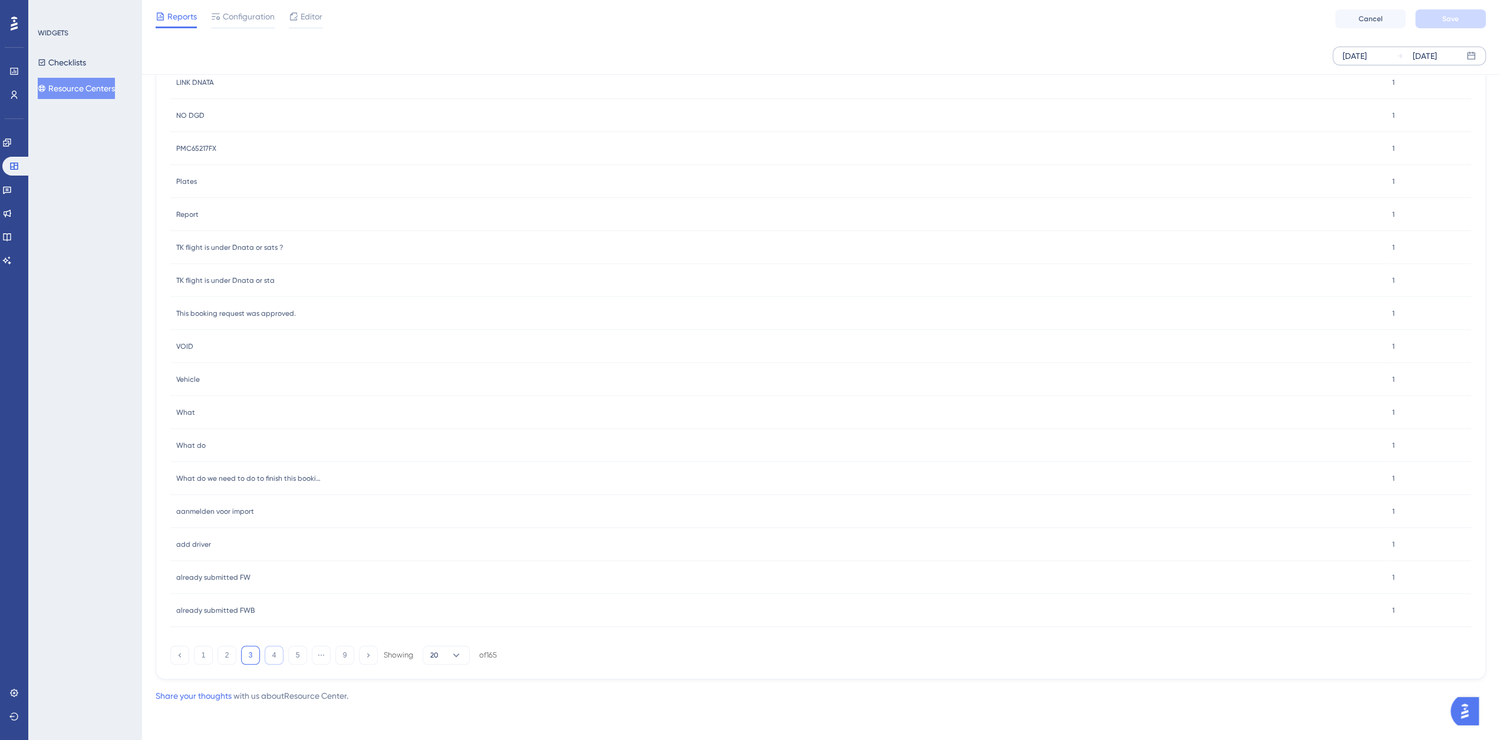
click at [273, 657] on button "4" at bounding box center [274, 655] width 19 height 19
click at [370, 658] on icon at bounding box center [368, 655] width 8 height 8
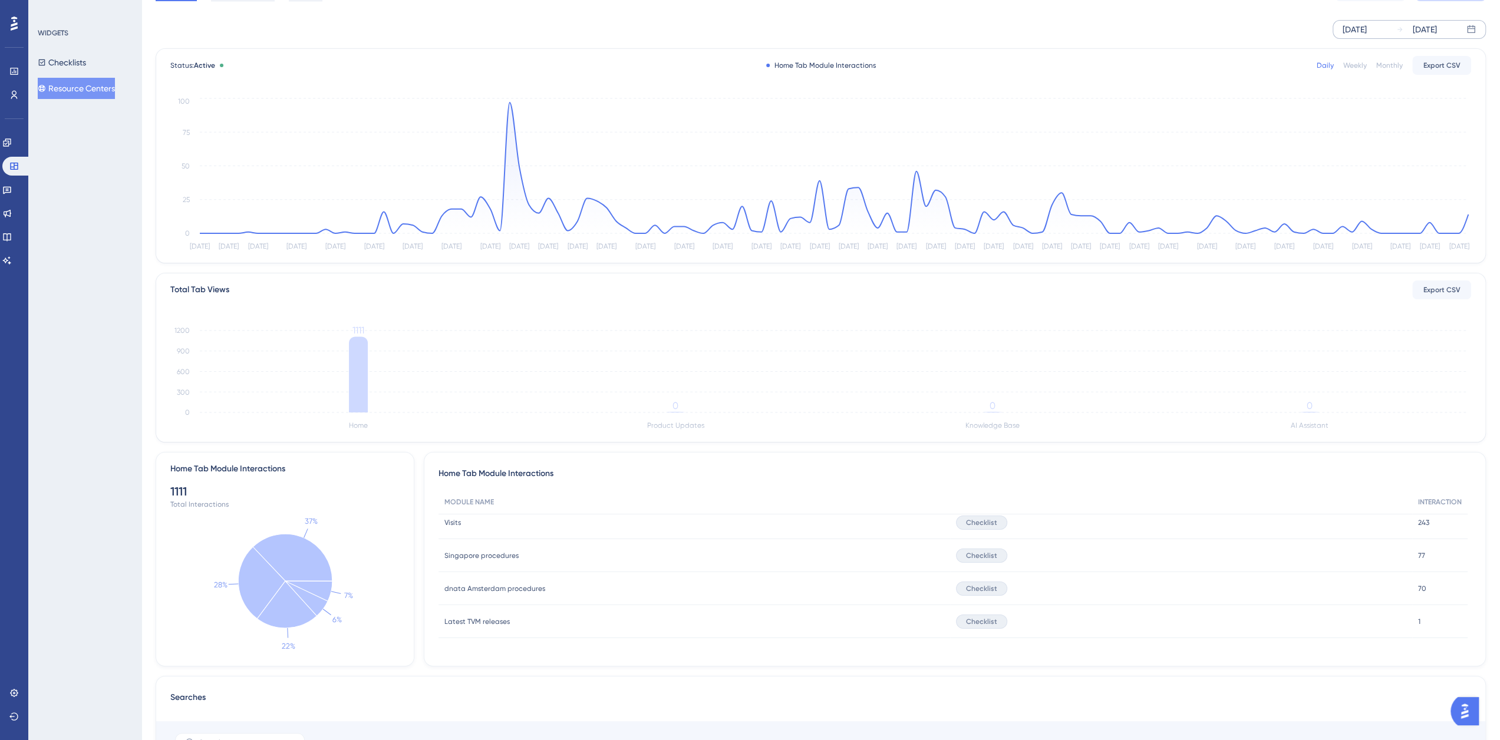
scroll to position [0, 0]
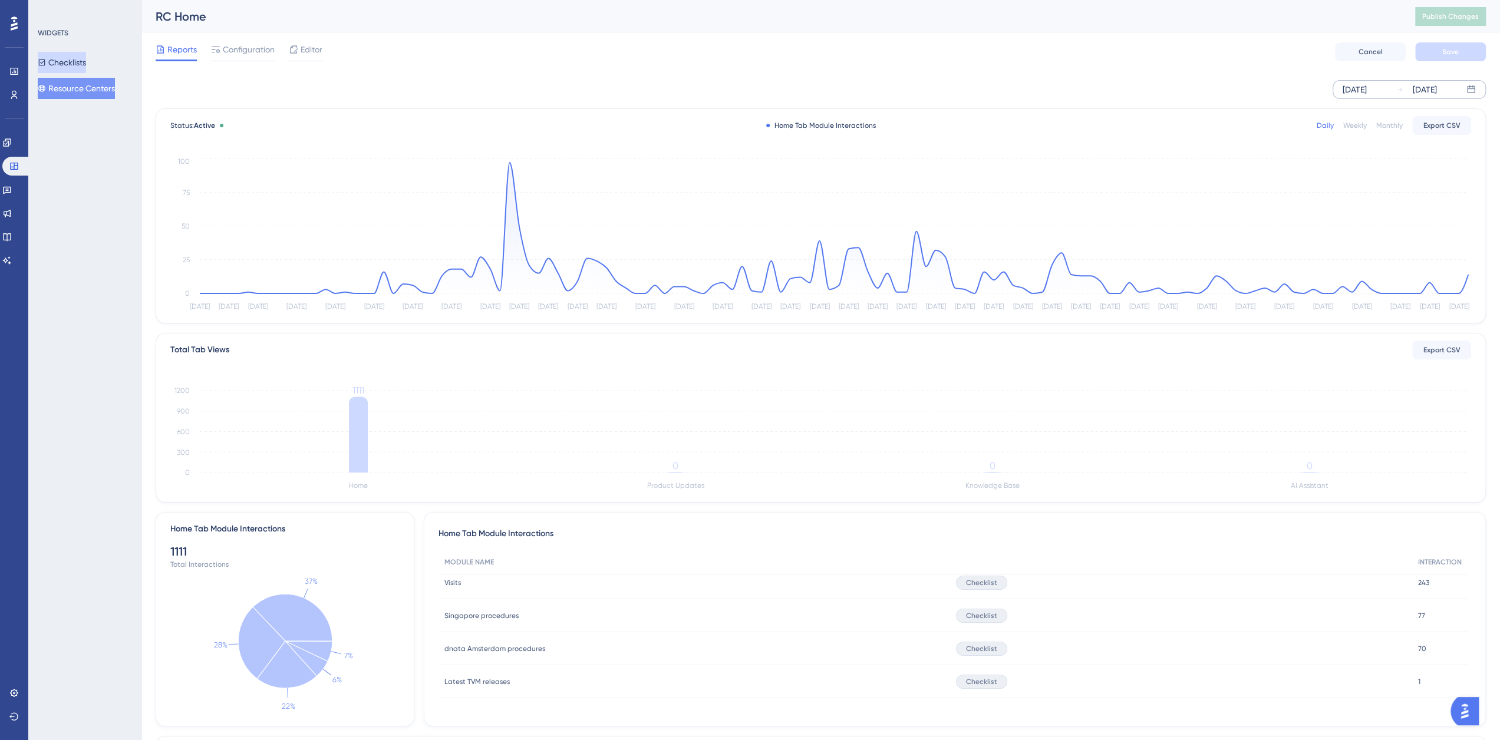
drag, startPoint x: 80, startPoint y: 63, endPoint x: 91, endPoint y: 100, distance: 38.1
click at [80, 63] on button "Checklists" at bounding box center [62, 62] width 48 height 21
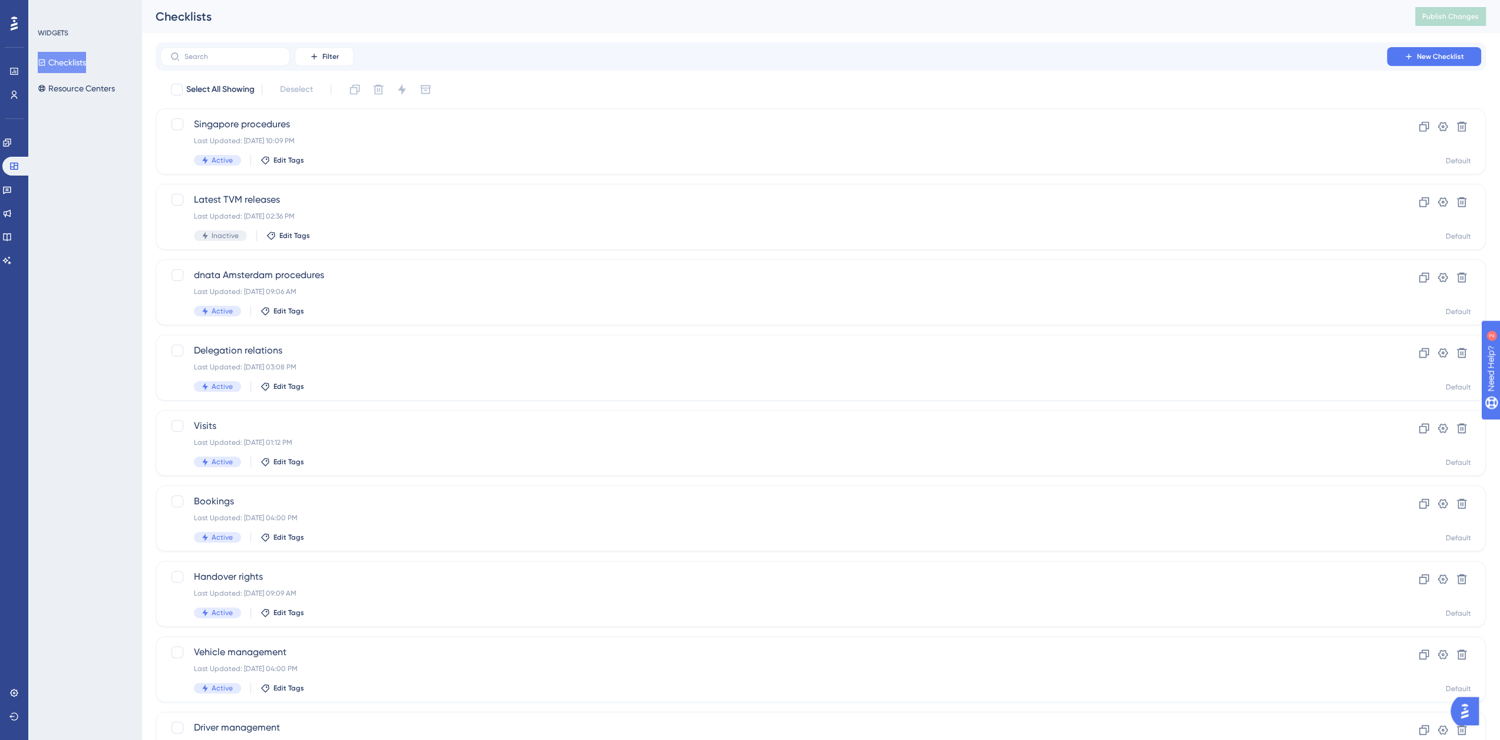
click at [517, 87] on div "Select All Showing Deselect" at bounding box center [828, 89] width 1316 height 19
click at [93, 94] on button "Resource Centers" at bounding box center [76, 88] width 77 height 21
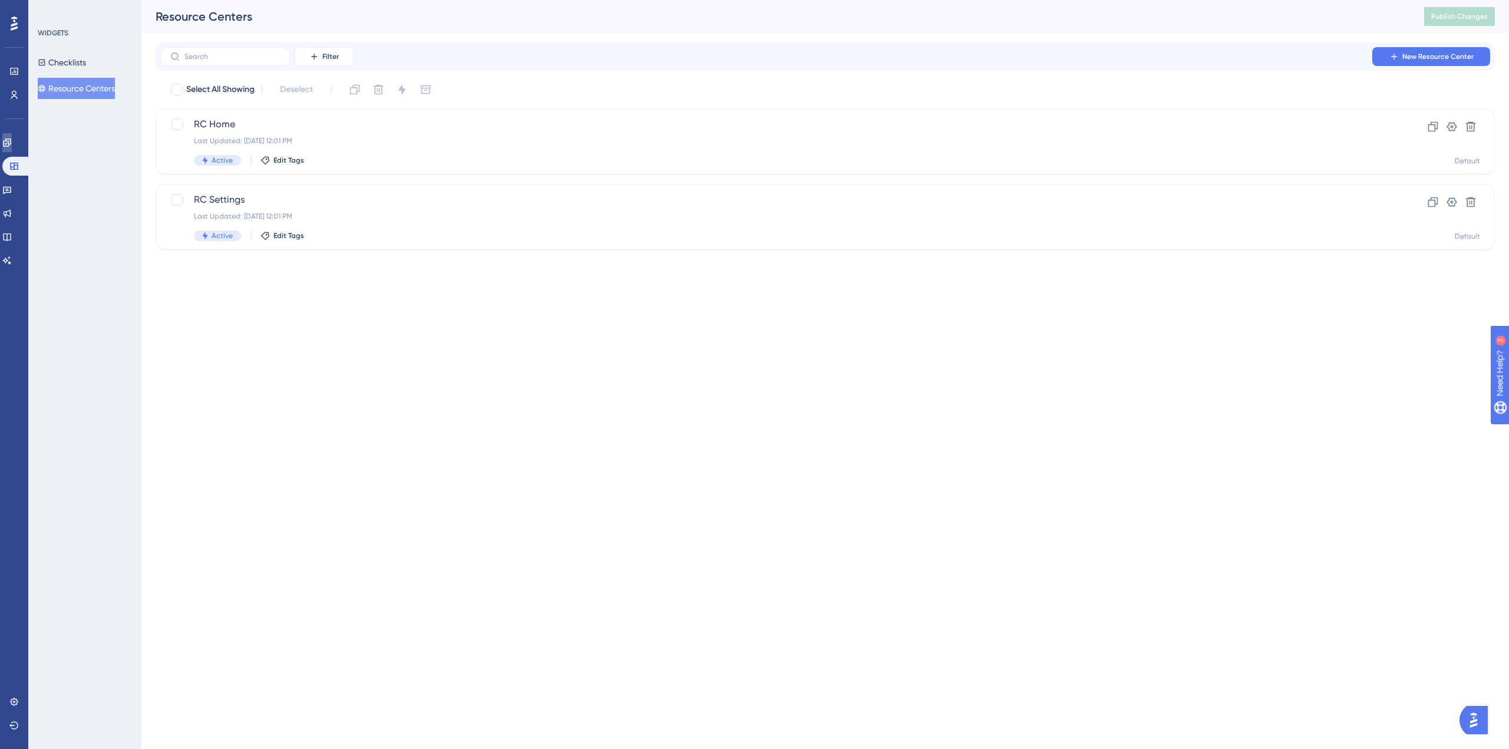
click at [12, 147] on link at bounding box center [6, 142] width 9 height 19
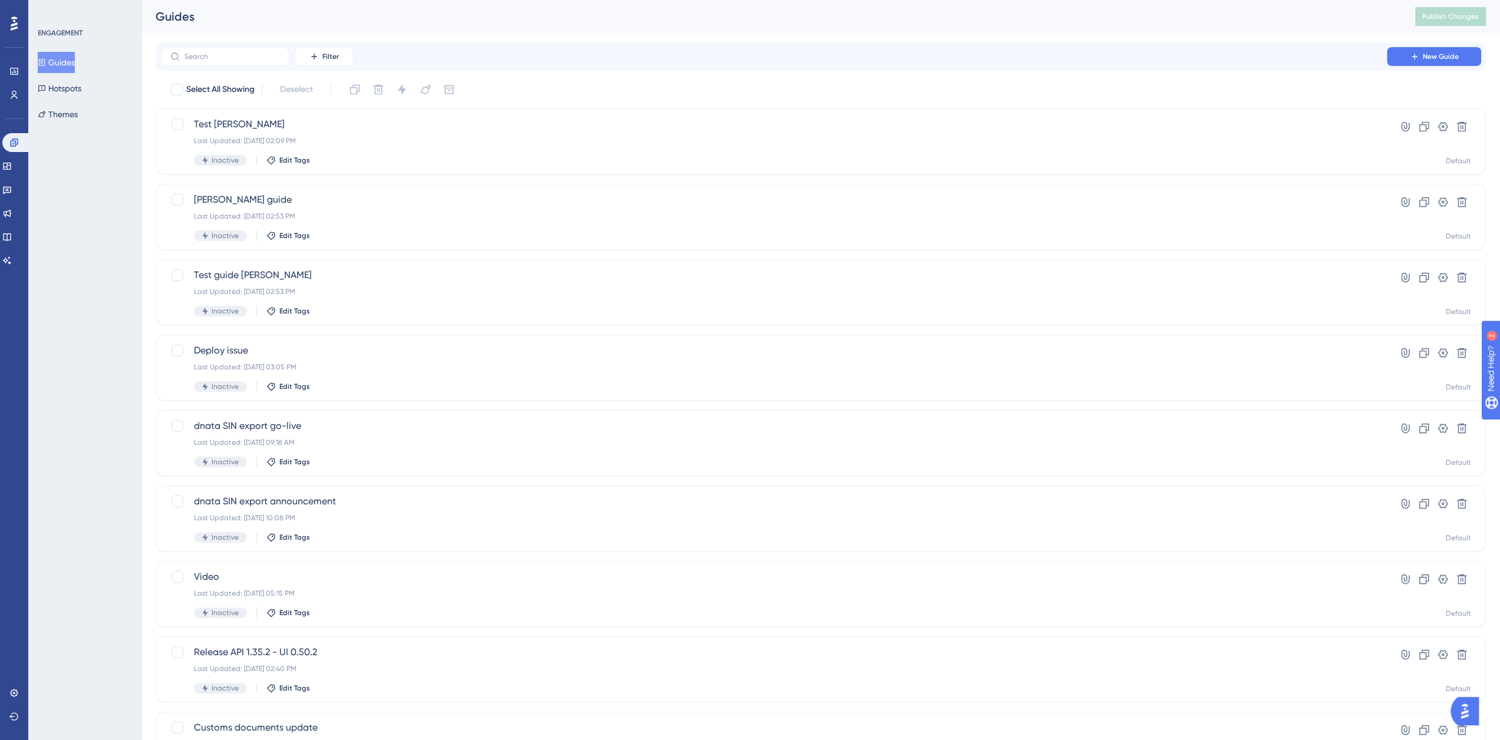
click at [75, 57] on button "Guides" at bounding box center [56, 62] width 37 height 21
click at [12, 166] on icon at bounding box center [6, 166] width 9 height 9
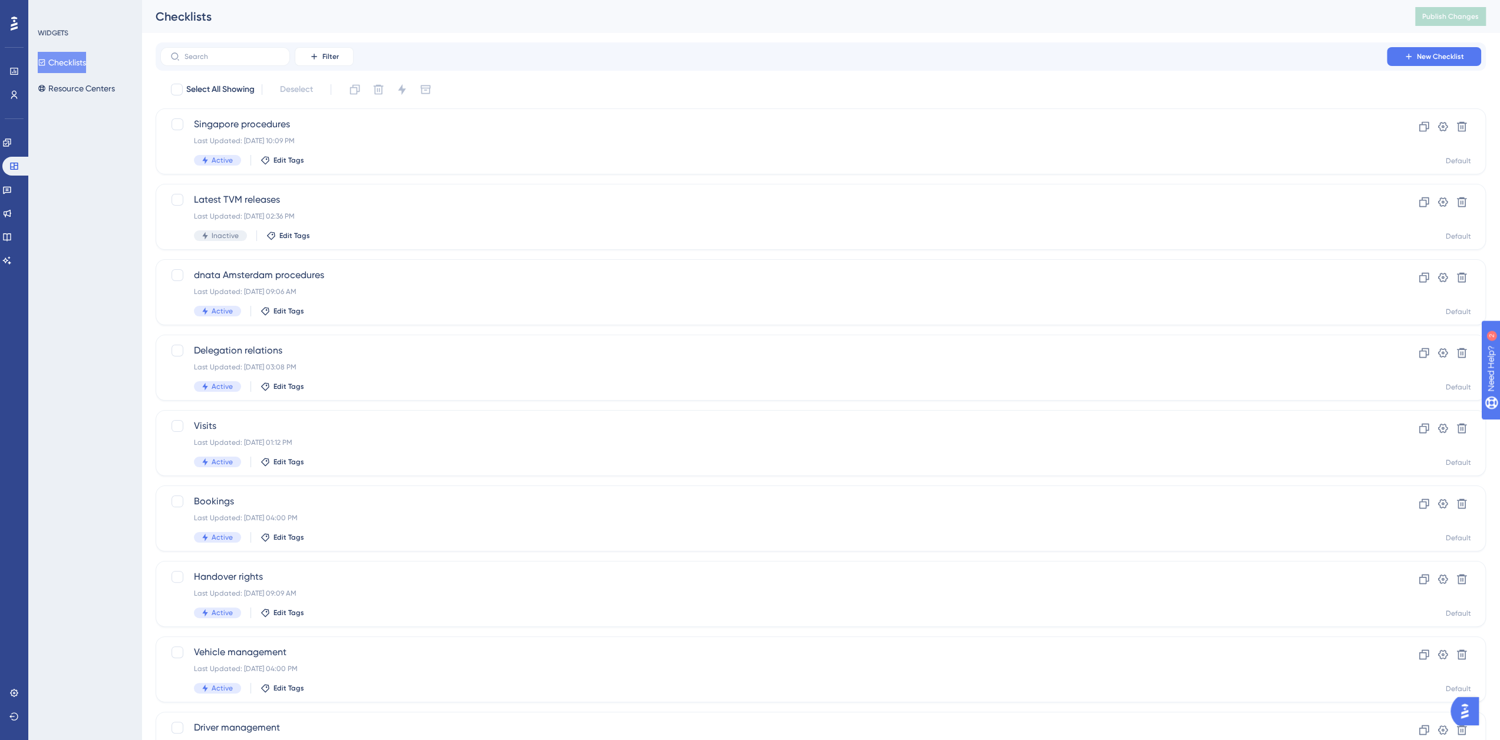
click at [66, 69] on button "Checklists" at bounding box center [62, 62] width 48 height 21
click at [84, 88] on button "Resource Centers" at bounding box center [76, 88] width 77 height 21
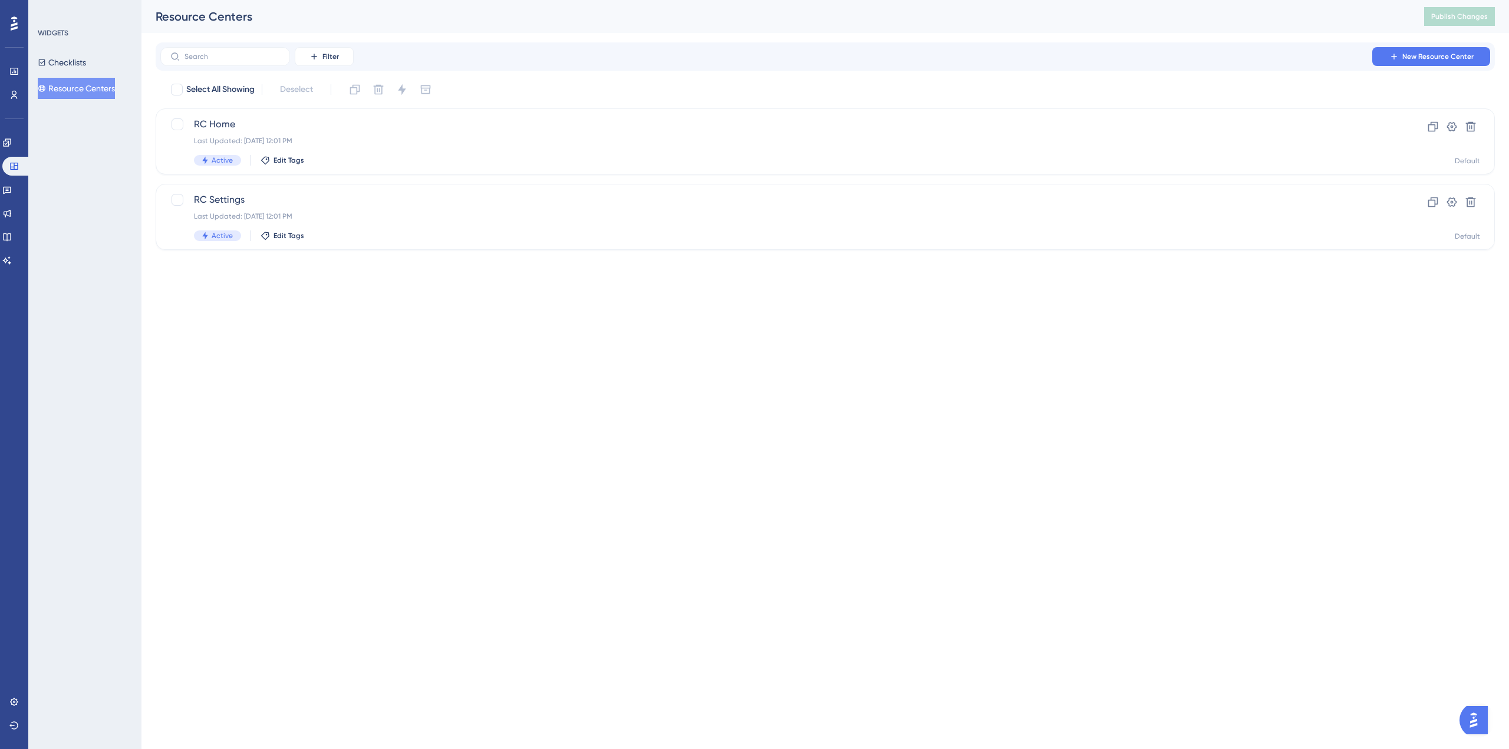
click at [485, 0] on html "Performance Users Engagement Widgets Feedback Product Updates Knowledge Base AI…" at bounding box center [754, 0] width 1509 height 0
click at [97, 202] on div "WIDGETS Checklists Resource Centers" at bounding box center [84, 374] width 113 height 749
click at [1047, 0] on html "Performance Users Engagement Widgets Feedback Product Updates Knowledge Base AI…" at bounding box center [754, 0] width 1509 height 0
